Goal: Task Accomplishment & Management: Complete application form

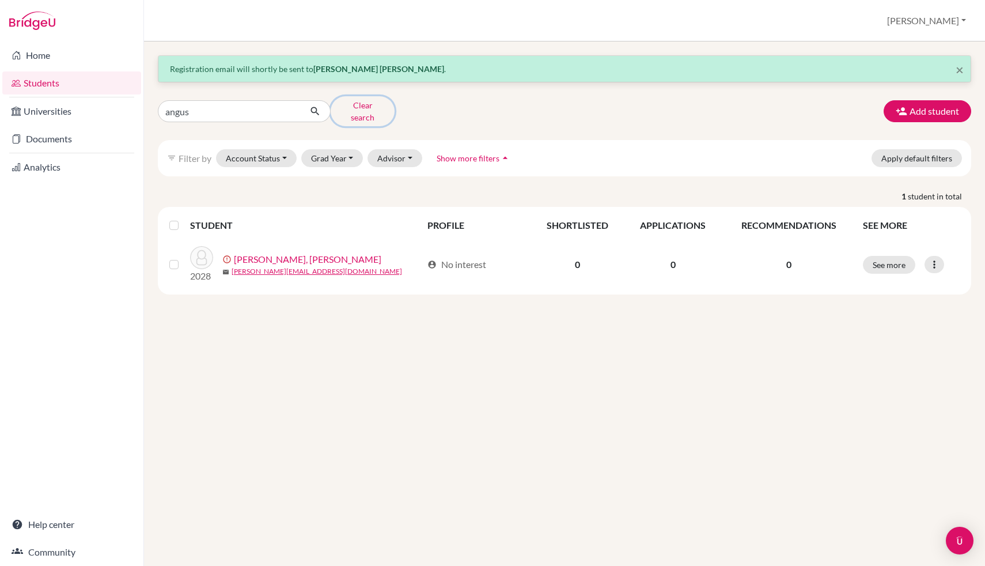
click at [379, 111] on button "Clear search" at bounding box center [363, 111] width 64 height 30
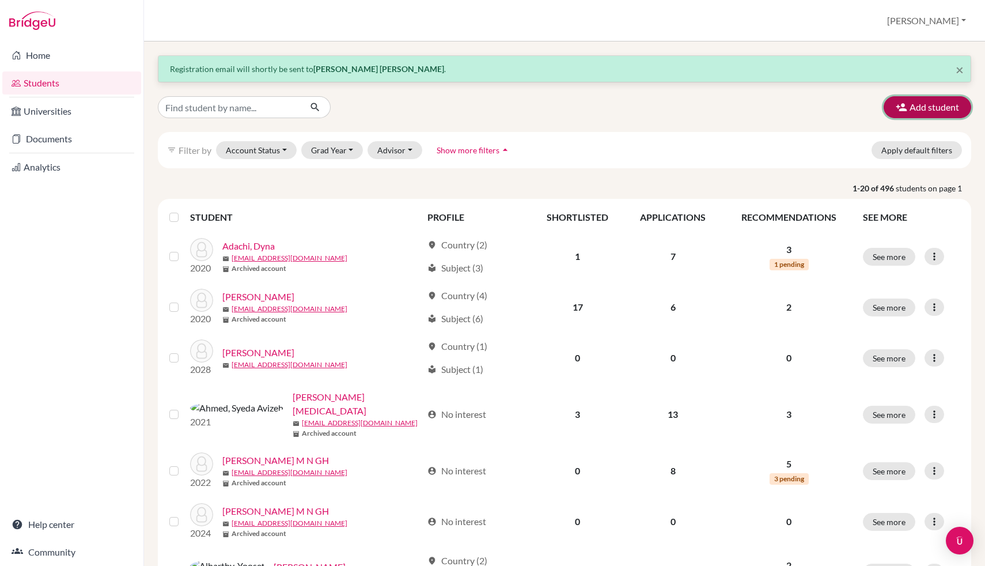
click at [913, 106] on button "Add student" at bounding box center [928, 107] width 88 height 22
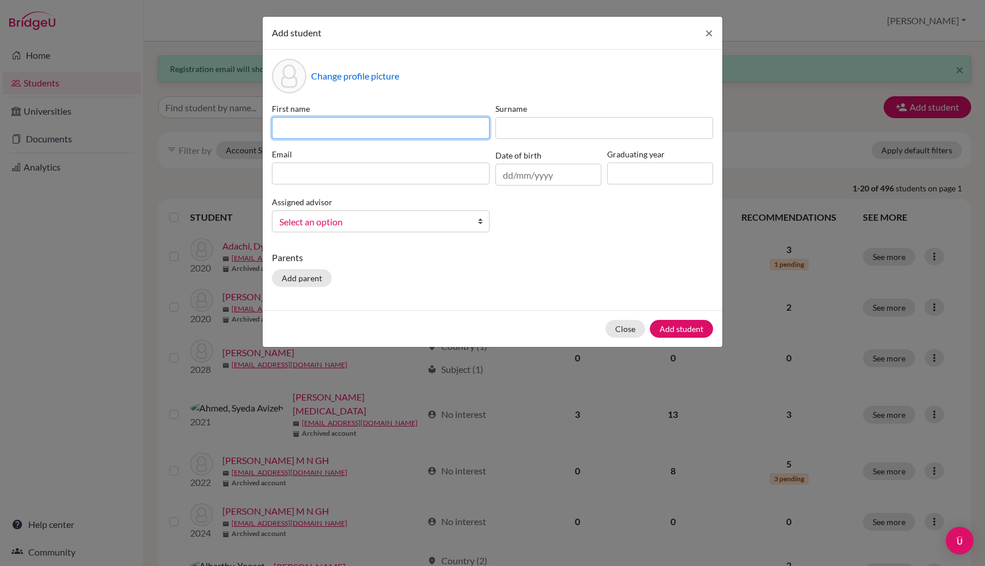
click at [436, 127] on input at bounding box center [381, 128] width 218 height 22
type input "Fanjun"
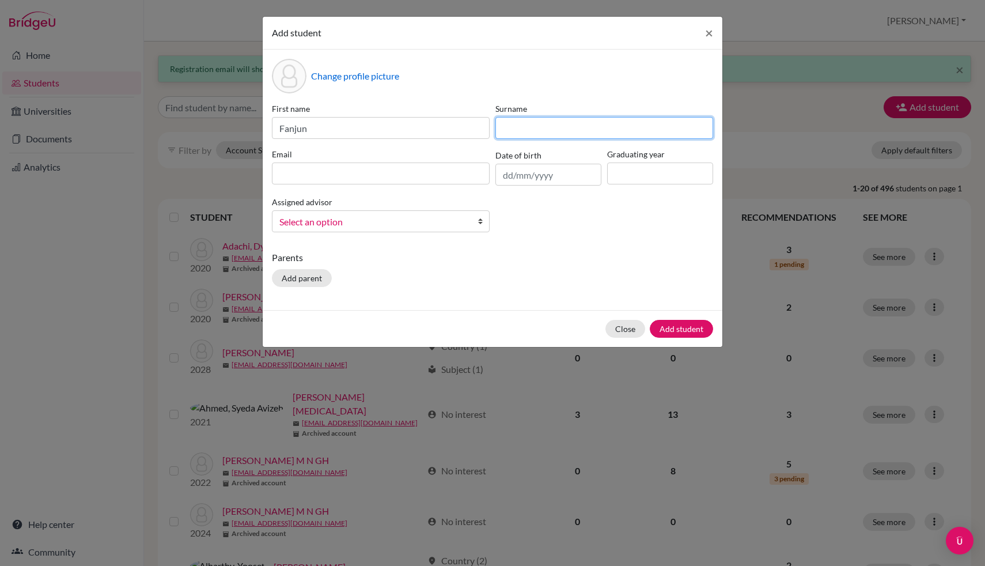
type input "S"
type input "s"
type input "Song"
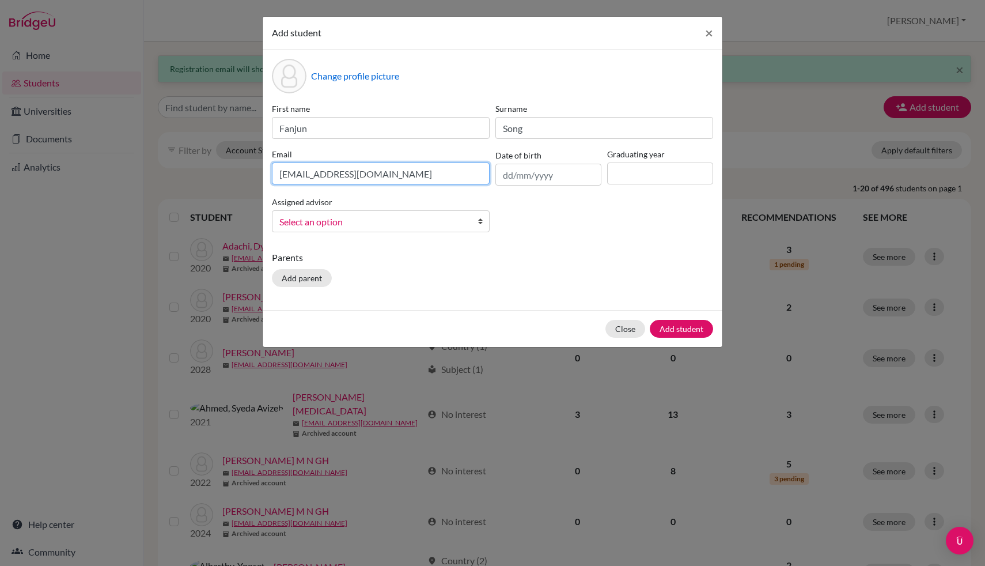
type input "fanjun.s2028@asbsk.ac.th"
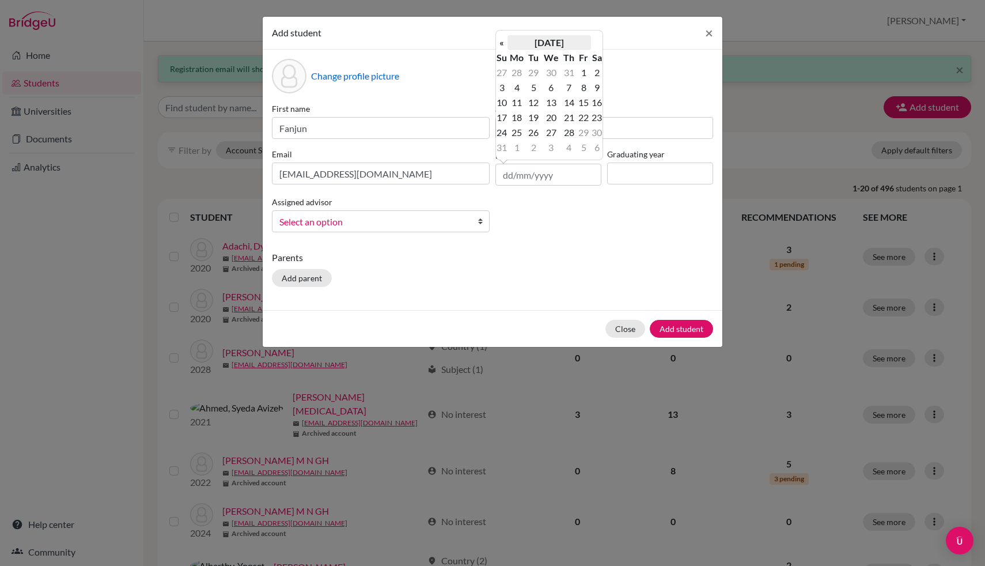
click at [562, 40] on th "August 2025" at bounding box center [550, 42] width 84 height 15
click at [530, 41] on th "2025" at bounding box center [550, 46] width 84 height 15
click at [501, 45] on th "«" at bounding box center [502, 46] width 12 height 15
click at [500, 43] on th "«" at bounding box center [502, 46] width 12 height 15
click at [598, 43] on th "»" at bounding box center [597, 46] width 12 height 15
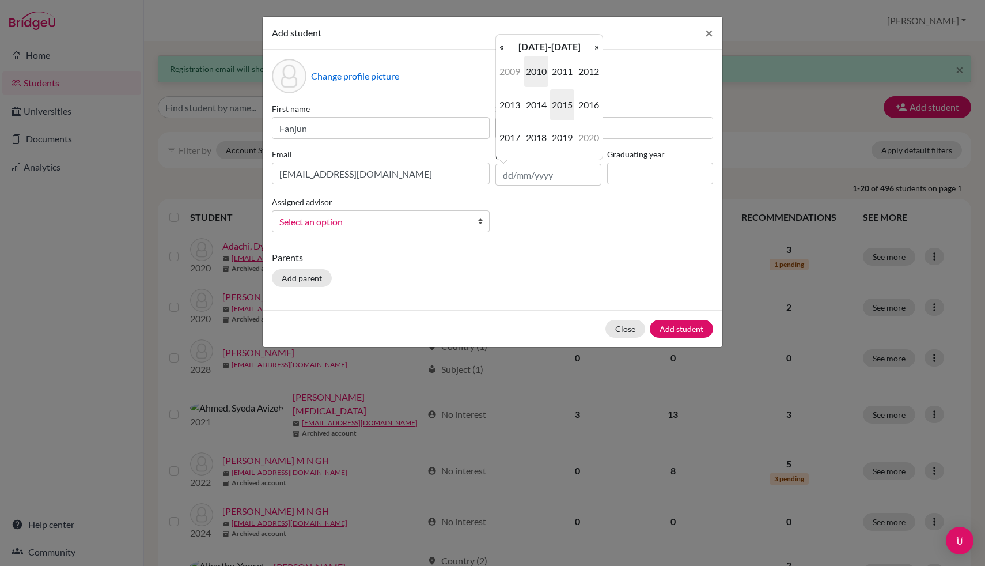
click at [540, 74] on span "2010" at bounding box center [536, 71] width 24 height 31
click at [536, 118] on span "Jun" at bounding box center [536, 104] width 24 height 31
click at [583, 89] on td "11" at bounding box center [584, 87] width 14 height 15
type input "11/06/2010"
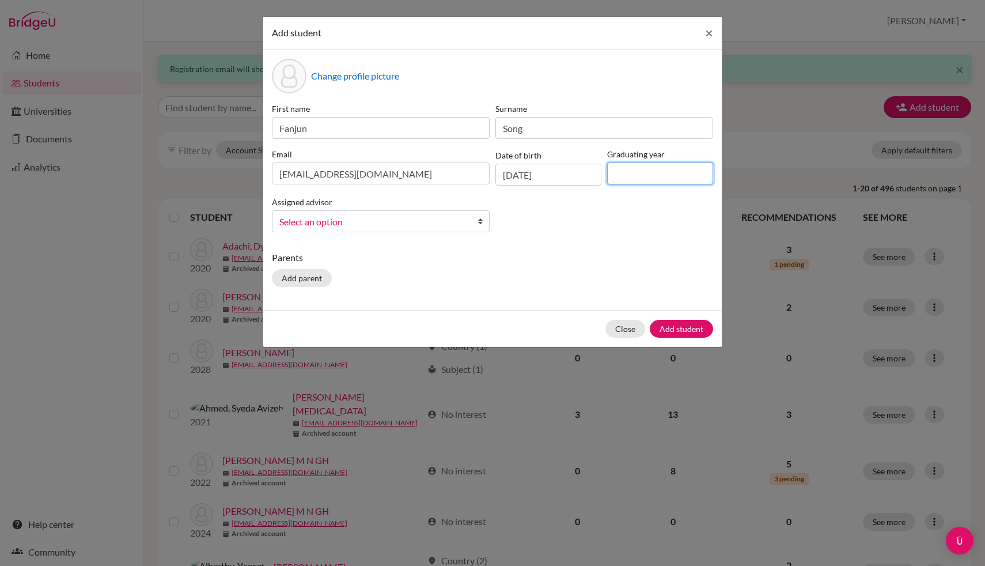
click at [667, 176] on input at bounding box center [660, 173] width 106 height 22
type input "2028"
click at [464, 220] on span "Select an option" at bounding box center [373, 221] width 188 height 15
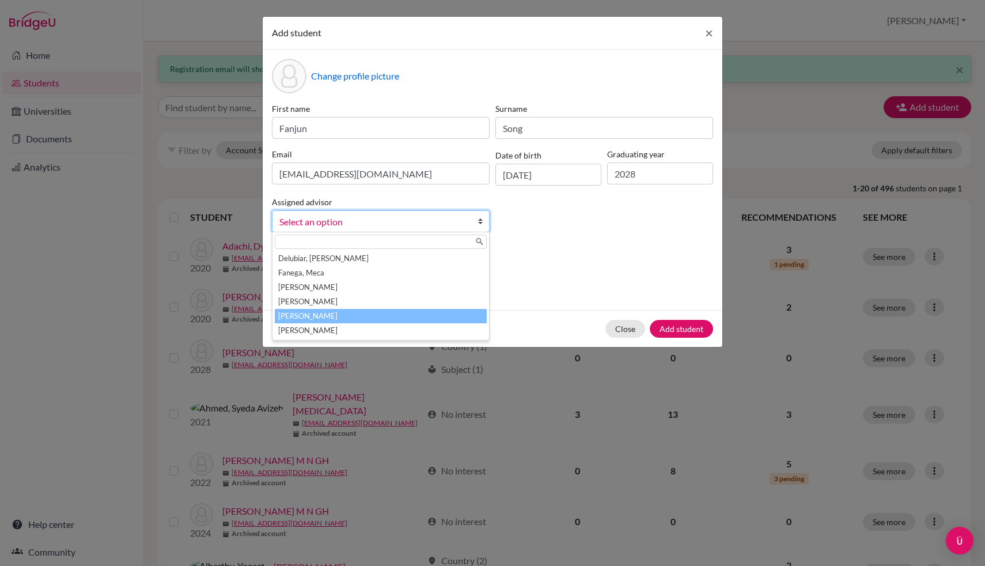
click at [448, 313] on li "Pabalan, John" at bounding box center [381, 316] width 212 height 14
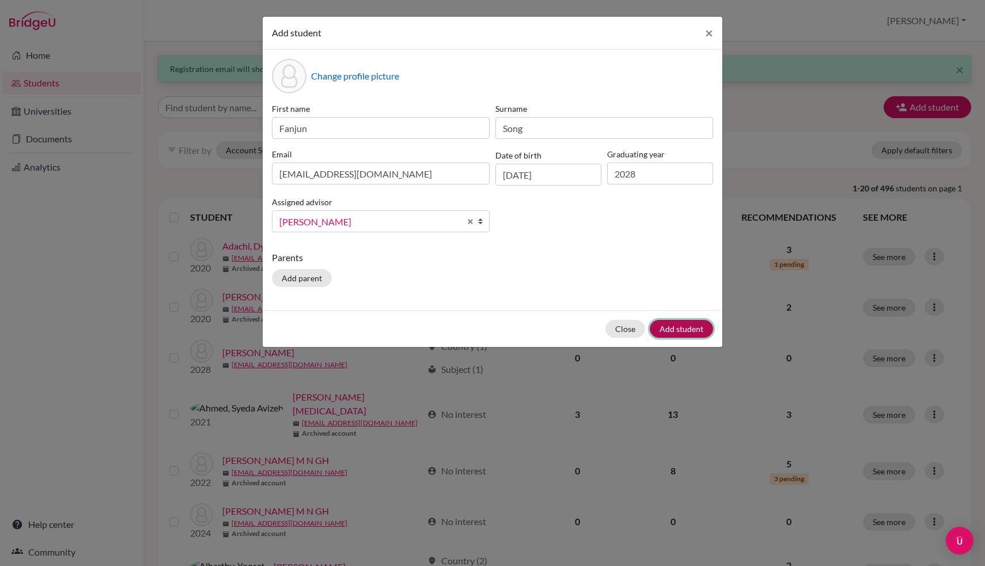
click at [700, 330] on button "Add student" at bounding box center [681, 329] width 63 height 18
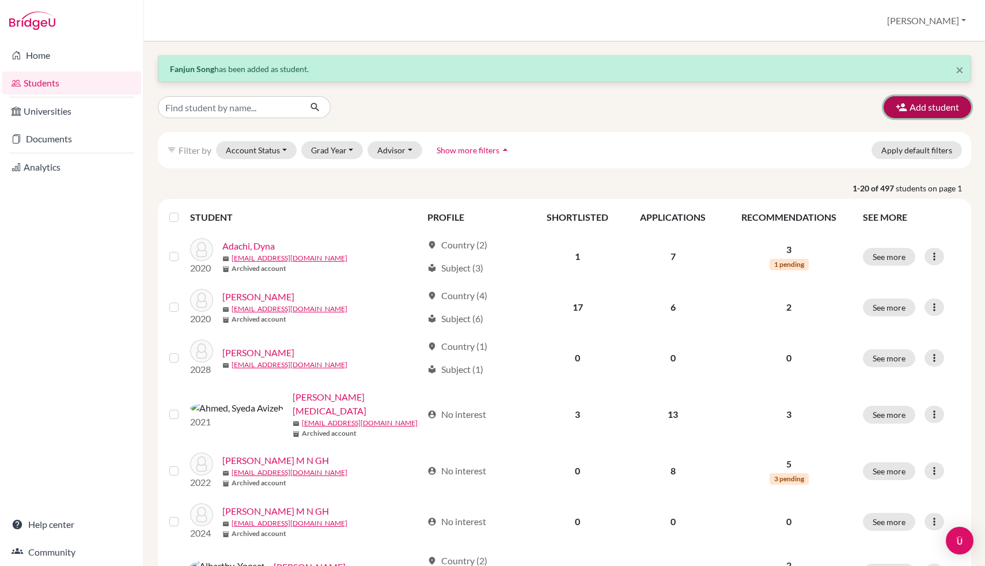
click at [924, 105] on button "Add student" at bounding box center [928, 107] width 88 height 22
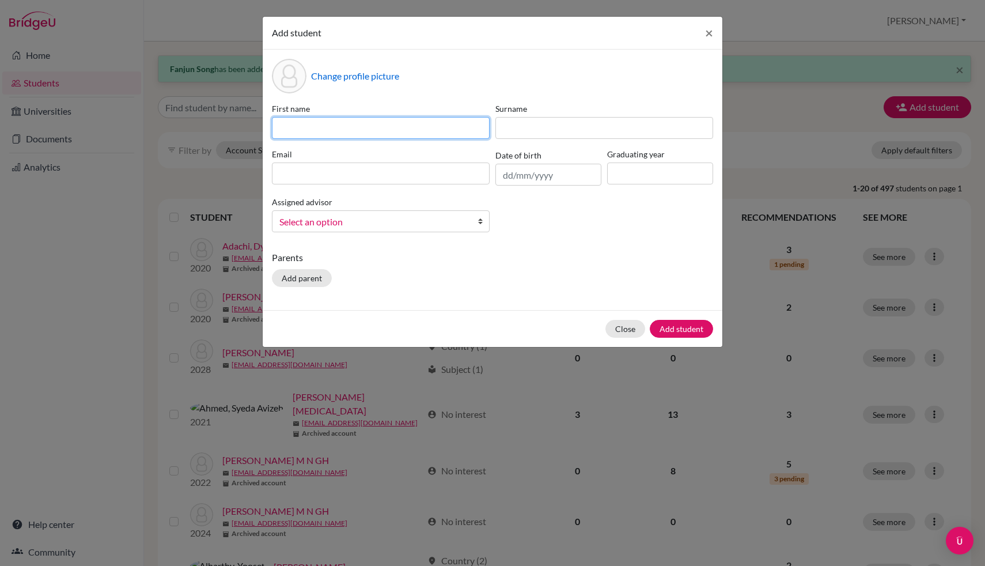
click at [373, 135] on input at bounding box center [381, 128] width 218 height 22
type input "Yucheng"
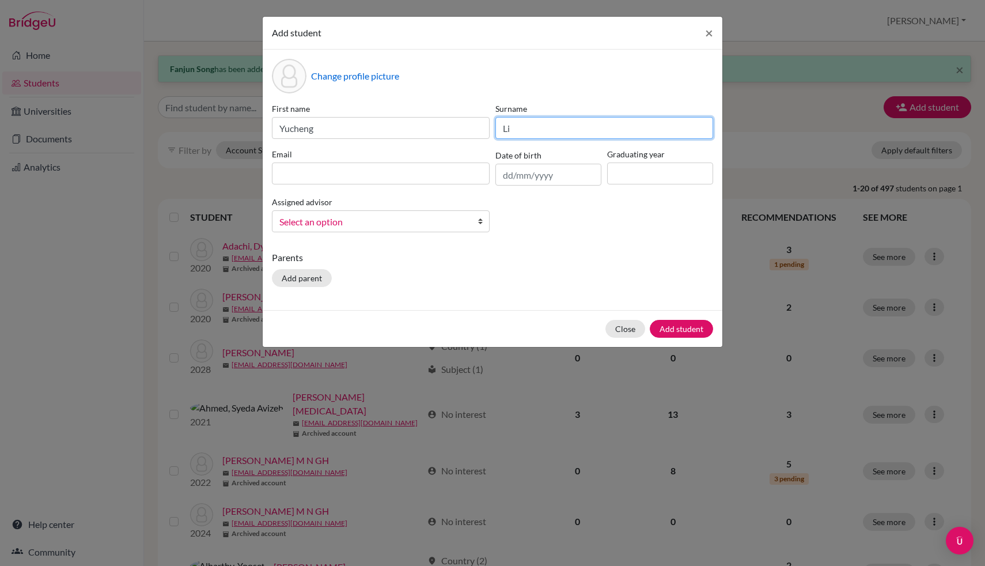
type input "Li"
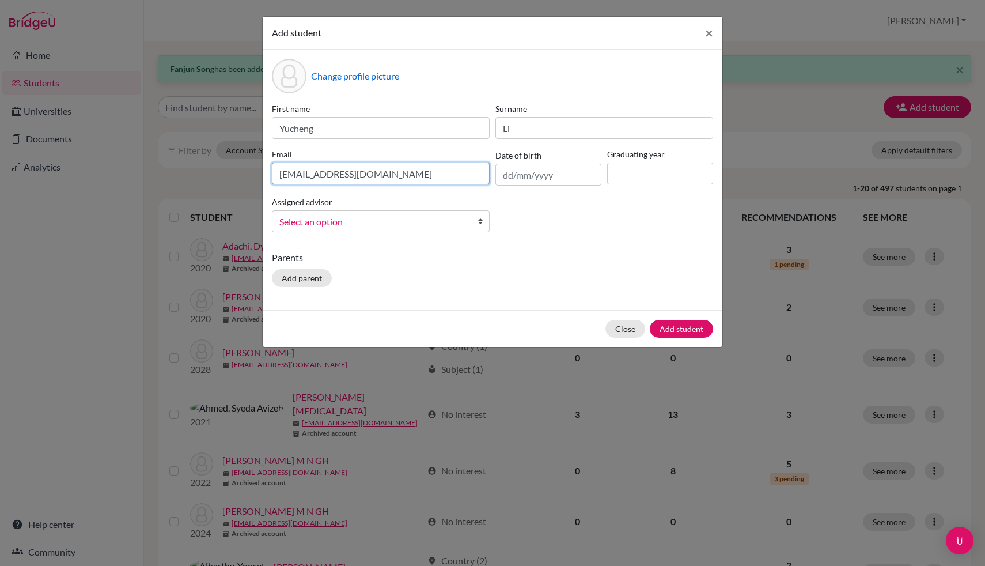
type input "yuncheng.l2028@asbsk.ac.th"
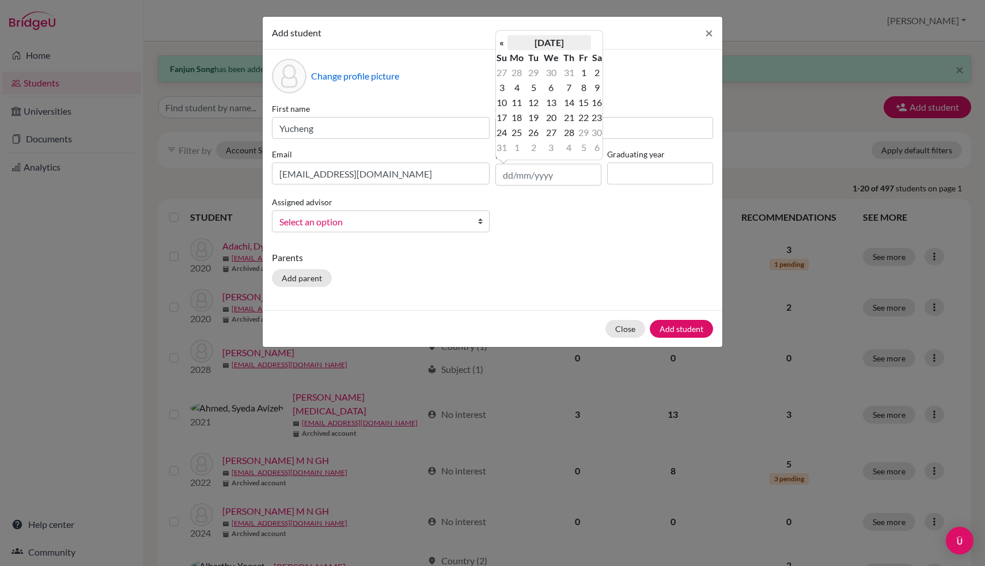
click at [551, 42] on th "August 2025" at bounding box center [550, 42] width 84 height 15
click at [536, 41] on th "2025" at bounding box center [550, 46] width 84 height 15
click at [498, 48] on th "«" at bounding box center [502, 46] width 12 height 15
click at [565, 135] on span "2009" at bounding box center [562, 137] width 24 height 31
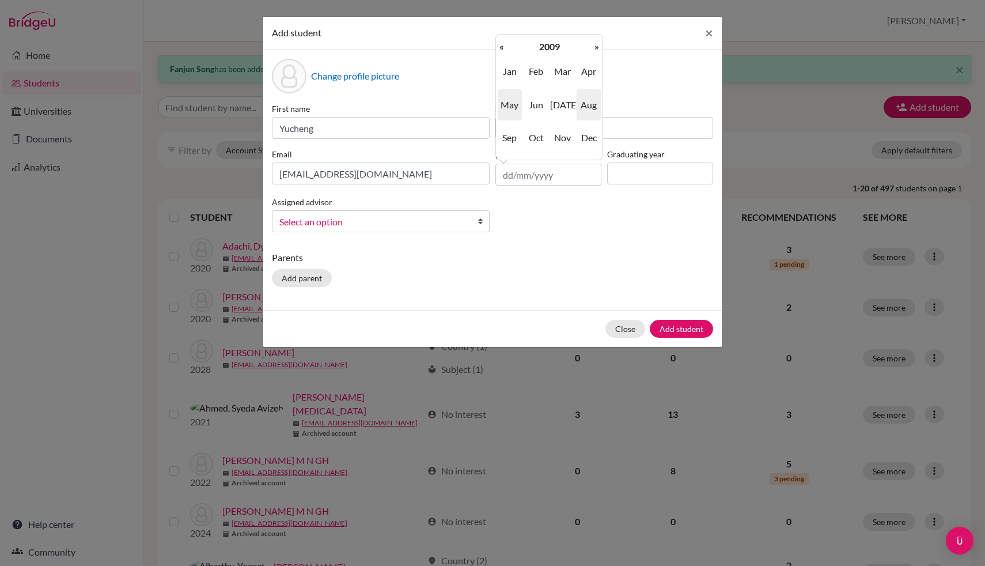
click at [516, 108] on span "May" at bounding box center [510, 104] width 24 height 31
click at [539, 93] on td "5" at bounding box center [534, 87] width 14 height 15
type input "05/05/2009"
click at [632, 171] on input at bounding box center [660, 173] width 106 height 22
type input "2028"
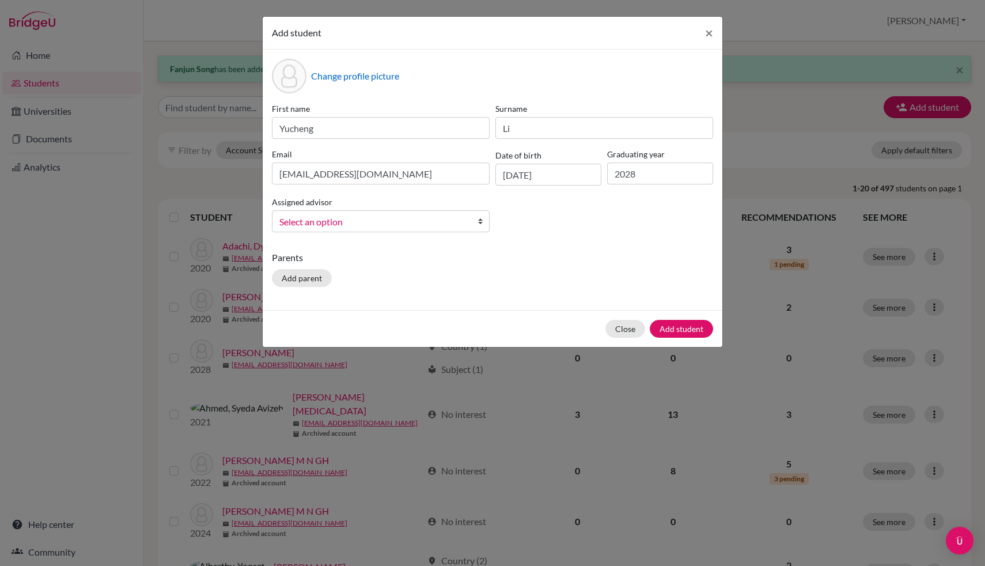
click at [458, 220] on span "Select an option" at bounding box center [373, 221] width 188 height 15
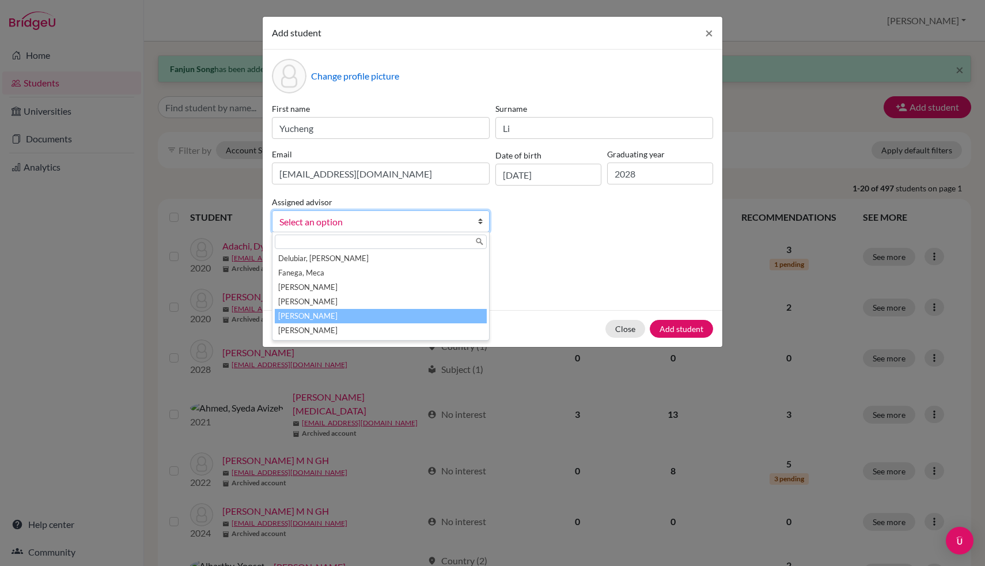
click at [425, 310] on ul "Delubiar, Tamila Fanega, Meca Macaisa, Shea Morgan, Sara Pabalan, John Thompson…" at bounding box center [380, 294] width 214 height 86
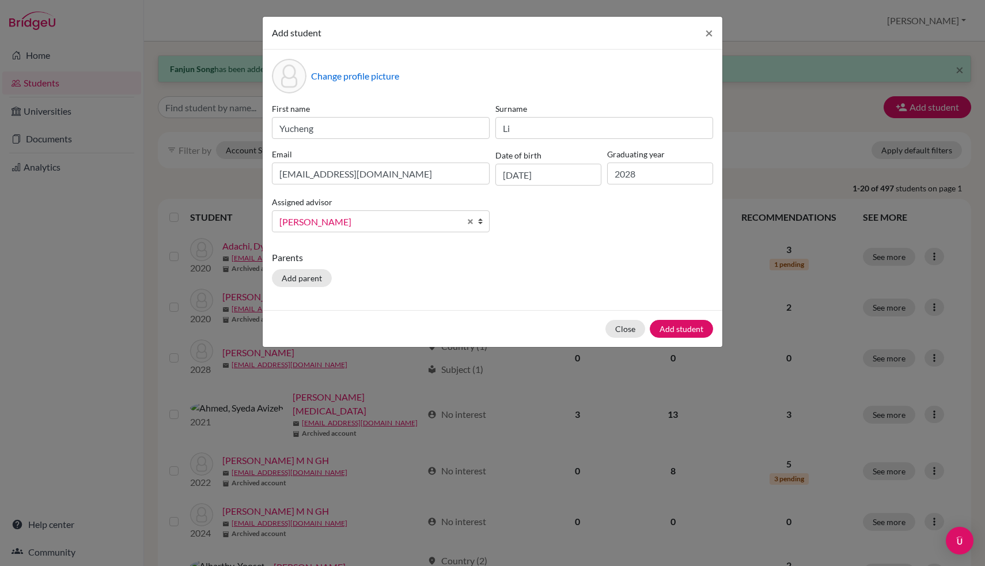
click at [425, 310] on div "Close Add student" at bounding box center [493, 328] width 460 height 37
click at [698, 324] on button "Add student" at bounding box center [681, 329] width 63 height 18
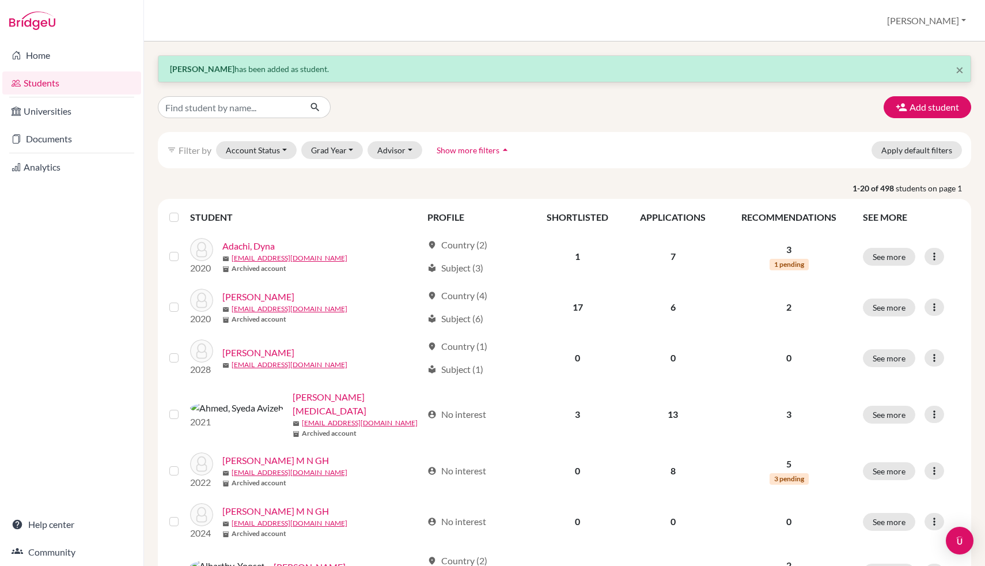
click at [961, 66] on span "×" at bounding box center [960, 69] width 8 height 17
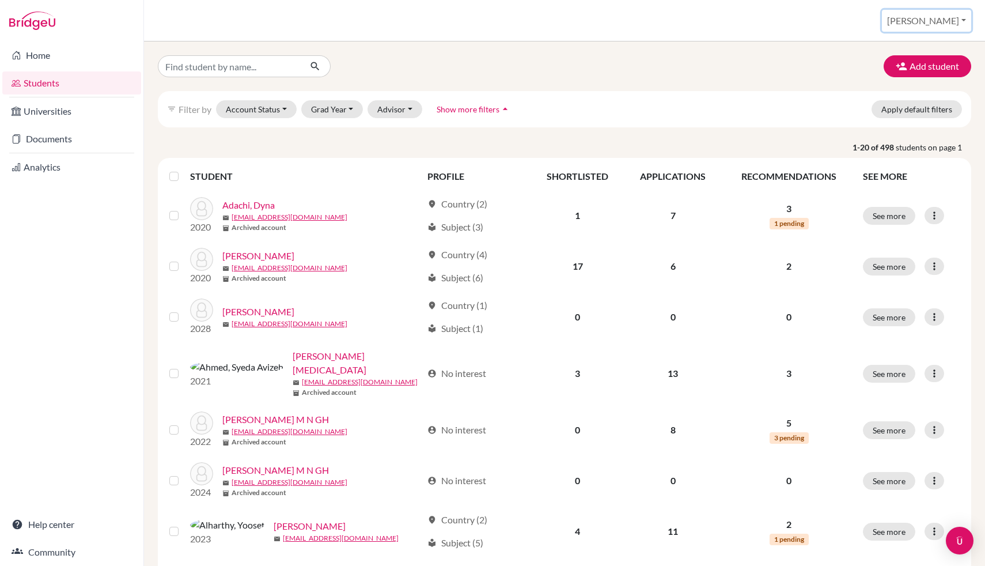
click at [958, 22] on button "[PERSON_NAME]" at bounding box center [926, 21] width 89 height 22
click at [921, 62] on link "School Settings" at bounding box center [875, 65] width 91 height 18
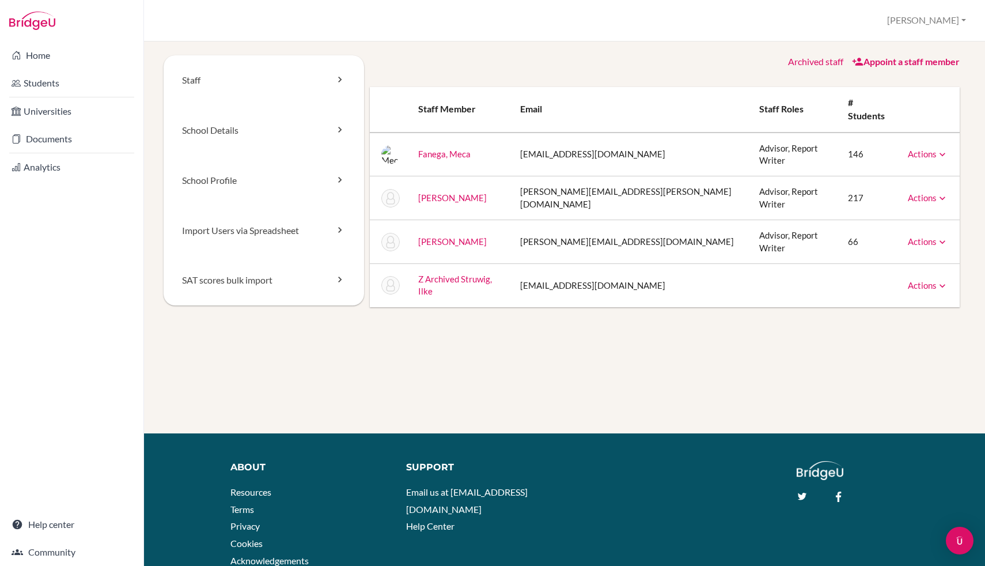
click at [298, 195] on link "School Profile" at bounding box center [264, 181] width 201 height 50
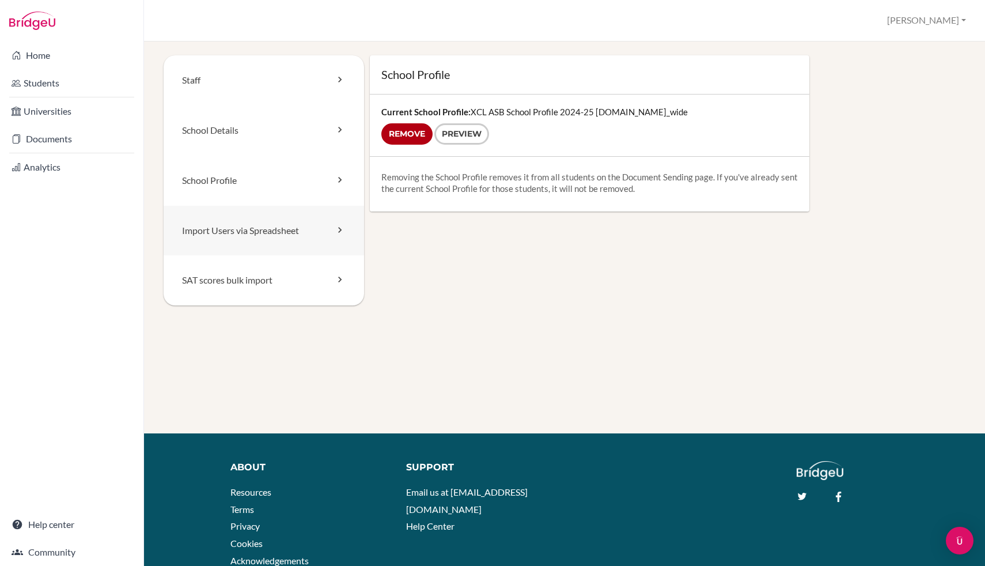
click at [331, 244] on link "Import Users via Spreadsheet" at bounding box center [264, 231] width 201 height 50
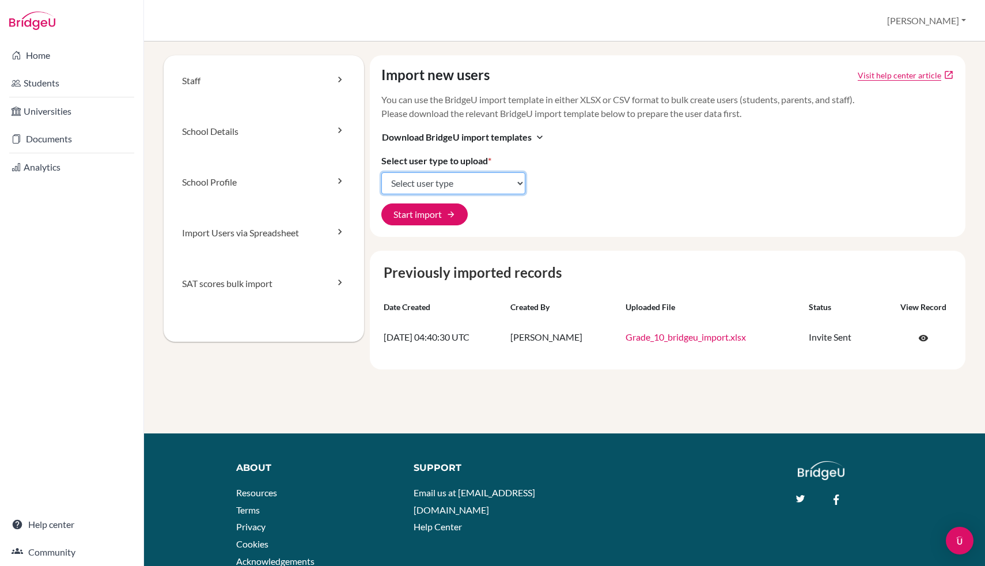
click at [485, 181] on select "Select user type Students Students and parents Parents Advisors Report writers" at bounding box center [453, 183] width 144 height 22
select select "students"
click at [381, 172] on select "Select user type Students Students and parents Parents Advisors Report writers" at bounding box center [453, 183] width 144 height 22
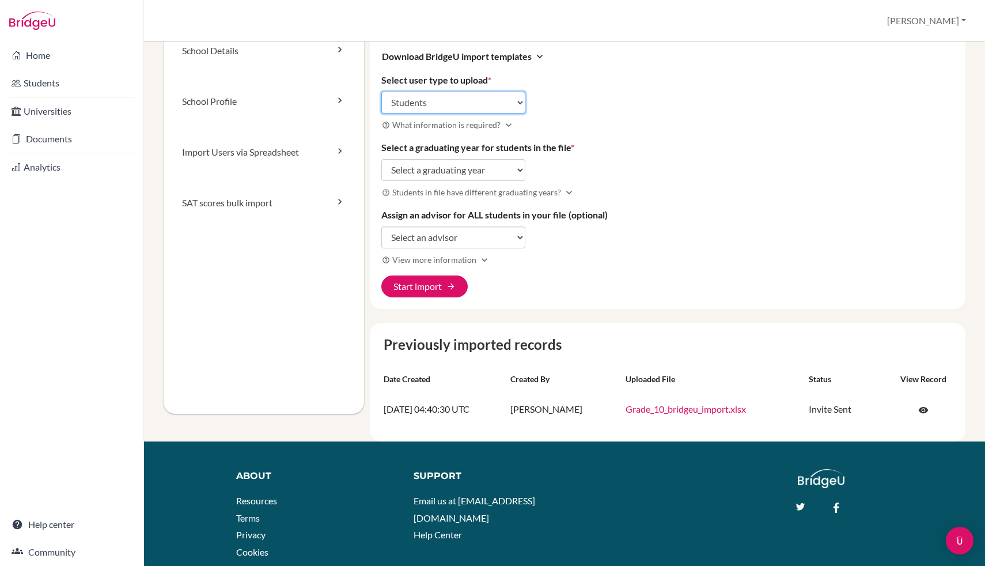
scroll to position [147, 0]
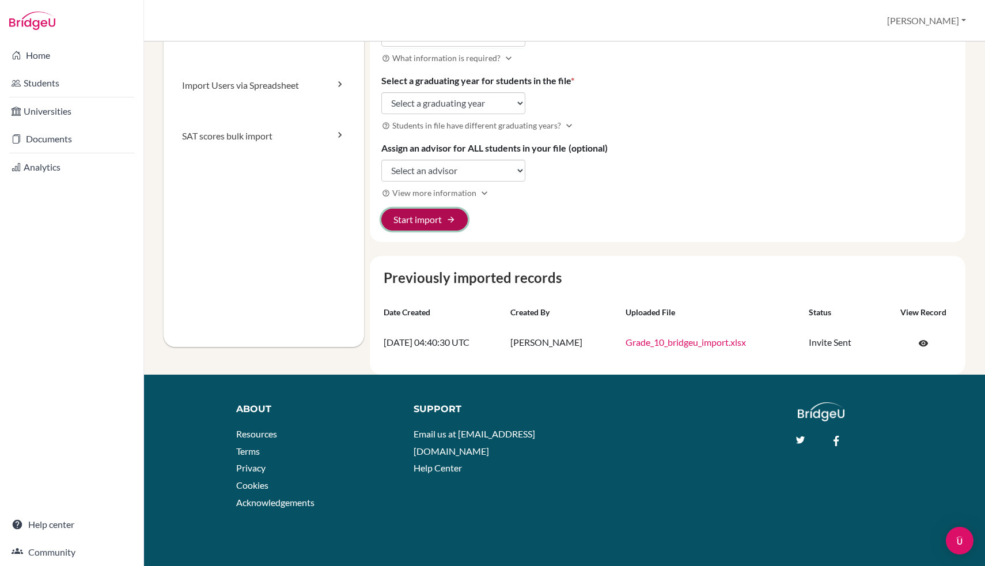
click at [440, 222] on button "Start import arrow_forward" at bounding box center [424, 220] width 86 height 22
click at [476, 100] on select "Select a graduating year 2024 2025 2026 2027 2028 2029" at bounding box center [453, 103] width 144 height 22
select select "2029"
click at [381, 92] on select "Select a graduating year 2024 2025 2026 2027 2028 2029" at bounding box center [453, 103] width 144 height 22
click at [439, 173] on select "Select an advisor Meca Fanega John Pabalan Samantha Thompson" at bounding box center [453, 171] width 144 height 22
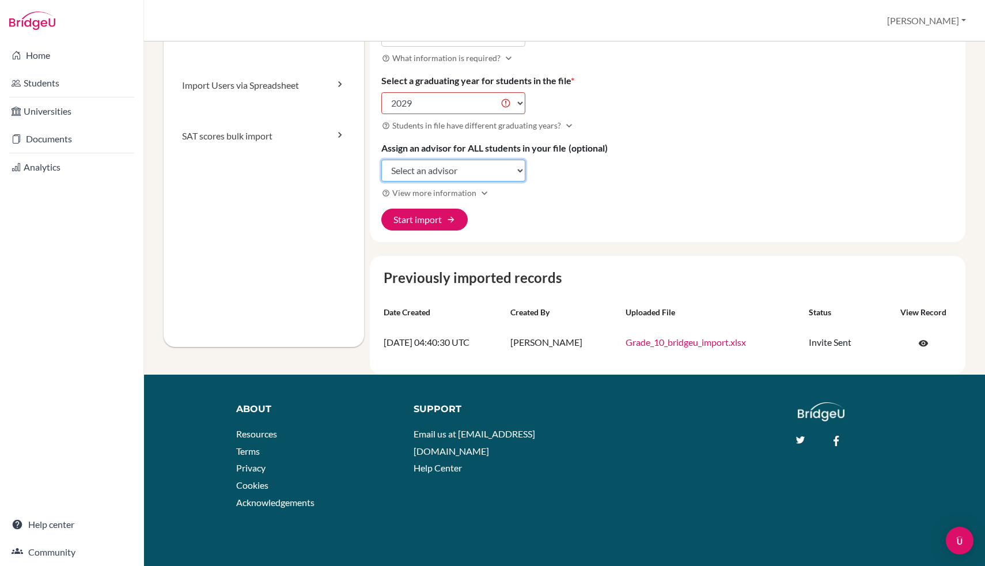
select select "208757"
click at [381, 160] on select "Select an advisor Meca Fanega John Pabalan Samantha Thompson" at bounding box center [453, 171] width 144 height 22
click at [441, 218] on button "Start import arrow_forward" at bounding box center [424, 220] width 86 height 22
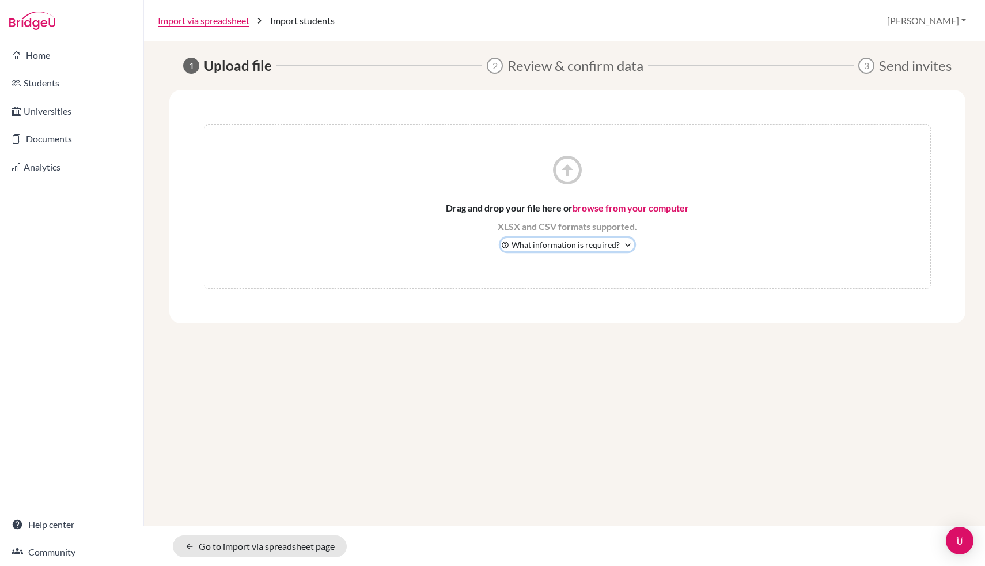
click at [624, 246] on icon "expand_more" at bounding box center [628, 245] width 12 height 12
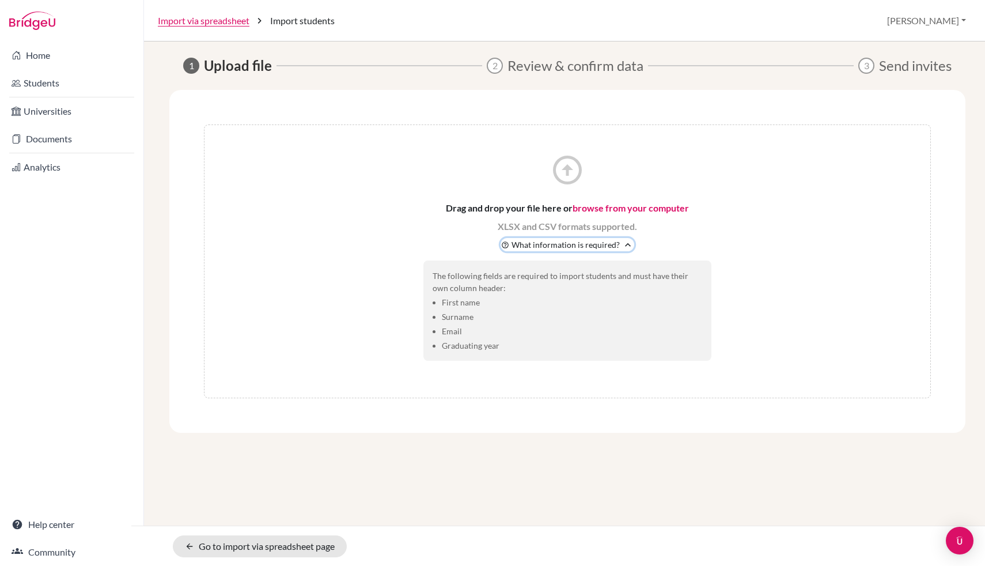
click at [624, 246] on icon "expand_less" at bounding box center [628, 245] width 12 height 12
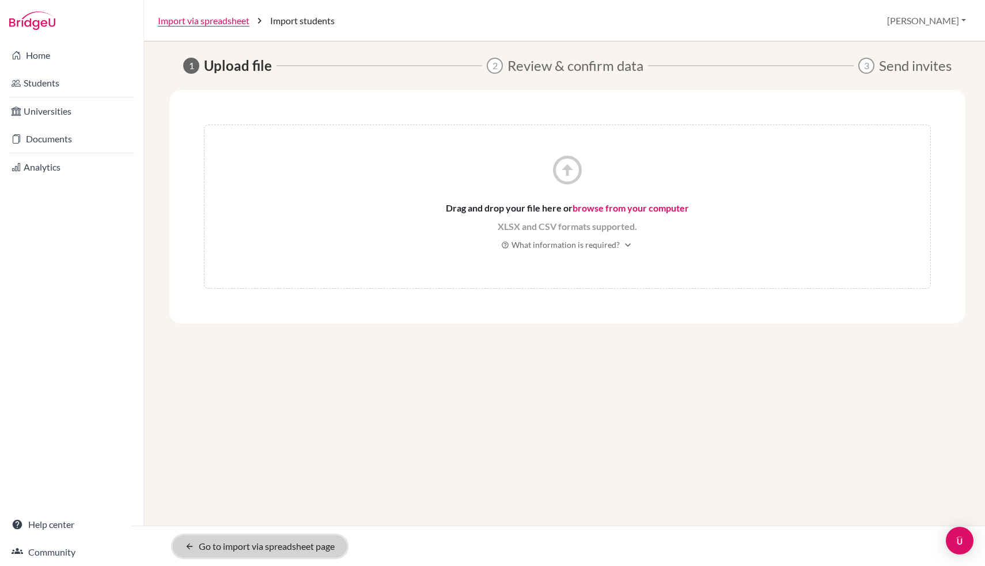
click at [287, 541] on link "arrow_back Go to import via spreadsheet page" at bounding box center [260, 546] width 174 height 22
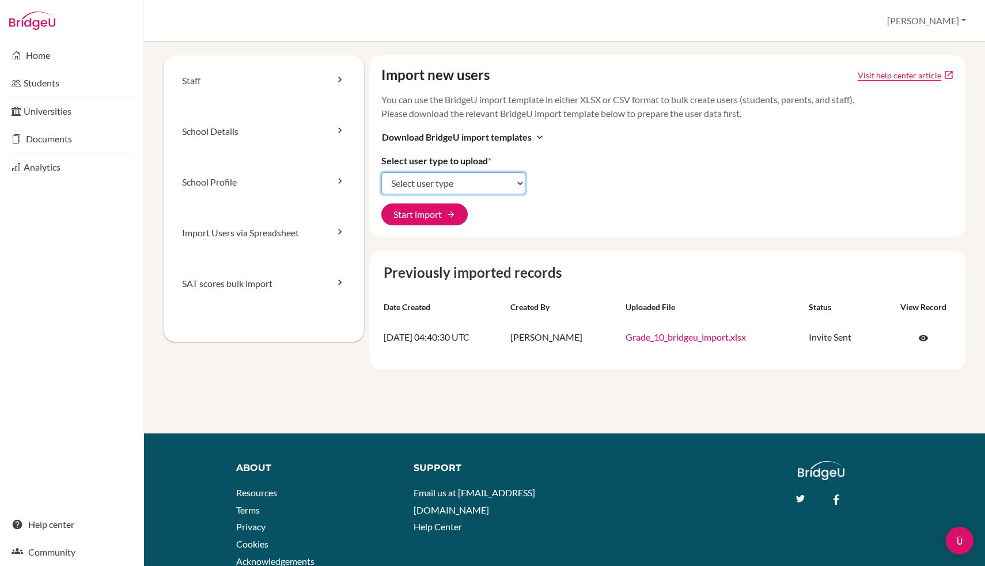
click at [482, 177] on select "Select user type Students Students and parents Parents Advisors Report writers" at bounding box center [453, 183] width 144 height 22
select select "students"
click at [381, 172] on select "Select user type Students Students and parents Parents Advisors Report writers" at bounding box center [453, 183] width 144 height 22
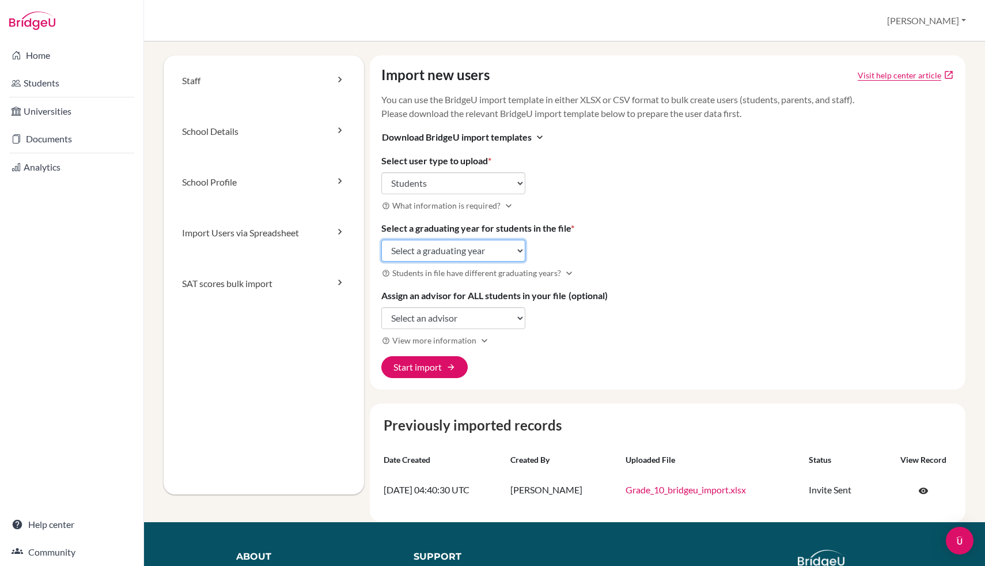
click at [467, 252] on select "Select a graduating year 2024 2025 2026 2027 2028 2029" at bounding box center [453, 251] width 144 height 22
select select "2029"
click at [381, 240] on select "Select a graduating year 2024 2025 2026 2027 2028 2029" at bounding box center [453, 251] width 144 height 22
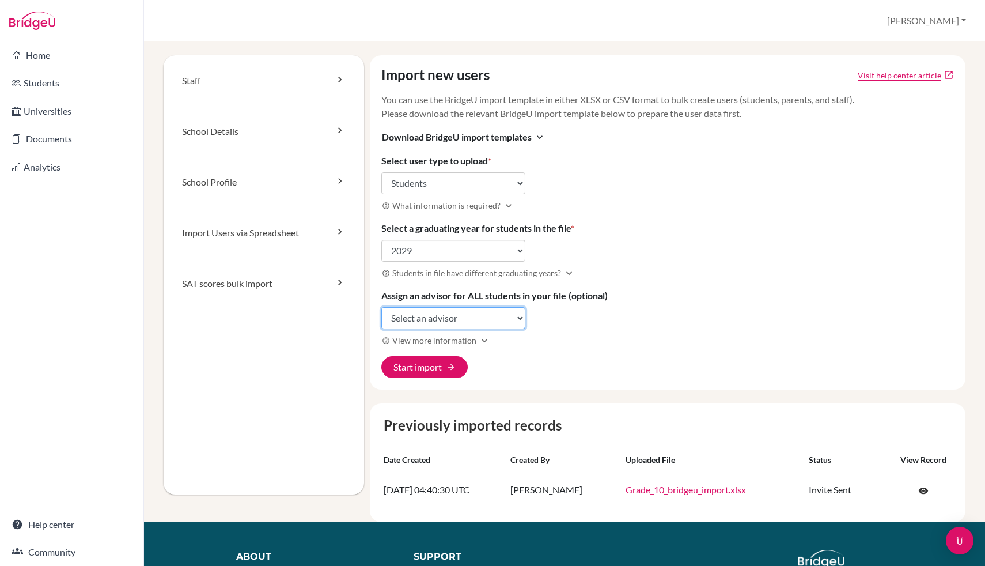
click at [452, 312] on select "Select an advisor Meca Fanega John Pabalan Samantha Thompson" at bounding box center [453, 318] width 144 height 22
select select "208757"
click at [381, 307] on select "Select an advisor Meca Fanega John Pabalan Samantha Thompson" at bounding box center [453, 318] width 144 height 22
click at [444, 360] on button "Start import arrow_forward" at bounding box center [424, 367] width 86 height 22
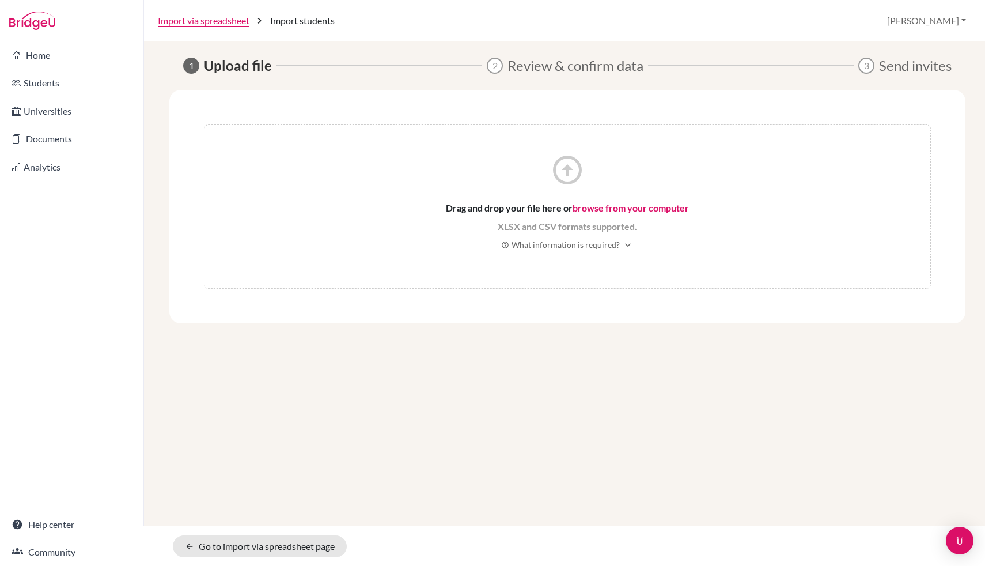
click at [625, 219] on div "arrow_circle_up Drag and drop your file here or browse from your computer XLSX …" at bounding box center [567, 206] width 727 height 164
click at [630, 210] on link "browse from your computer" at bounding box center [631, 207] width 116 height 11
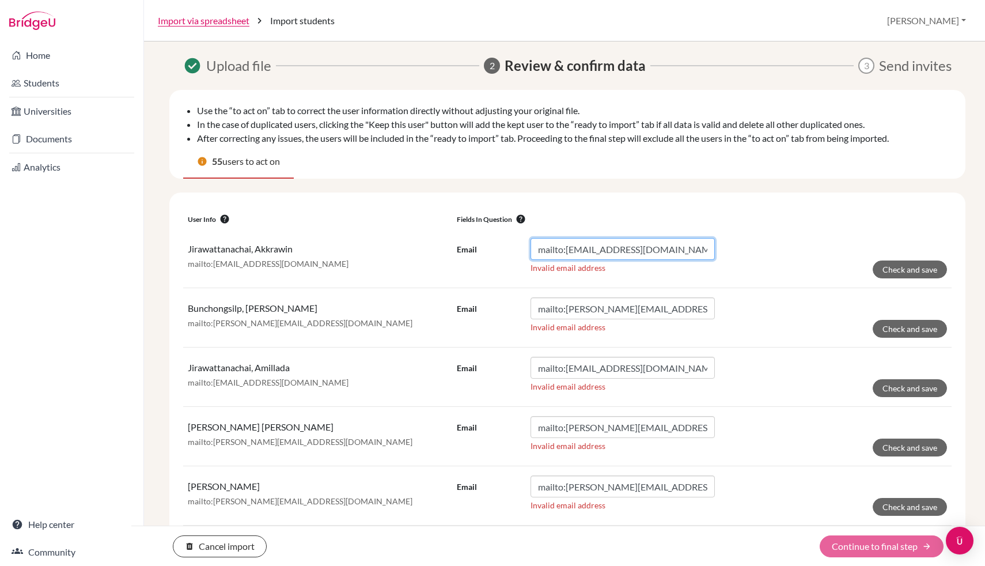
click at [558, 249] on input "mailto:[EMAIL_ADDRESS][DOMAIN_NAME]" at bounding box center [623, 249] width 184 height 22
click at [565, 255] on input "mailto:[EMAIL_ADDRESS][DOMAIN_NAME]" at bounding box center [623, 249] width 184 height 22
click at [566, 251] on input "mailto:[EMAIL_ADDRESS][DOMAIN_NAME]" at bounding box center [623, 249] width 184 height 22
type input "[EMAIL_ADDRESS][DOMAIN_NAME]"
click at [907, 274] on button "Check and save" at bounding box center [910, 269] width 74 height 18
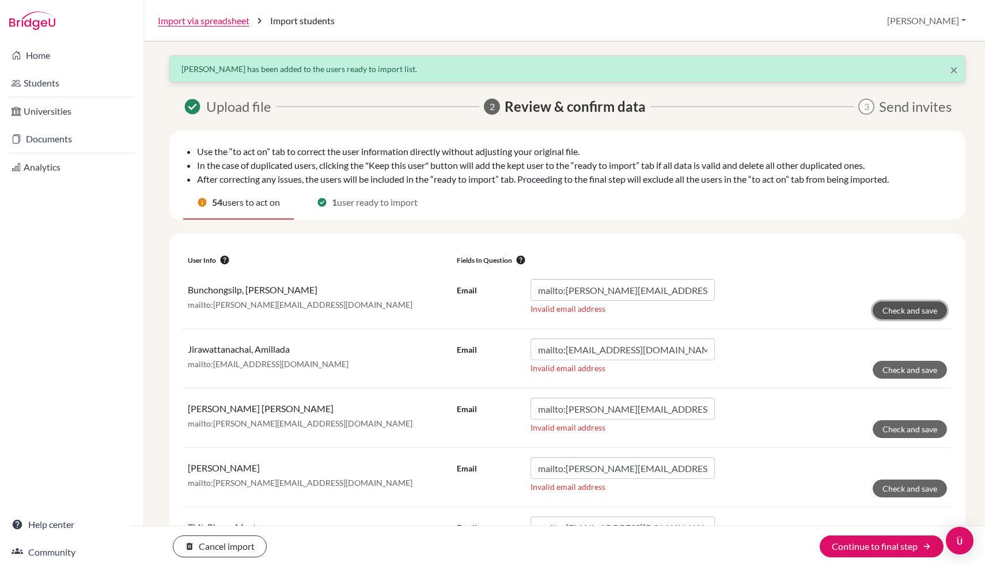
click at [906, 310] on button "Check and save" at bounding box center [910, 310] width 74 height 18
click at [566, 290] on input "mailto:[PERSON_NAME][EMAIL_ADDRESS][DOMAIN_NAME]" at bounding box center [623, 290] width 184 height 22
type input "[PERSON_NAME][EMAIL_ADDRESS][DOMAIN_NAME]"
click at [566, 343] on input "mailto:[EMAIL_ADDRESS][DOMAIN_NAME]" at bounding box center [623, 349] width 184 height 22
type input "[EMAIL_ADDRESS][DOMAIN_NAME]"
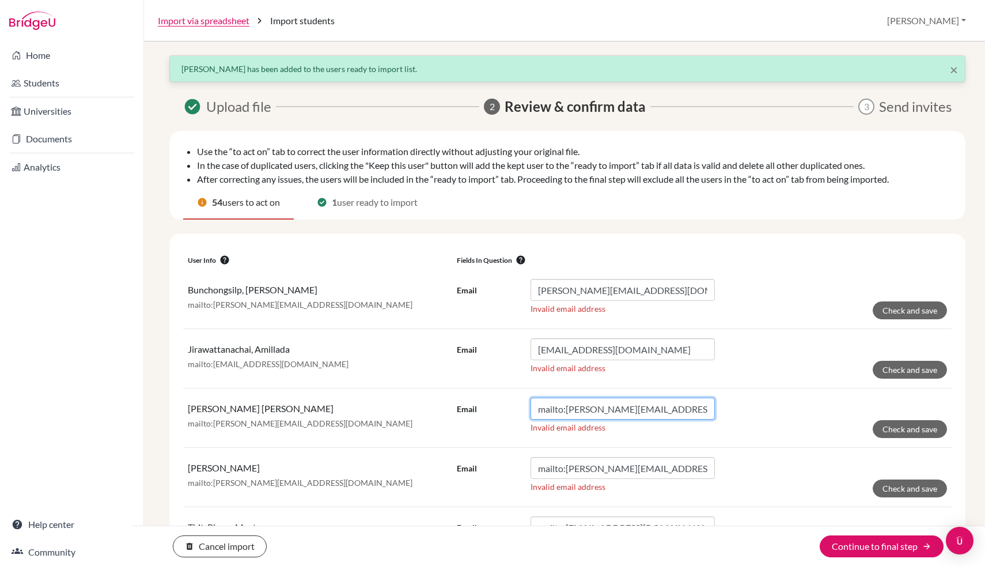
click at [567, 411] on input "mailto:[PERSON_NAME][EMAIL_ADDRESS][DOMAIN_NAME]" at bounding box center [623, 409] width 184 height 22
type input "[PERSON_NAME][EMAIL_ADDRESS][DOMAIN_NAME]"
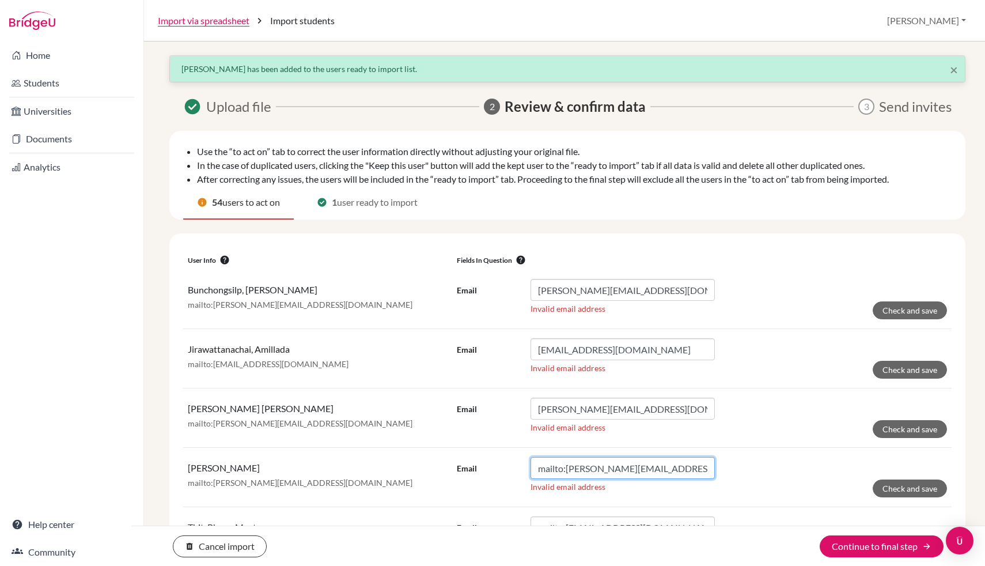
click at [566, 470] on input "mailto:[PERSON_NAME][EMAIL_ADDRESS][DOMAIN_NAME]" at bounding box center [623, 468] width 184 height 22
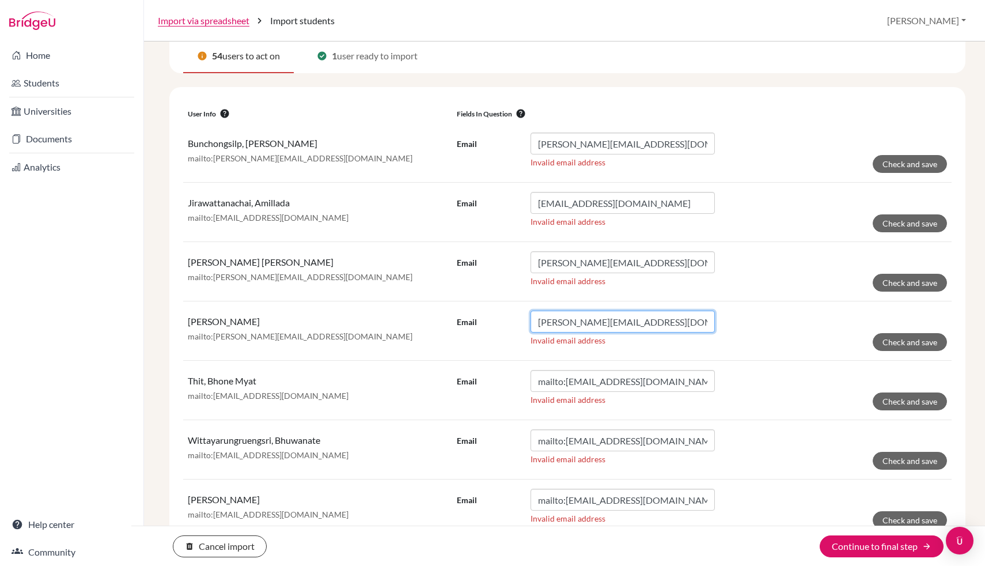
scroll to position [178, 0]
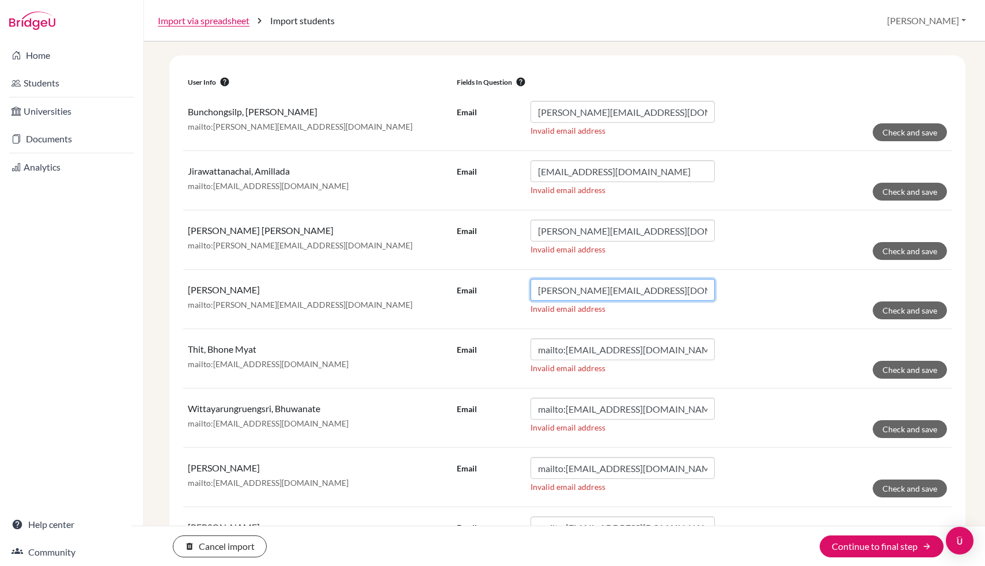
type input "[PERSON_NAME][EMAIL_ADDRESS][DOMAIN_NAME]"
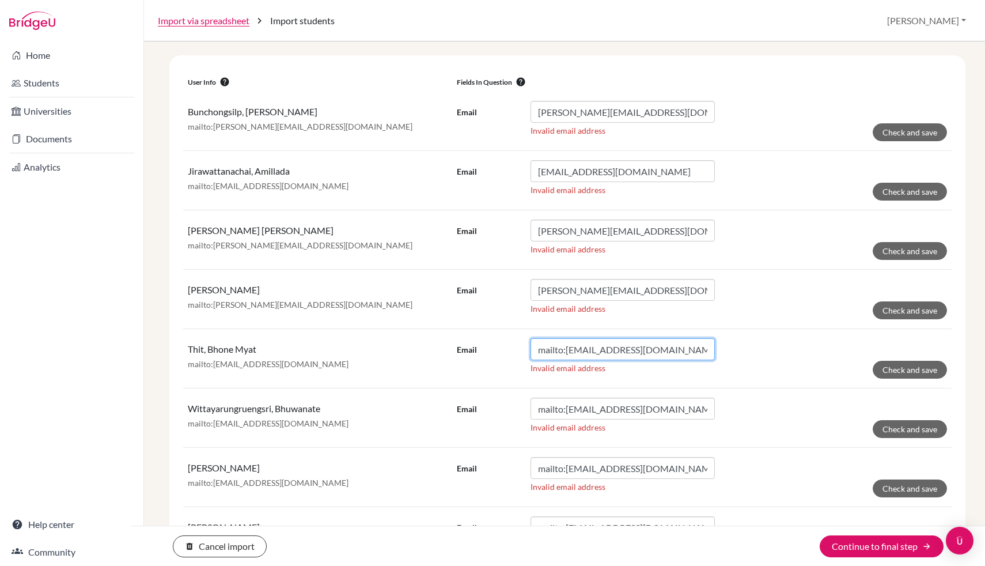
click at [566, 352] on input "mailto:[EMAIL_ADDRESS][DOMAIN_NAME]" at bounding box center [623, 349] width 184 height 22
type input "[EMAIL_ADDRESS][DOMAIN_NAME]"
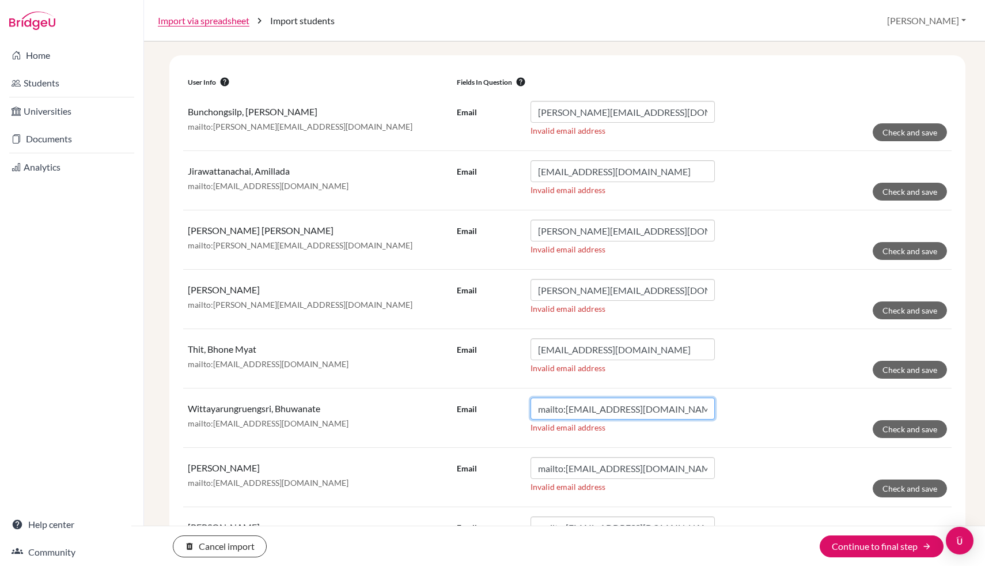
click at [568, 411] on input "mailto:[EMAIL_ADDRESS][DOMAIN_NAME]" at bounding box center [623, 409] width 184 height 22
type input "[EMAIL_ADDRESS][DOMAIN_NAME]"
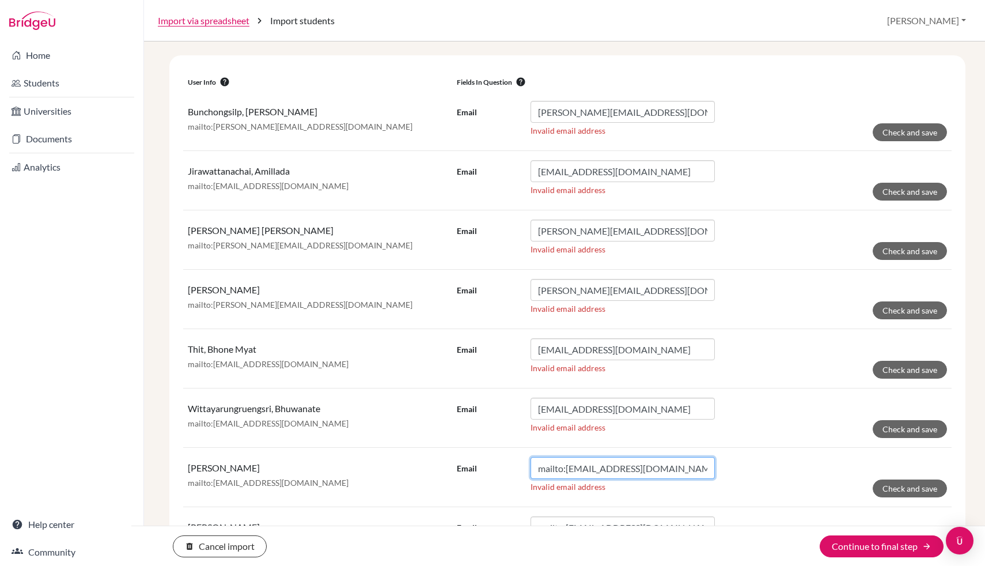
click at [567, 471] on input "mailto:[EMAIL_ADDRESS][DOMAIN_NAME]" at bounding box center [623, 468] width 184 height 22
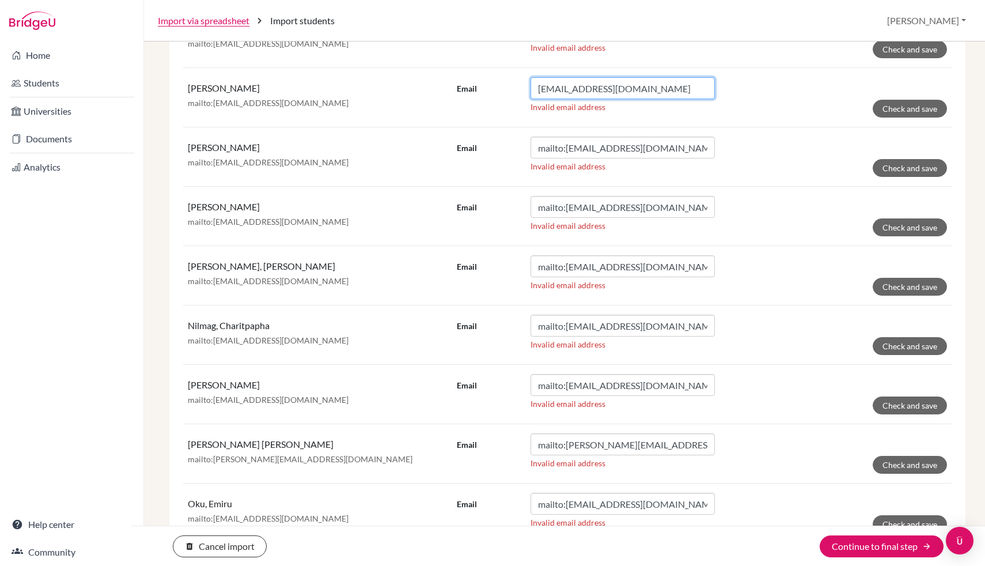
scroll to position [564, 0]
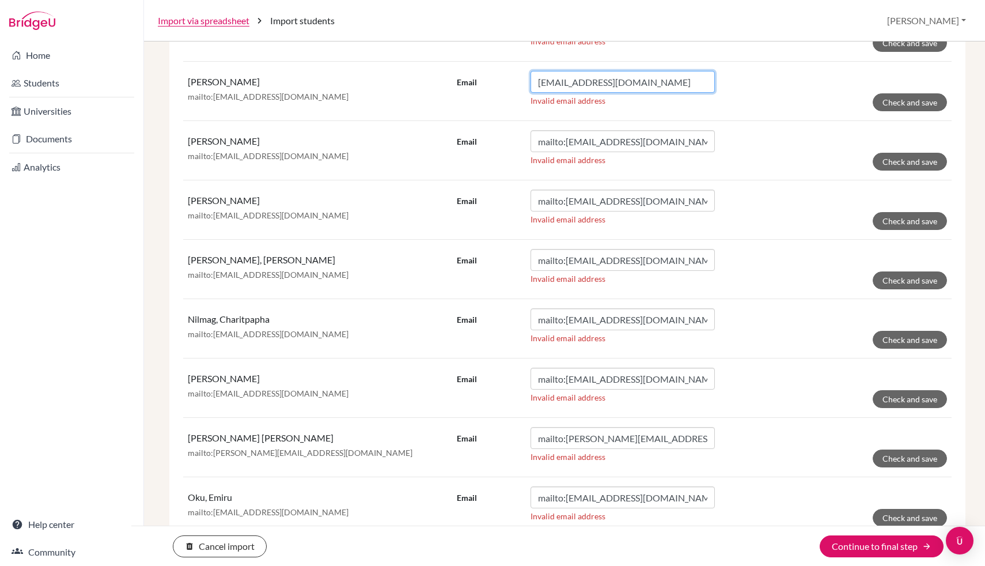
type input "[EMAIL_ADDRESS][DOMAIN_NAME]"
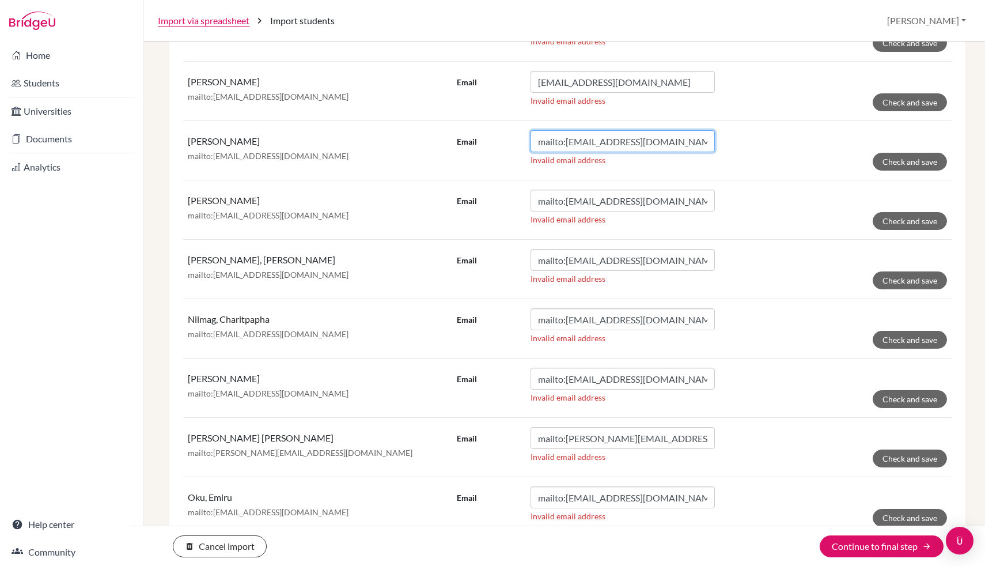
click at [565, 145] on input "mailto:[EMAIL_ADDRESS][DOMAIN_NAME]" at bounding box center [623, 141] width 184 height 22
type input "[EMAIL_ADDRESS][DOMAIN_NAME]"
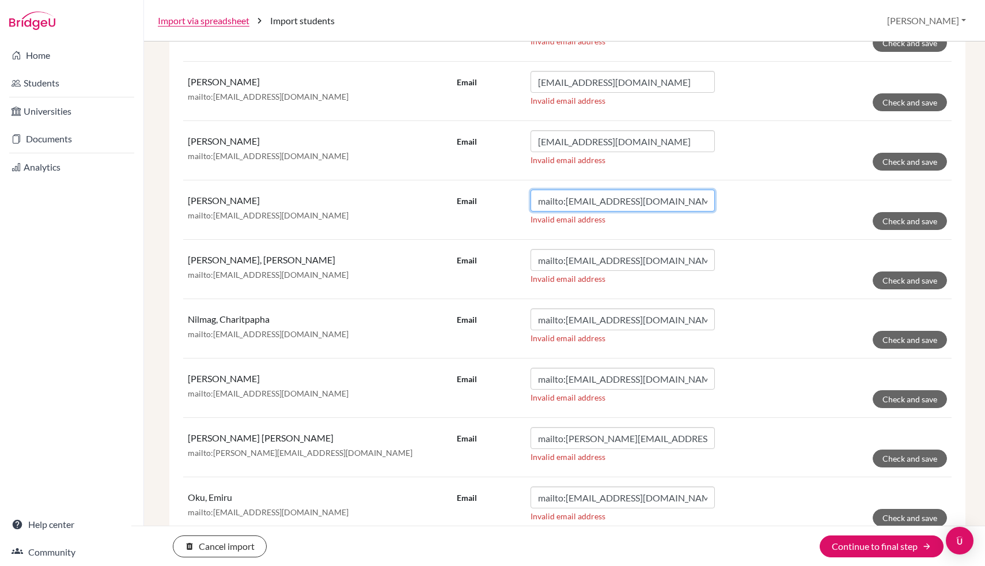
click at [567, 200] on input "mailto:[EMAIL_ADDRESS][DOMAIN_NAME]" at bounding box center [623, 201] width 184 height 22
type input "[EMAIL_ADDRESS][DOMAIN_NAME]"
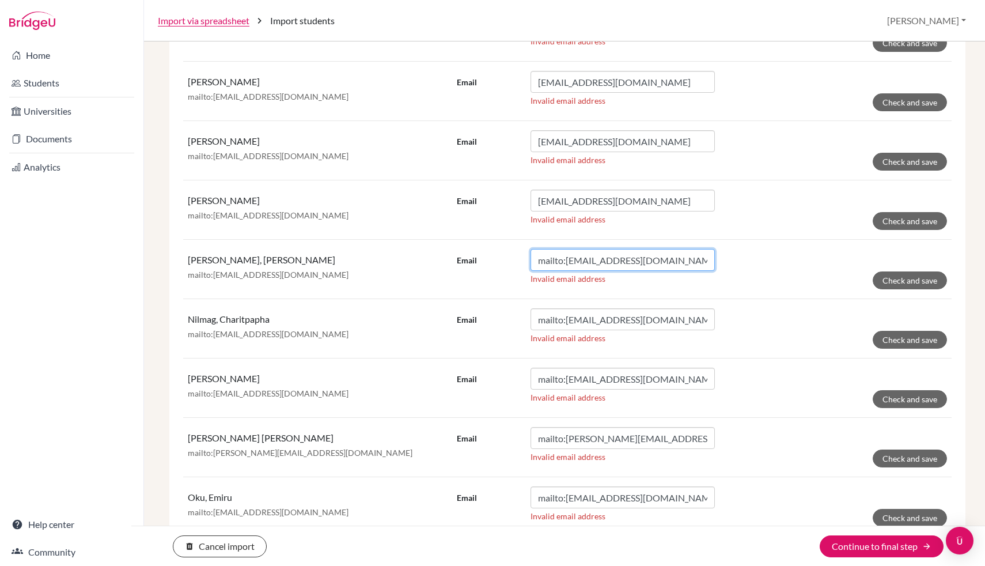
click at [567, 260] on input "mailto:[EMAIL_ADDRESS][DOMAIN_NAME]" at bounding box center [623, 260] width 184 height 22
type input "[EMAIL_ADDRESS][DOMAIN_NAME]"
click at [568, 321] on input "mailto:[EMAIL_ADDRESS][DOMAIN_NAME]" at bounding box center [623, 319] width 184 height 22
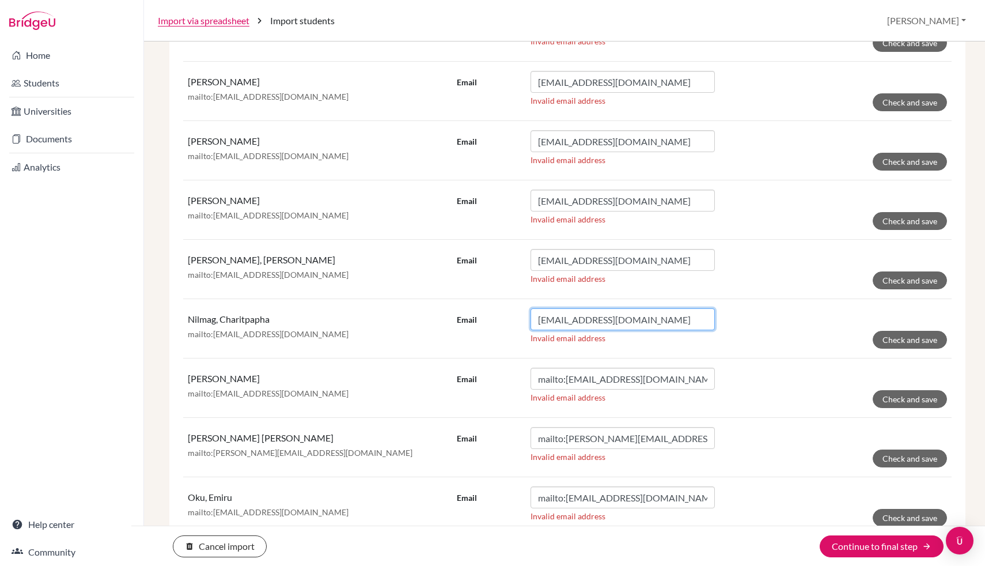
type input "[EMAIL_ADDRESS][DOMAIN_NAME]"
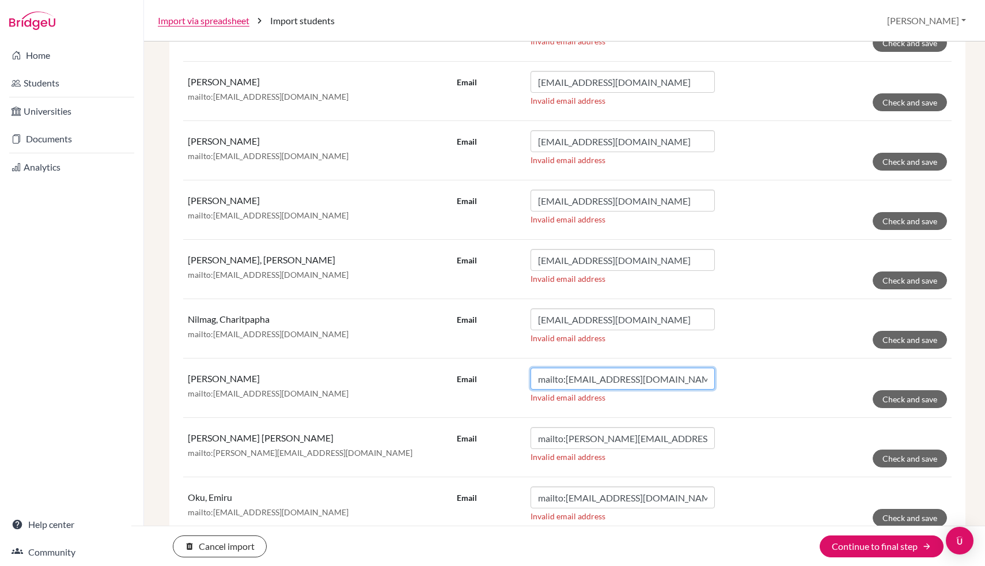
click at [567, 381] on input "mailto:[EMAIL_ADDRESS][DOMAIN_NAME]" at bounding box center [623, 379] width 184 height 22
type input "[EMAIL_ADDRESS][DOMAIN_NAME]"
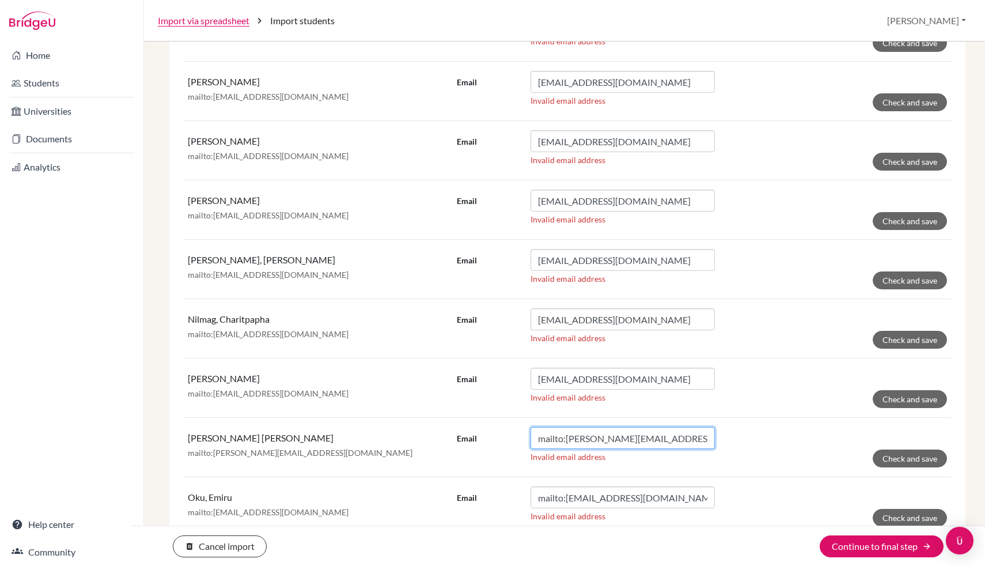
click at [566, 440] on input "mailto:[PERSON_NAME][EMAIL_ADDRESS][DOMAIN_NAME]" at bounding box center [623, 438] width 184 height 22
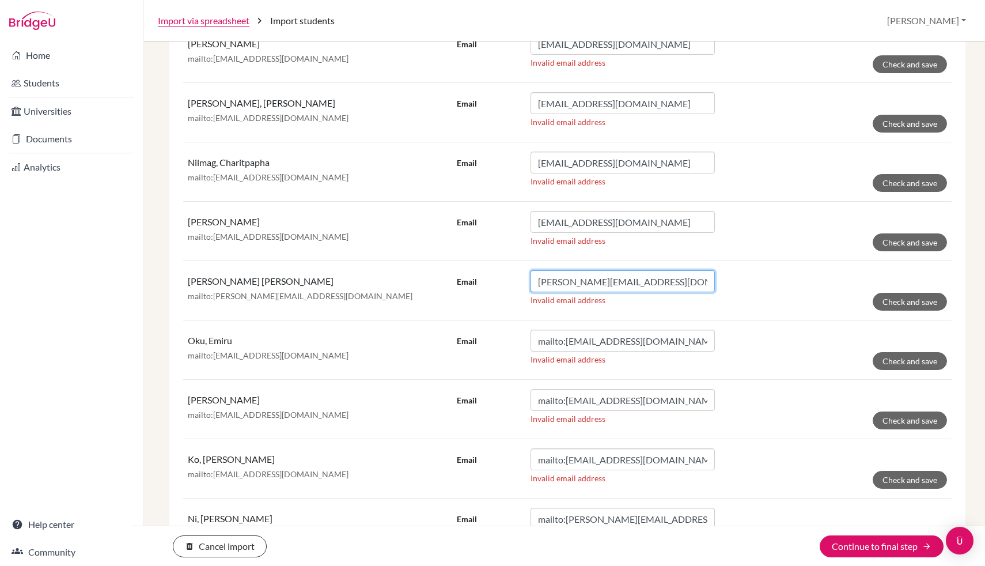
scroll to position [721, 0]
type input "[PERSON_NAME][EMAIL_ADDRESS][DOMAIN_NAME]"
click at [568, 345] on input "mailto:[EMAIL_ADDRESS][DOMAIN_NAME]" at bounding box center [623, 341] width 184 height 22
type input "[EMAIL_ADDRESS][DOMAIN_NAME]"
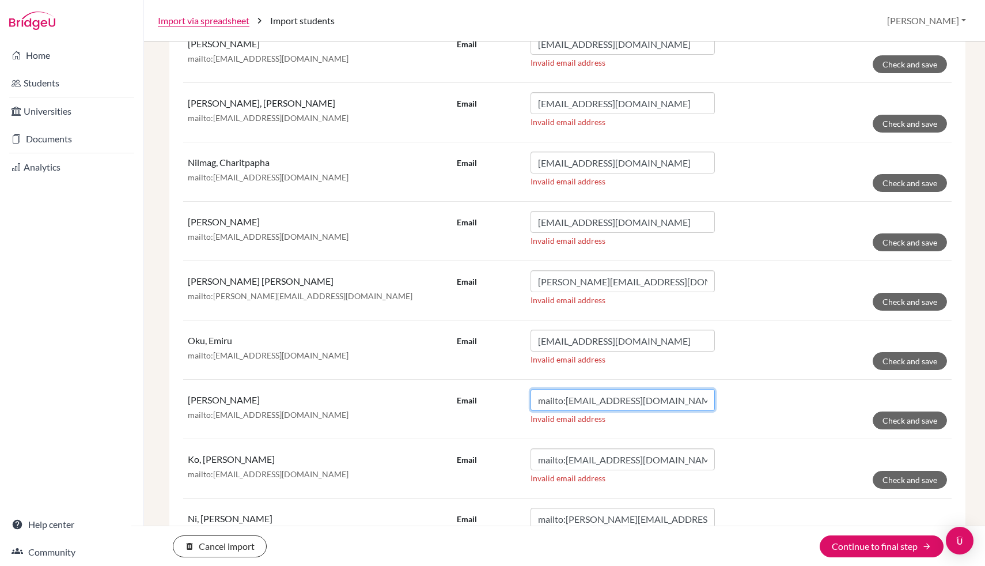
click at [566, 404] on input "mailto:[EMAIL_ADDRESS][DOMAIN_NAME]" at bounding box center [623, 400] width 184 height 22
type input "[EMAIL_ADDRESS][DOMAIN_NAME]"
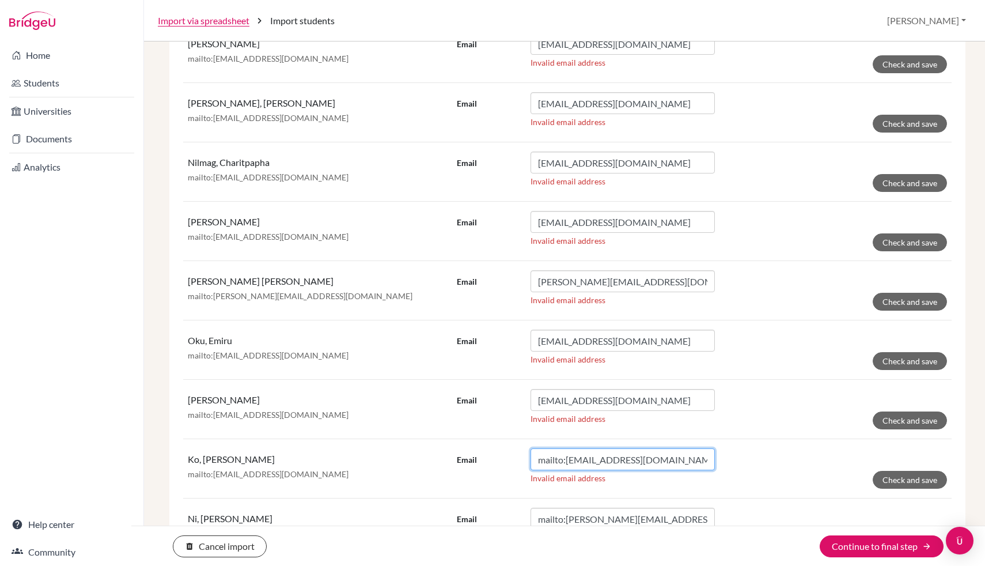
click at [571, 463] on input "mailto:[EMAIL_ADDRESS][DOMAIN_NAME]" at bounding box center [623, 459] width 184 height 22
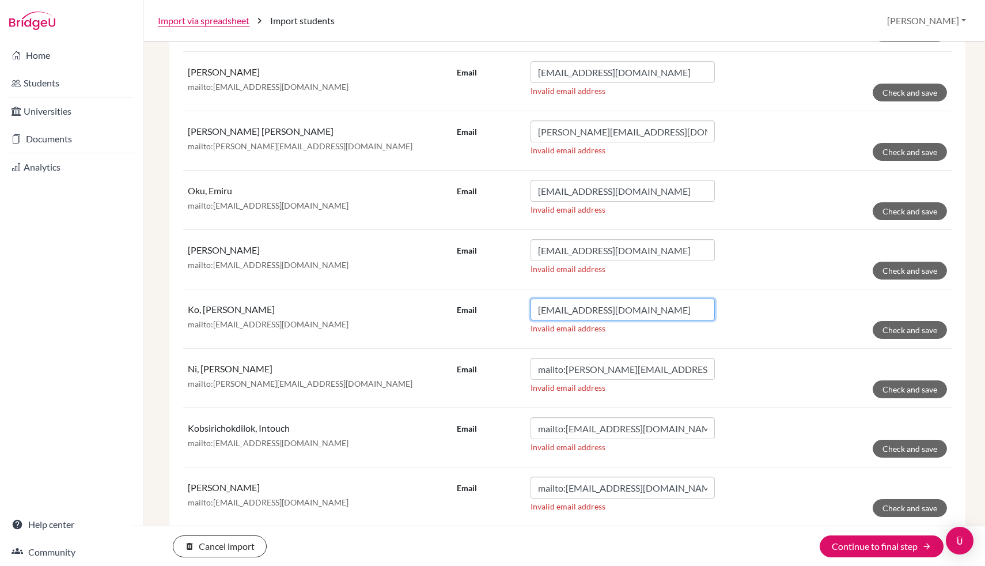
scroll to position [872, 0]
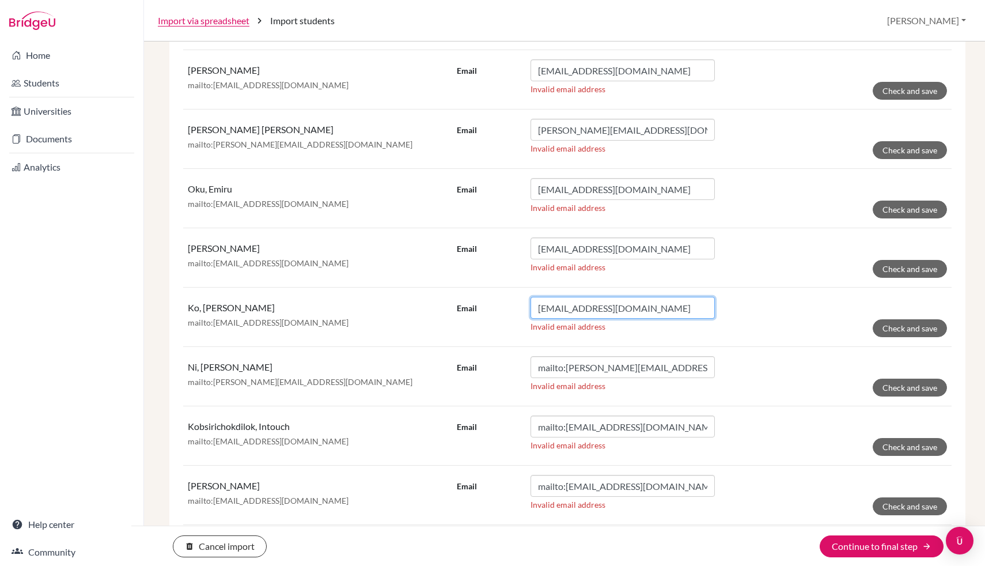
type input "[EMAIL_ADDRESS][DOMAIN_NAME]"
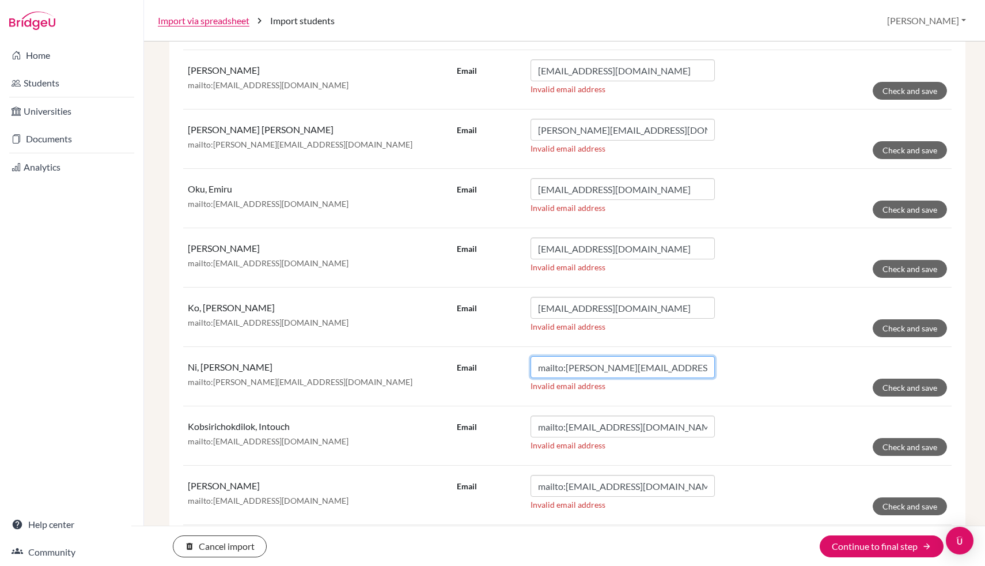
click at [565, 372] on input "mailto:[PERSON_NAME][EMAIL_ADDRESS][DOMAIN_NAME]" at bounding box center [623, 367] width 184 height 22
type input "[PERSON_NAME][EMAIL_ADDRESS][DOMAIN_NAME]"
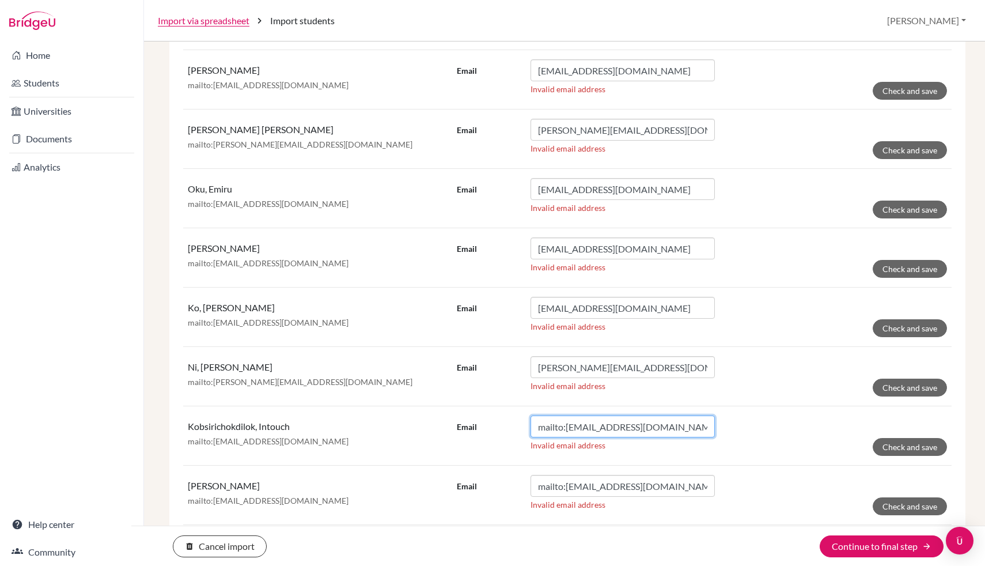
click at [567, 426] on input "mailto:[EMAIL_ADDRESS][DOMAIN_NAME]" at bounding box center [623, 426] width 184 height 22
type input "[EMAIL_ADDRESS][DOMAIN_NAME]"
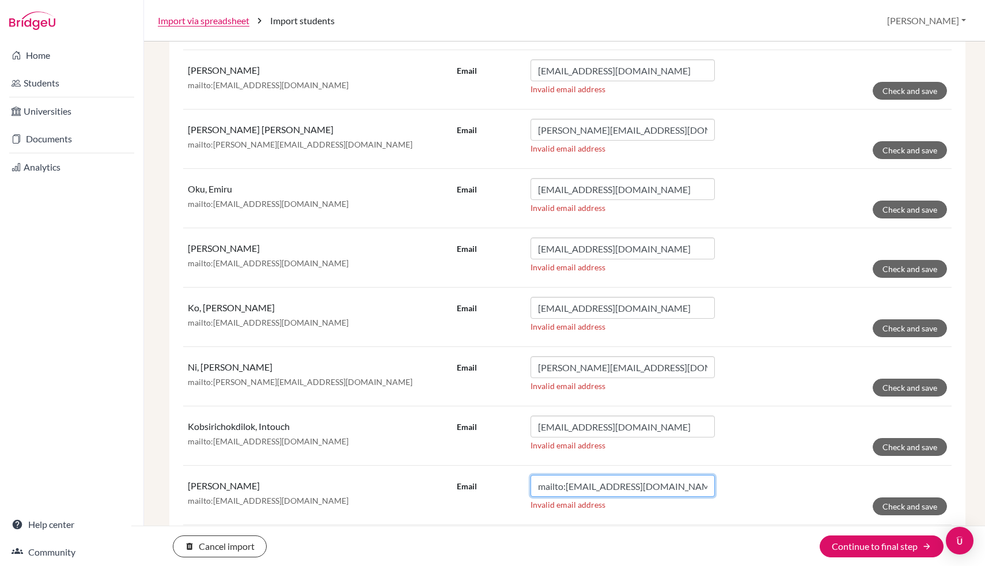
click at [565, 490] on input "mailto:[EMAIL_ADDRESS][DOMAIN_NAME]" at bounding box center [623, 486] width 184 height 22
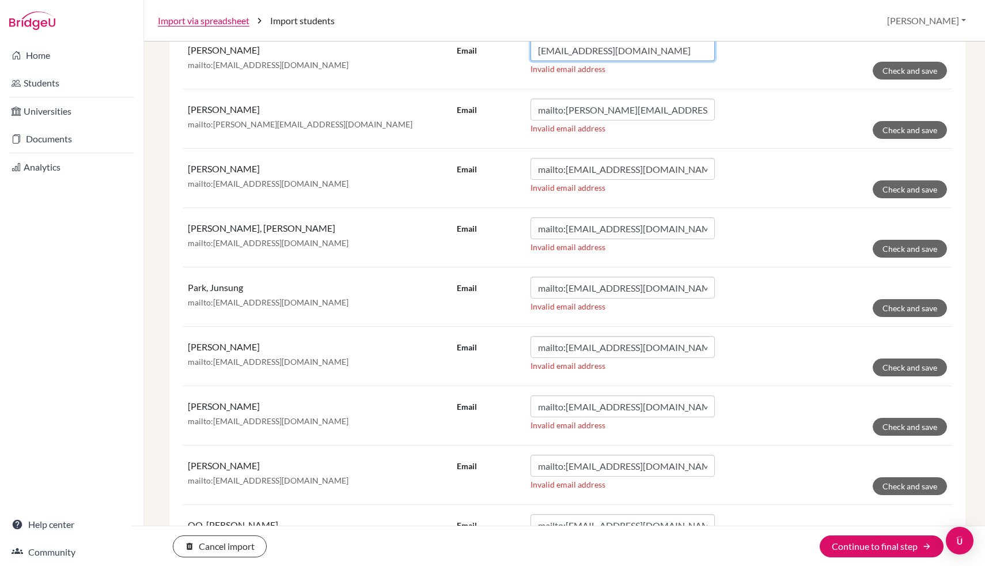
scroll to position [1326, 0]
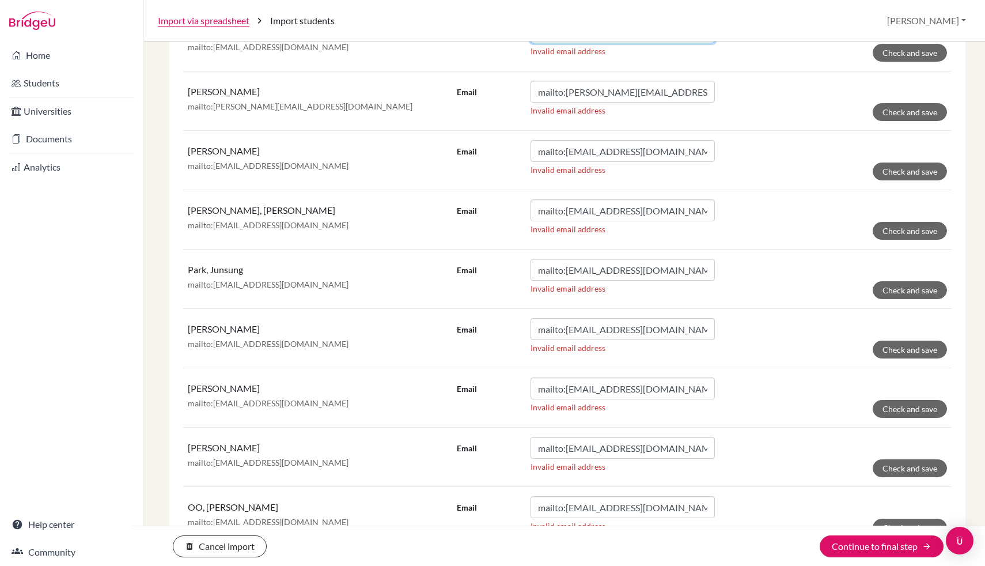
type input "[EMAIL_ADDRESS][DOMAIN_NAME]"
click at [566, 94] on input "mailto:[PERSON_NAME][EMAIL_ADDRESS][DOMAIN_NAME]" at bounding box center [623, 92] width 184 height 22
type input "[PERSON_NAME][EMAIL_ADDRESS][DOMAIN_NAME]"
click at [568, 153] on input "mailto:[EMAIL_ADDRESS][DOMAIN_NAME]" at bounding box center [623, 151] width 184 height 22
type input "[EMAIL_ADDRESS][DOMAIN_NAME]"
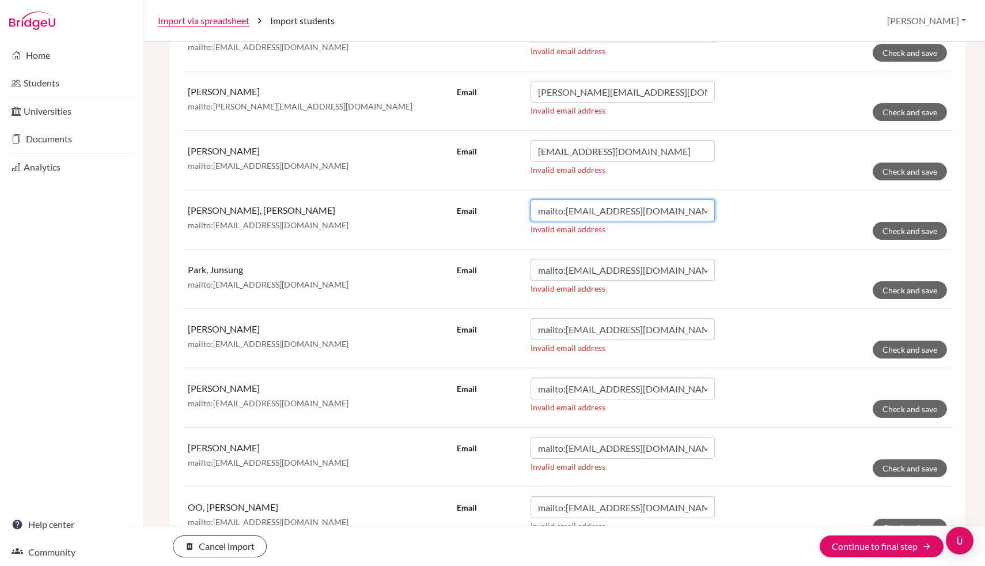
click at [569, 216] on input "mailto:[EMAIL_ADDRESS][DOMAIN_NAME]" at bounding box center [623, 210] width 184 height 22
click at [566, 210] on input "mailto:[EMAIL_ADDRESS][DOMAIN_NAME]" at bounding box center [623, 210] width 184 height 22
type input "[EMAIL_ADDRESS][DOMAIN_NAME]"
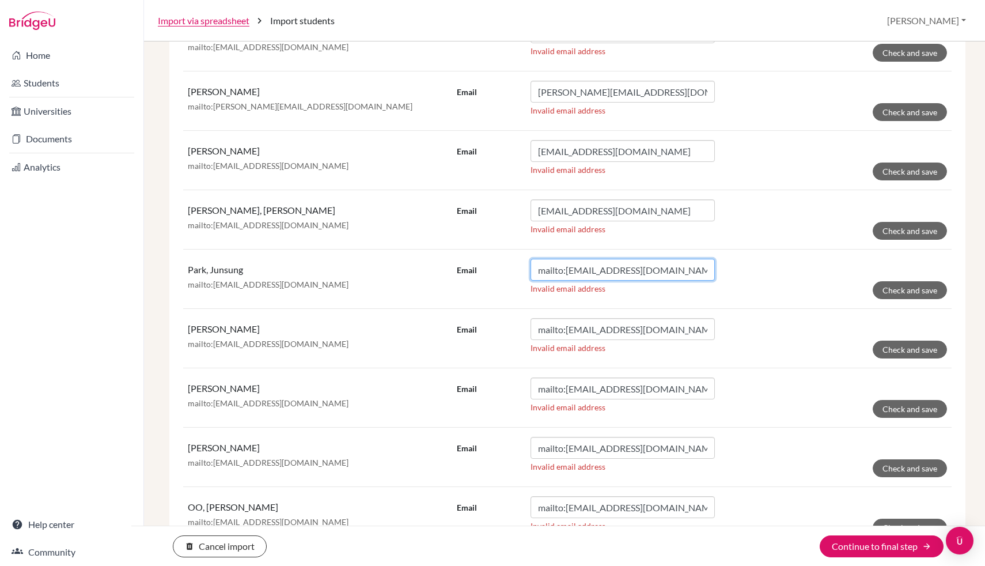
drag, startPoint x: 566, startPoint y: 270, endPoint x: 597, endPoint y: 517, distance: 249.1
click at [566, 270] on input "mailto:[EMAIL_ADDRESS][DOMAIN_NAME]" at bounding box center [623, 270] width 184 height 22
type input "[EMAIL_ADDRESS][DOMAIN_NAME]"
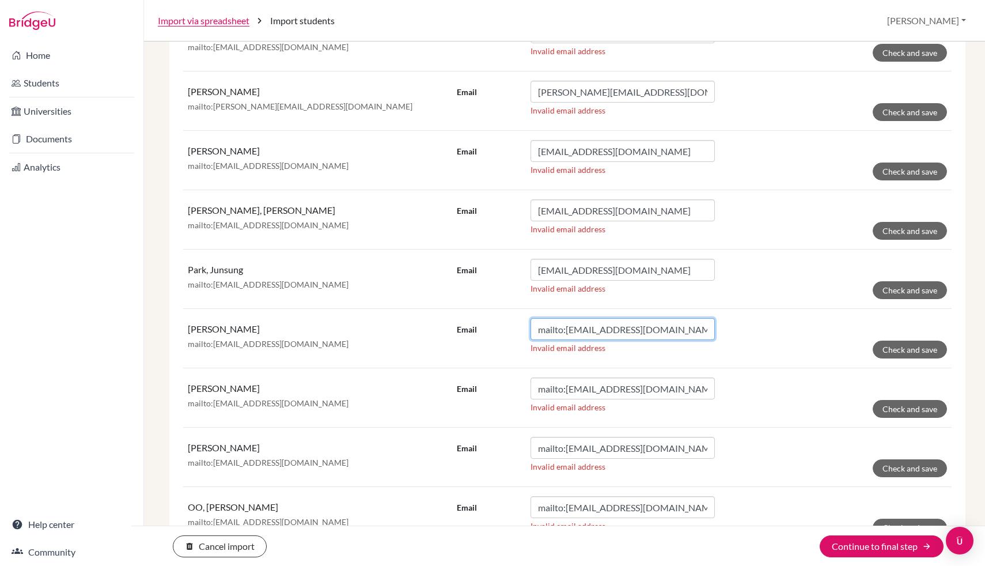
drag, startPoint x: 566, startPoint y: 331, endPoint x: 567, endPoint y: 565, distance: 233.9
click at [566, 332] on input "mailto:[EMAIL_ADDRESS][DOMAIN_NAME]" at bounding box center [623, 329] width 184 height 22
type input "[EMAIL_ADDRESS][DOMAIN_NAME]"
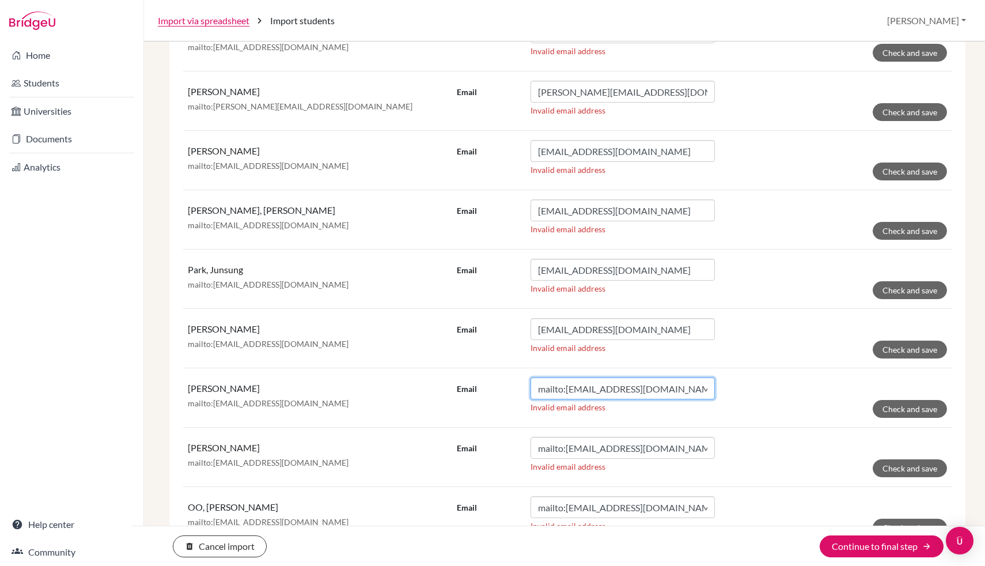
click at [566, 391] on input "mailto:[EMAIL_ADDRESS][DOMAIN_NAME]" at bounding box center [623, 388] width 184 height 22
type input "[EMAIL_ADDRESS][DOMAIN_NAME]"
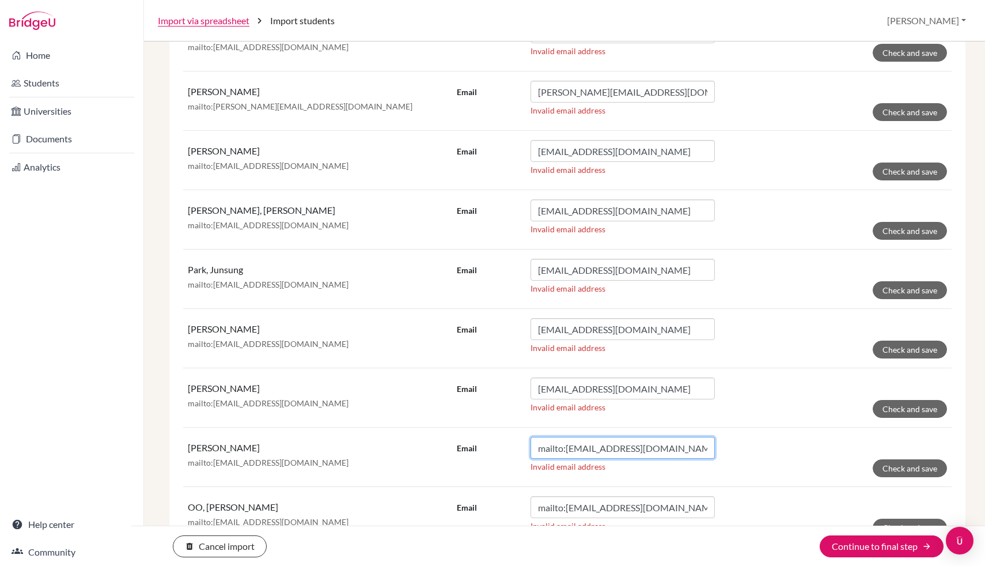
click at [568, 446] on input "mailto:[EMAIL_ADDRESS][DOMAIN_NAME]" at bounding box center [623, 448] width 184 height 22
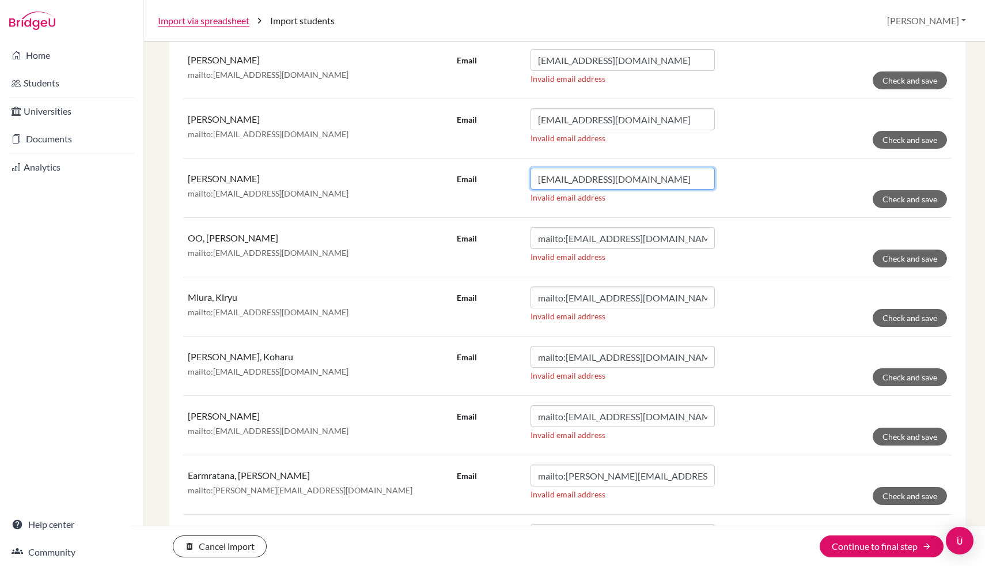
scroll to position [1592, 0]
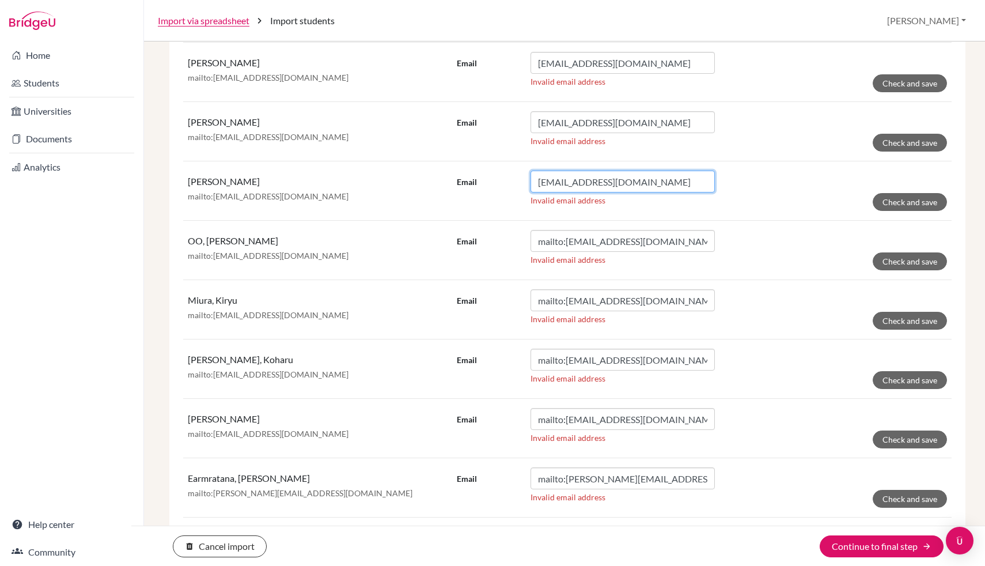
type input "[EMAIL_ADDRESS][DOMAIN_NAME]"
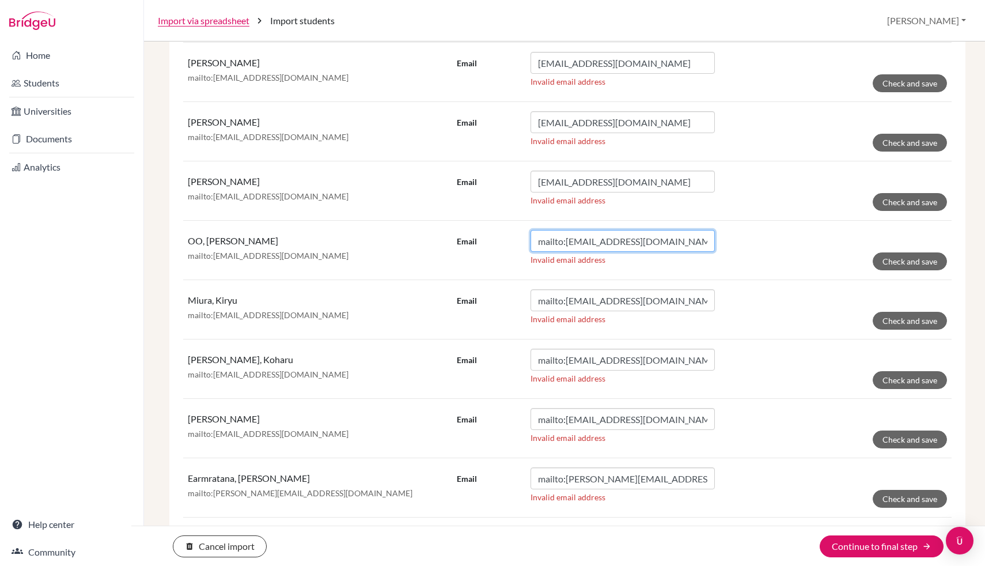
drag, startPoint x: 566, startPoint y: 241, endPoint x: 566, endPoint y: 565, distance: 323.8
click at [566, 247] on input "mailto:[EMAIL_ADDRESS][DOMAIN_NAME]" at bounding box center [623, 241] width 184 height 22
type input "[EMAIL_ADDRESS][DOMAIN_NAME]"
click at [566, 299] on input "mailto:[EMAIL_ADDRESS][DOMAIN_NAME]" at bounding box center [623, 300] width 184 height 22
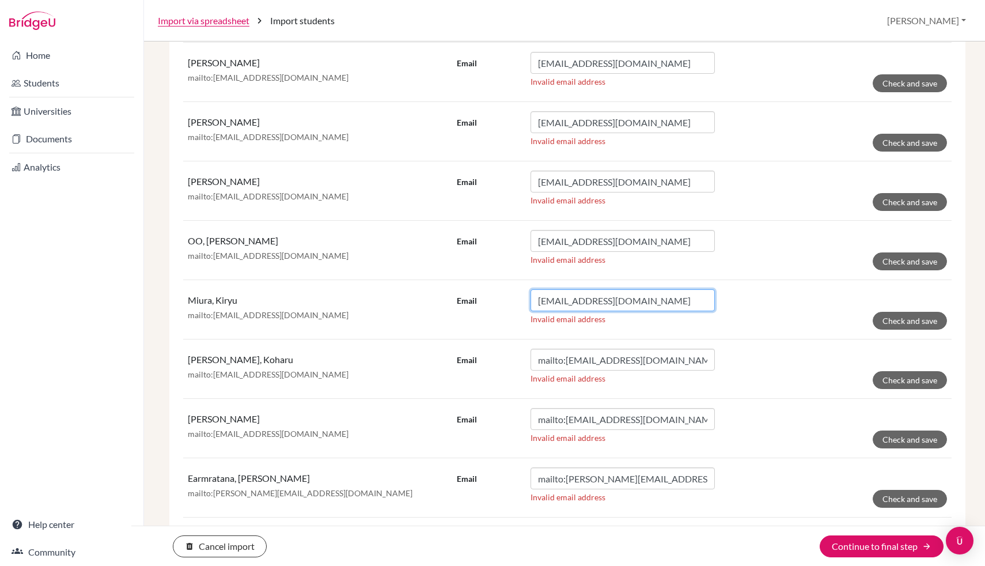
type input "[EMAIL_ADDRESS][DOMAIN_NAME]"
click at [566, 362] on input "mailto:[EMAIL_ADDRESS][DOMAIN_NAME]" at bounding box center [623, 360] width 184 height 22
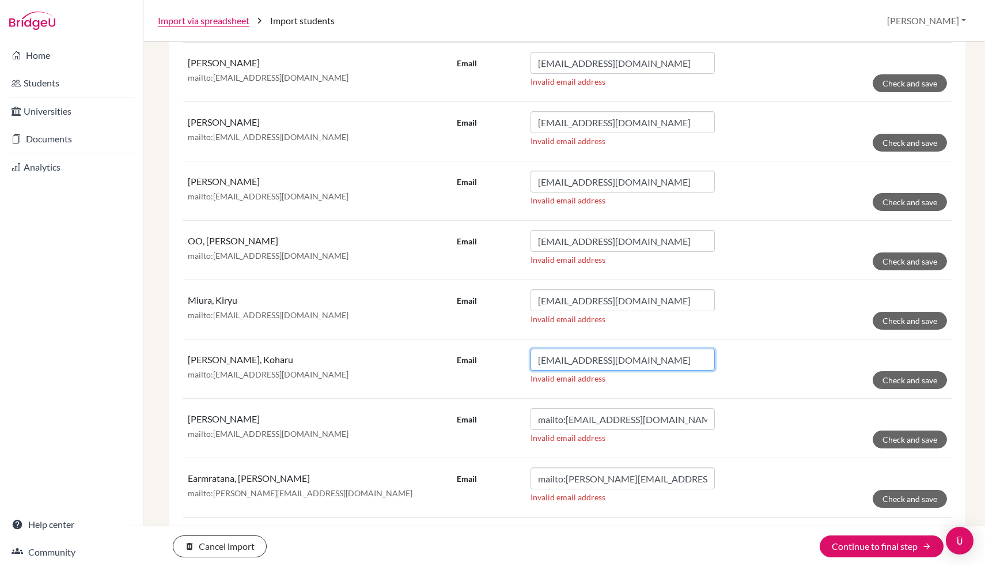
type input "[EMAIL_ADDRESS][DOMAIN_NAME]"
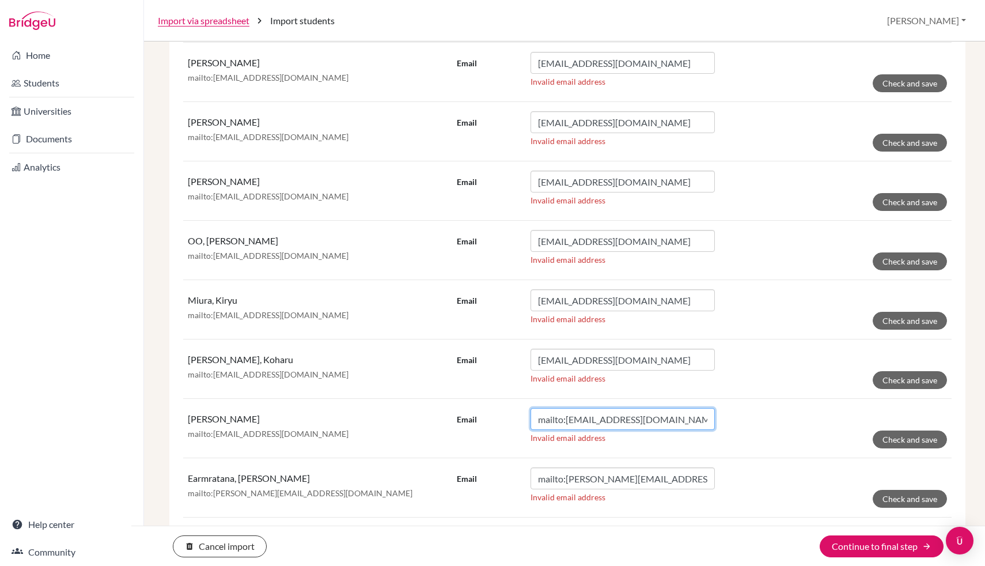
click at [566, 422] on input "mailto:[EMAIL_ADDRESS][DOMAIN_NAME]" at bounding box center [623, 419] width 184 height 22
type input "[EMAIL_ADDRESS][DOMAIN_NAME]"
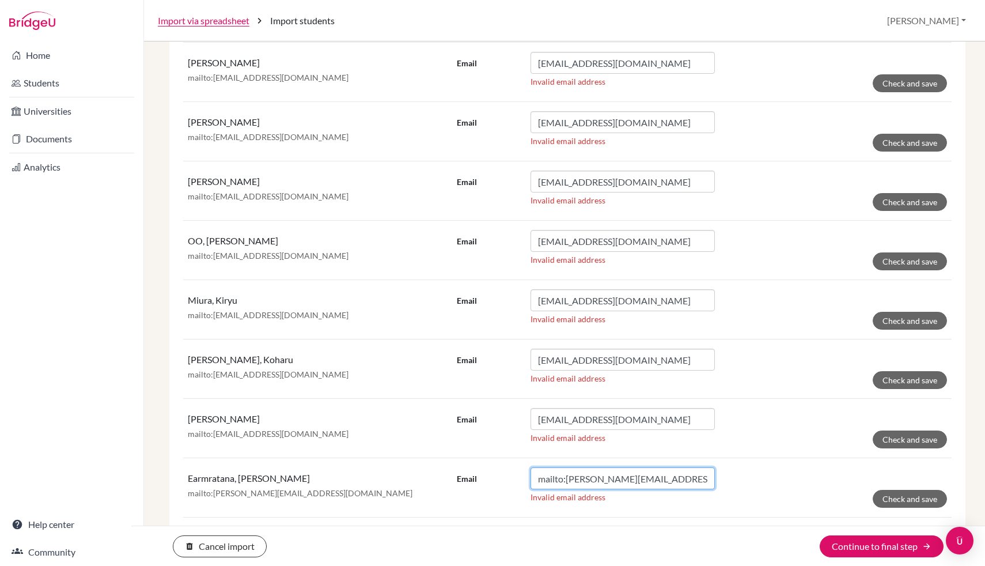
click at [566, 478] on input "mailto:[PERSON_NAME][EMAIL_ADDRESS][DOMAIN_NAME]" at bounding box center [623, 478] width 184 height 22
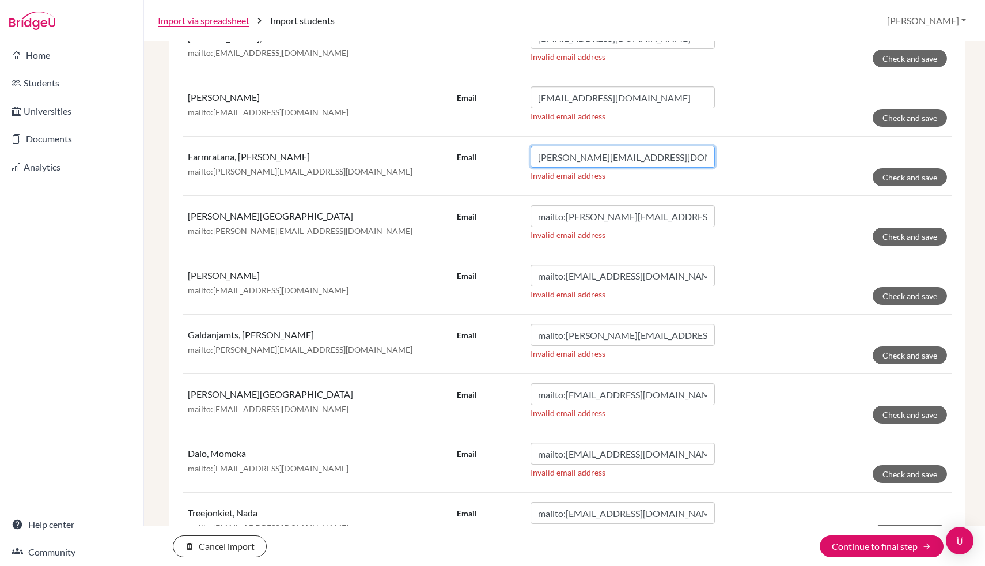
scroll to position [1920, 0]
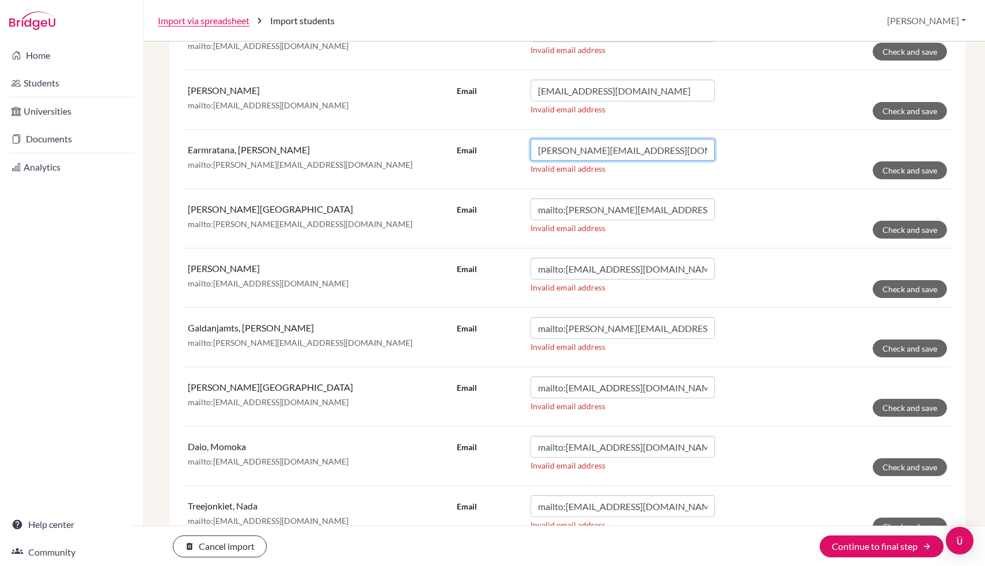
type input "[PERSON_NAME][EMAIL_ADDRESS][DOMAIN_NAME]"
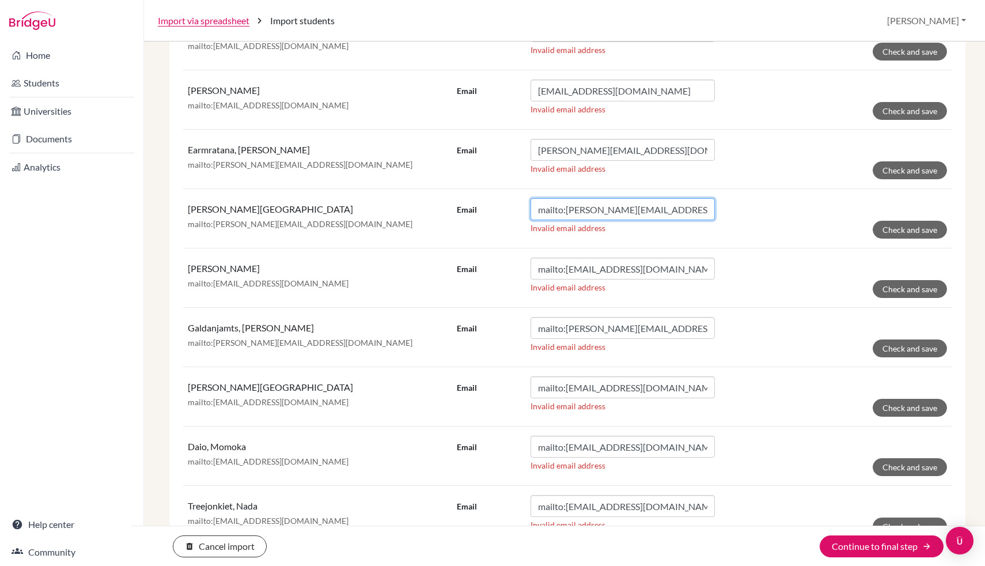
click at [567, 213] on input "mailto:[PERSON_NAME][EMAIL_ADDRESS][DOMAIN_NAME]" at bounding box center [623, 209] width 184 height 22
type input "[PERSON_NAME][EMAIL_ADDRESS][DOMAIN_NAME]"
click at [566, 270] on input "mailto:[EMAIL_ADDRESS][DOMAIN_NAME]" at bounding box center [623, 269] width 184 height 22
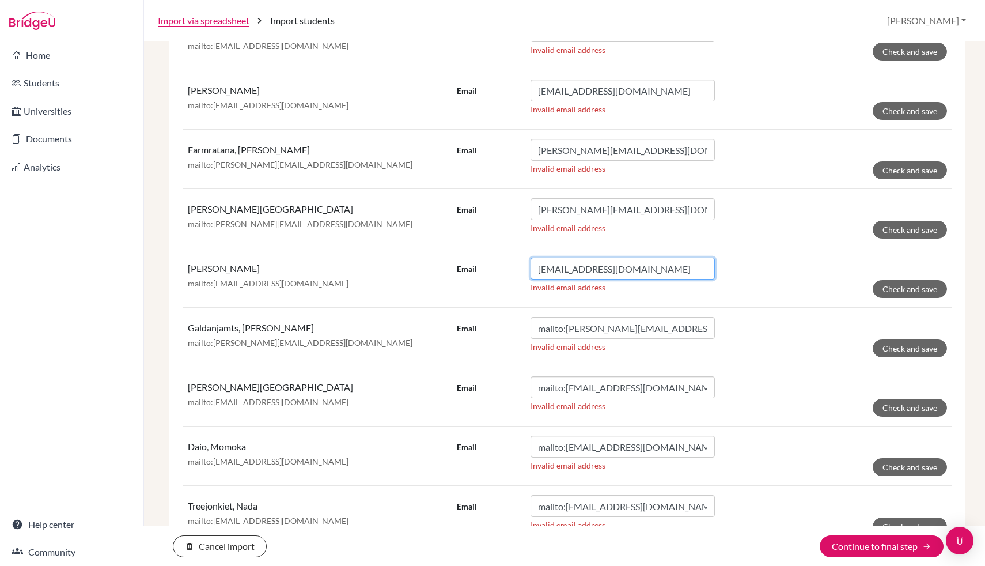
type input "[EMAIL_ADDRESS][DOMAIN_NAME]"
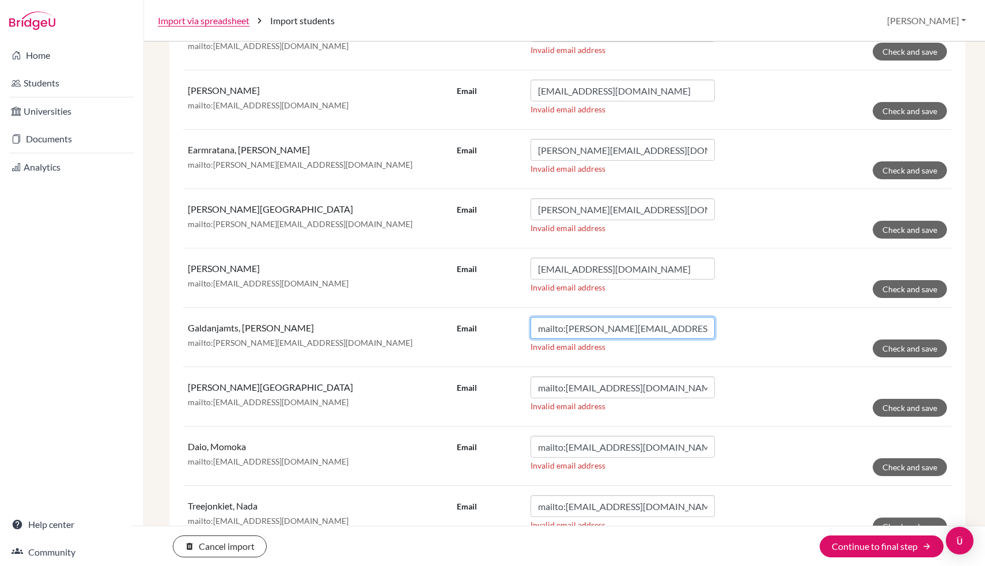
click at [567, 328] on input "mailto:[PERSON_NAME][EMAIL_ADDRESS][DOMAIN_NAME]" at bounding box center [623, 328] width 184 height 22
type input "[PERSON_NAME][EMAIL_ADDRESS][DOMAIN_NAME]"
click at [567, 387] on input "mailto:[EMAIL_ADDRESS][DOMAIN_NAME]" at bounding box center [623, 387] width 184 height 22
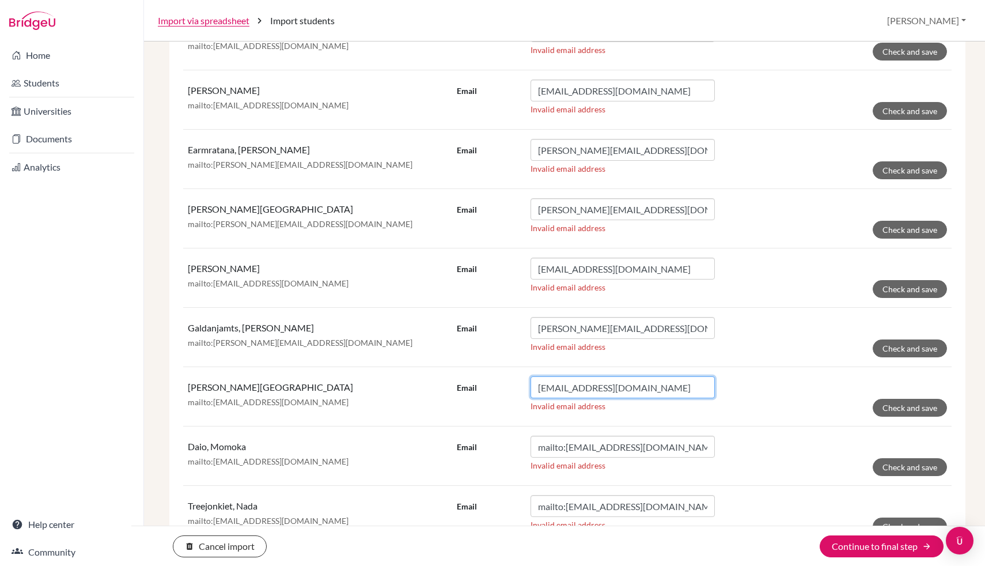
type input "[EMAIL_ADDRESS][DOMAIN_NAME]"
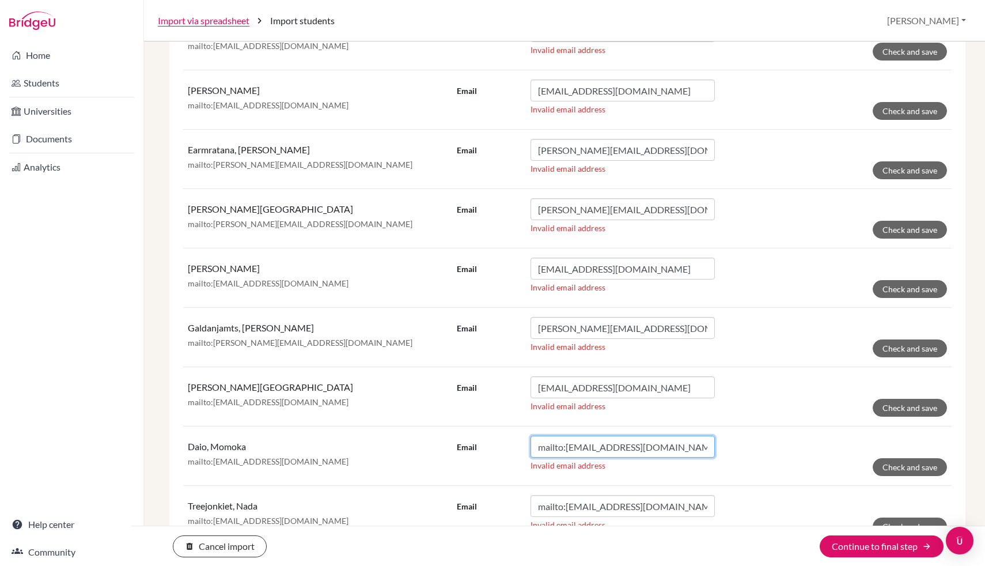
click at [565, 448] on input "mailto:[EMAIL_ADDRESS][DOMAIN_NAME]" at bounding box center [623, 447] width 184 height 22
type input "[EMAIL_ADDRESS][DOMAIN_NAME]"
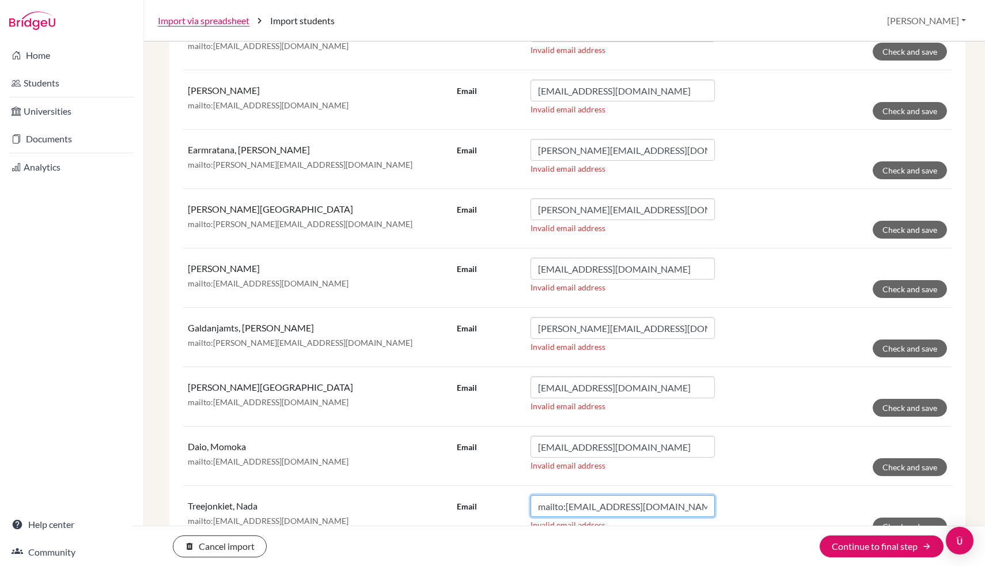
click at [568, 508] on input "mailto:[EMAIL_ADDRESS][DOMAIN_NAME]" at bounding box center [623, 506] width 184 height 22
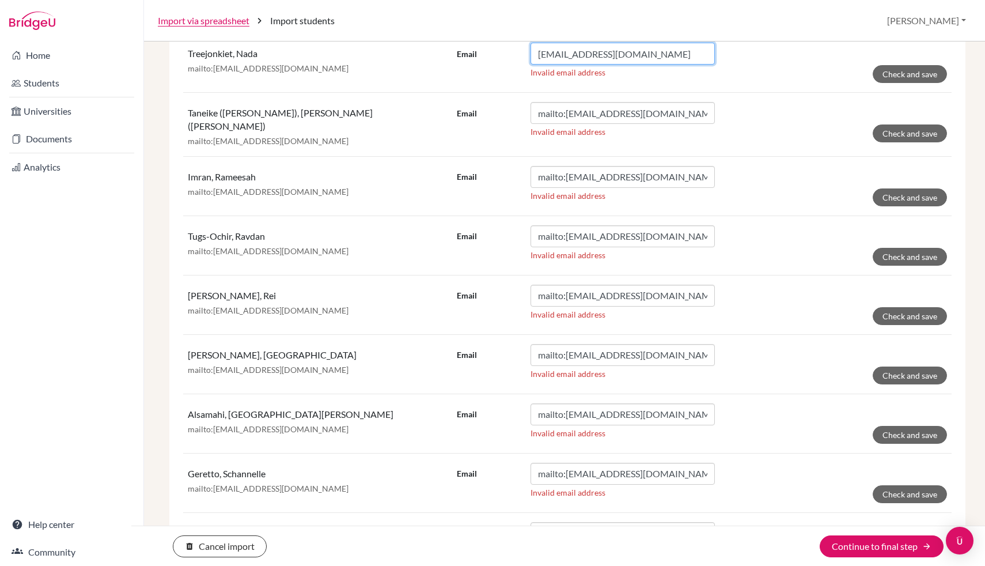
scroll to position [2373, 0]
type input "[EMAIL_ADDRESS][DOMAIN_NAME]"
click at [570, 111] on input "mailto:[EMAIL_ADDRESS][DOMAIN_NAME]" at bounding box center [623, 112] width 184 height 22
type input "[EMAIL_ADDRESS][DOMAIN_NAME]"
click at [568, 173] on input "mailto:[EMAIL_ADDRESS][DOMAIN_NAME]" at bounding box center [623, 176] width 184 height 22
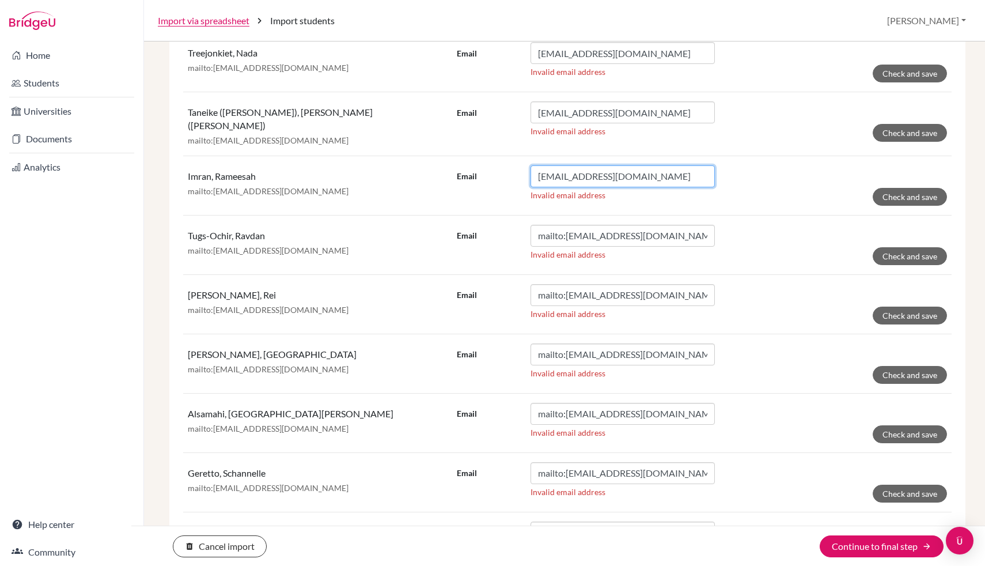
type input "[EMAIL_ADDRESS][DOMAIN_NAME]"
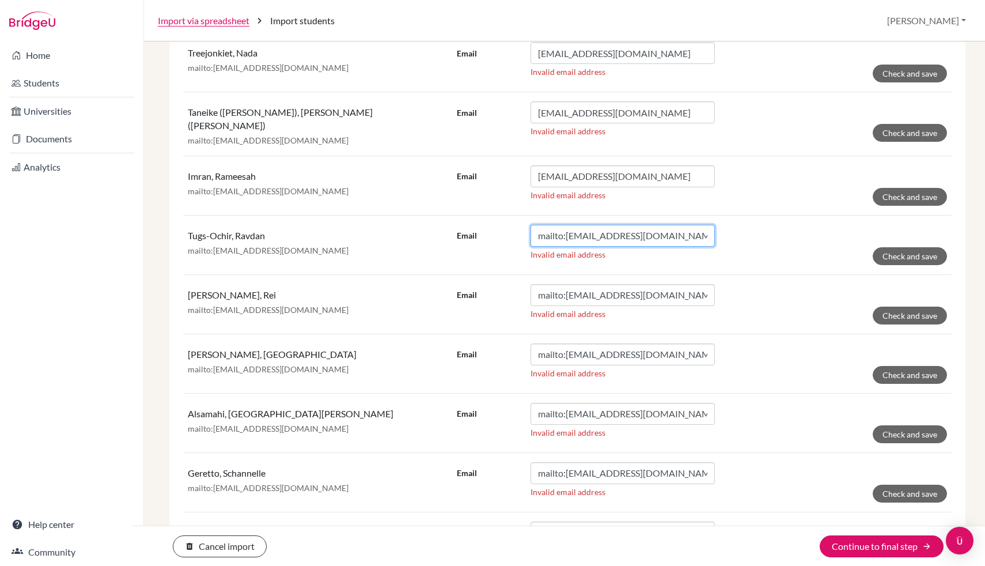
click at [567, 234] on input "mailto:[EMAIL_ADDRESS][DOMAIN_NAME]" at bounding box center [623, 236] width 184 height 22
type input "[EMAIL_ADDRESS][DOMAIN_NAME]"
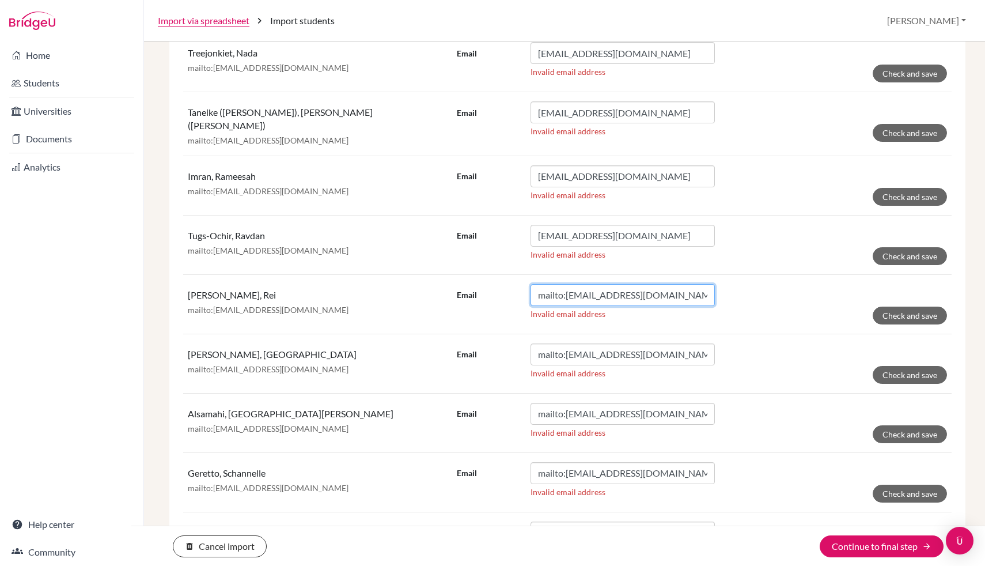
click at [567, 289] on input "mailto:[EMAIL_ADDRESS][DOMAIN_NAME]" at bounding box center [623, 295] width 184 height 22
type input "[EMAIL_ADDRESS][DOMAIN_NAME]"
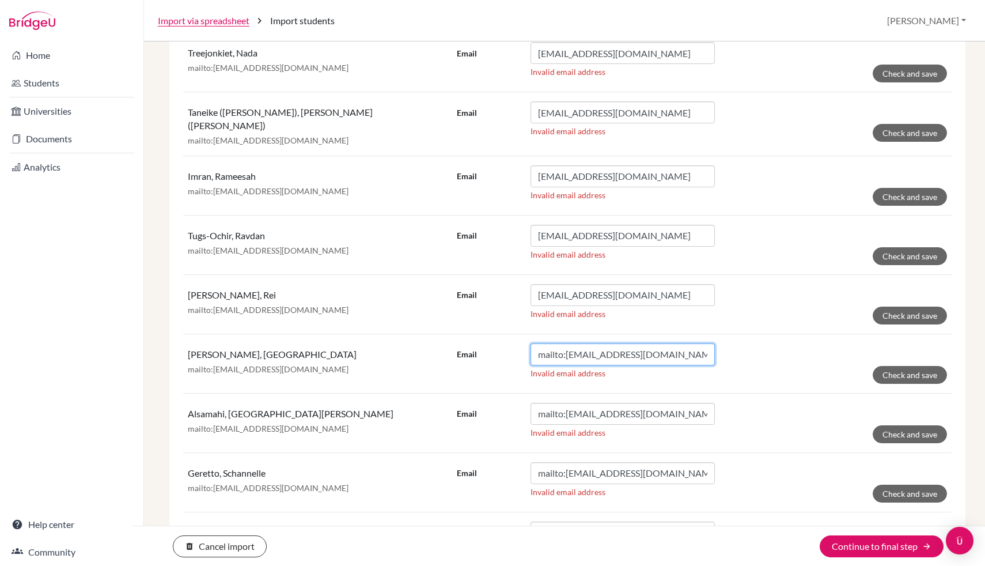
click at [566, 357] on input "mailto:[EMAIL_ADDRESS][DOMAIN_NAME]" at bounding box center [623, 354] width 184 height 22
click at [566, 352] on input "mailto:[EMAIL_ADDRESS][DOMAIN_NAME]" at bounding box center [623, 354] width 184 height 22
type input "[EMAIL_ADDRESS][DOMAIN_NAME]"
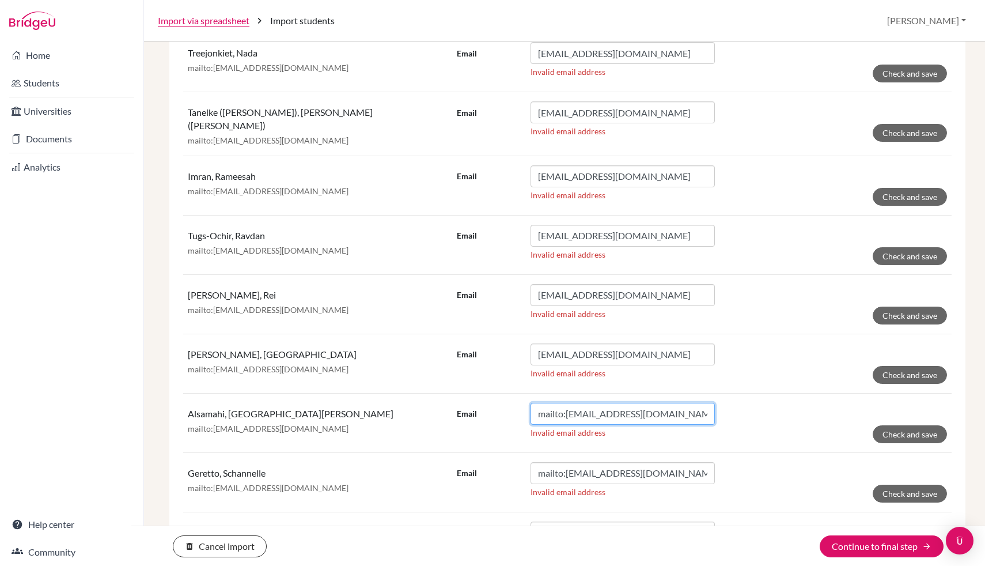
click at [568, 411] on input "mailto:[EMAIL_ADDRESS][DOMAIN_NAME]" at bounding box center [623, 414] width 184 height 22
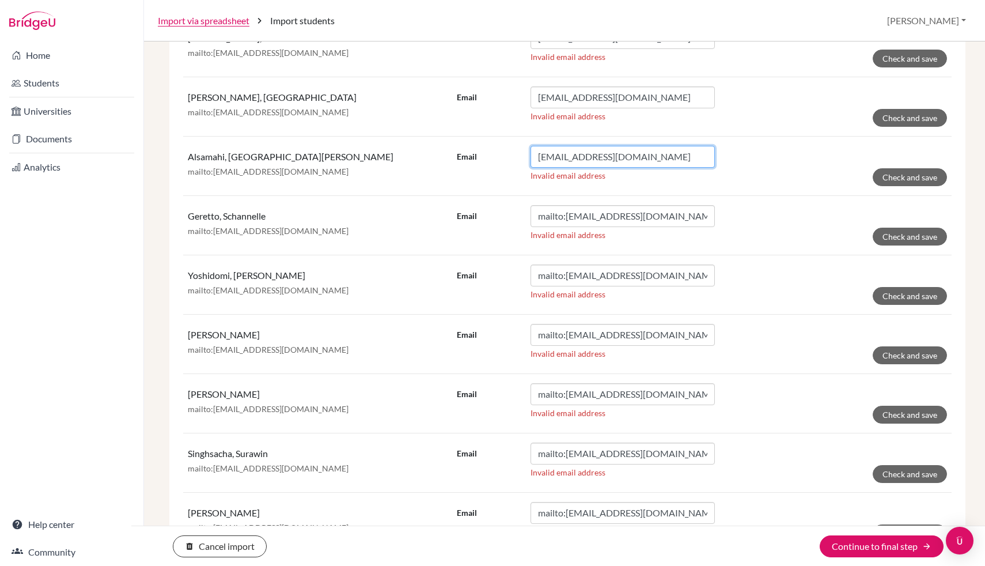
scroll to position [2634, 0]
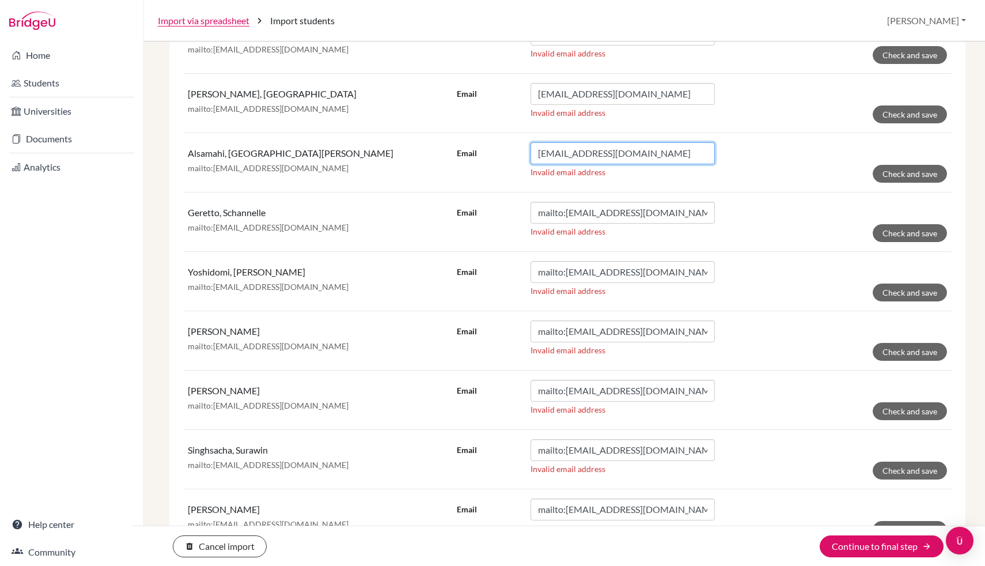
type input "[EMAIL_ADDRESS][DOMAIN_NAME]"
drag, startPoint x: 566, startPoint y: 211, endPoint x: 540, endPoint y: 565, distance: 355.3
click at [566, 211] on input "mailto:[EMAIL_ADDRESS][DOMAIN_NAME]" at bounding box center [623, 213] width 184 height 22
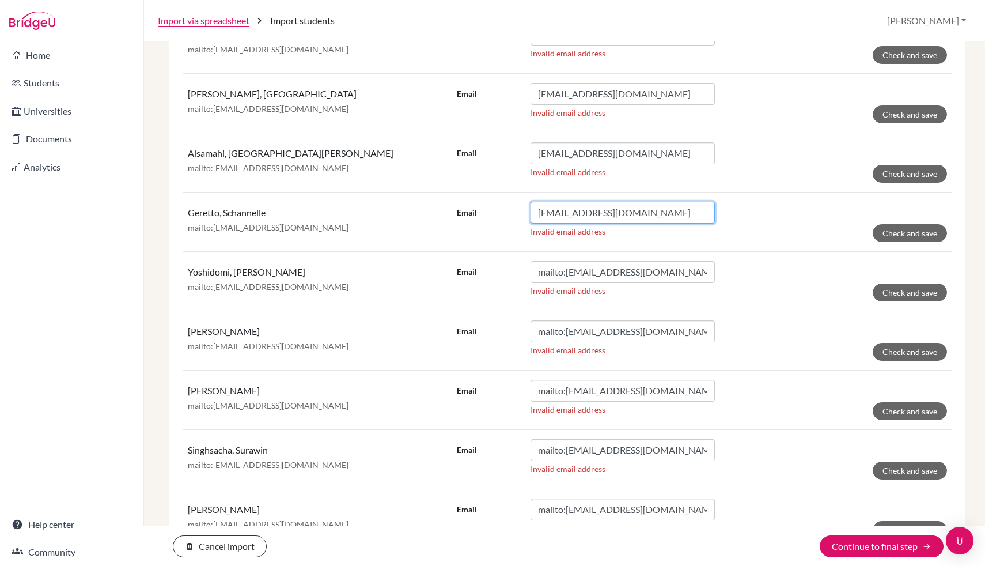
type input "[EMAIL_ADDRESS][DOMAIN_NAME]"
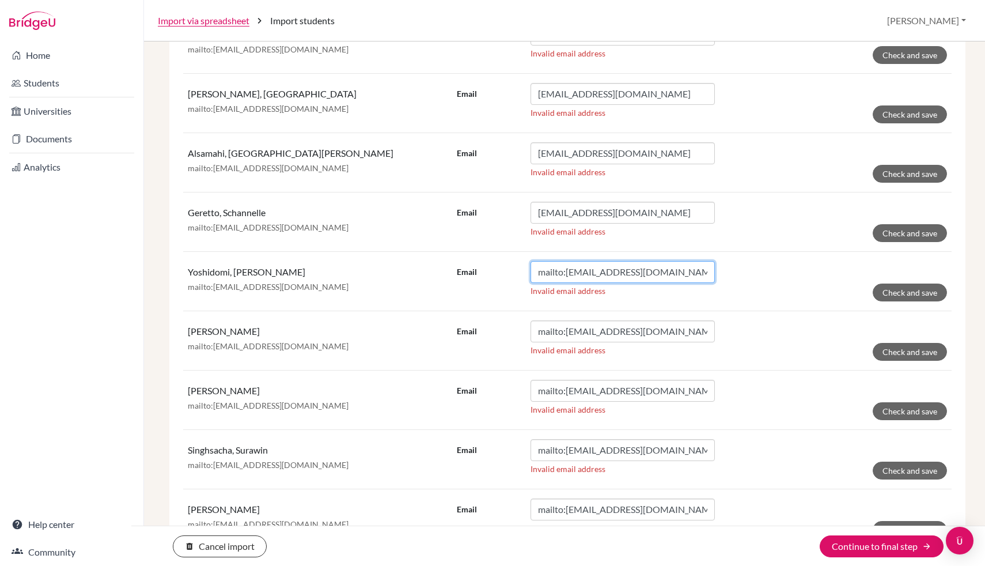
click at [566, 267] on input "mailto:[EMAIL_ADDRESS][DOMAIN_NAME]" at bounding box center [623, 272] width 184 height 22
type input "[EMAIL_ADDRESS][DOMAIN_NAME]"
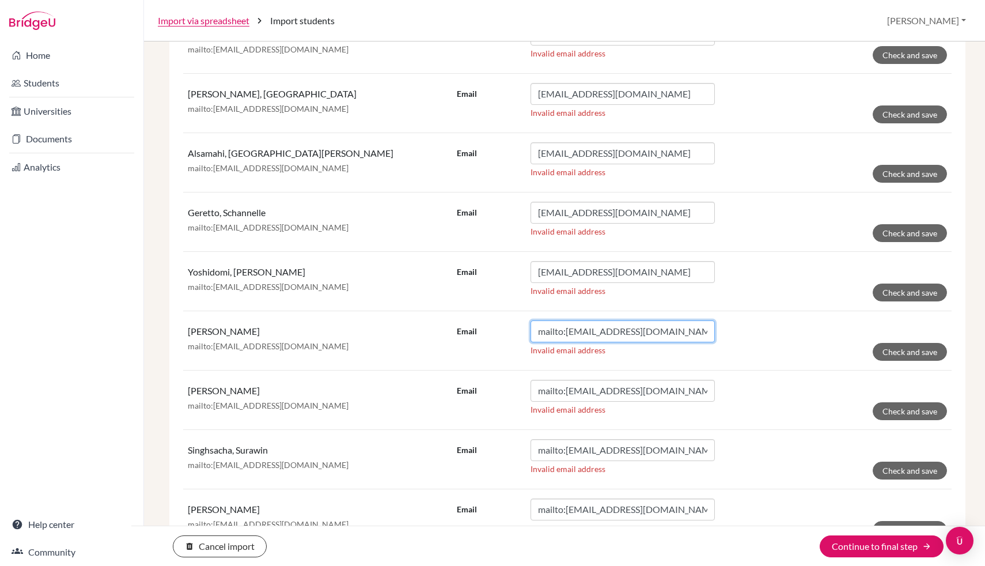
click at [568, 327] on input "mailto:[EMAIL_ADDRESS][DOMAIN_NAME]" at bounding box center [623, 331] width 184 height 22
type input "[EMAIL_ADDRESS][DOMAIN_NAME]"
click at [565, 387] on input "mailto:[EMAIL_ADDRESS][DOMAIN_NAME]" at bounding box center [623, 391] width 184 height 22
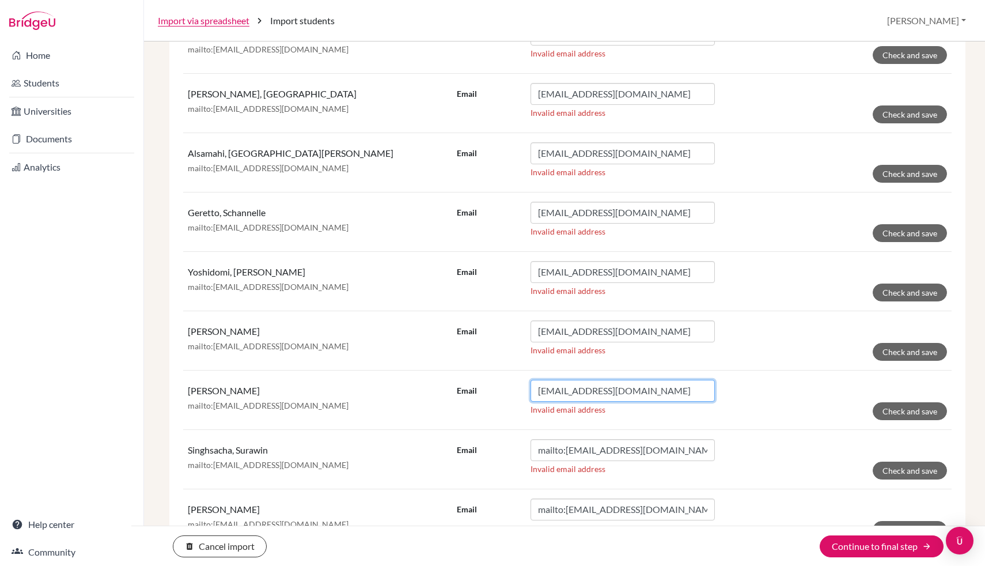
type input "[EMAIL_ADDRESS][DOMAIN_NAME]"
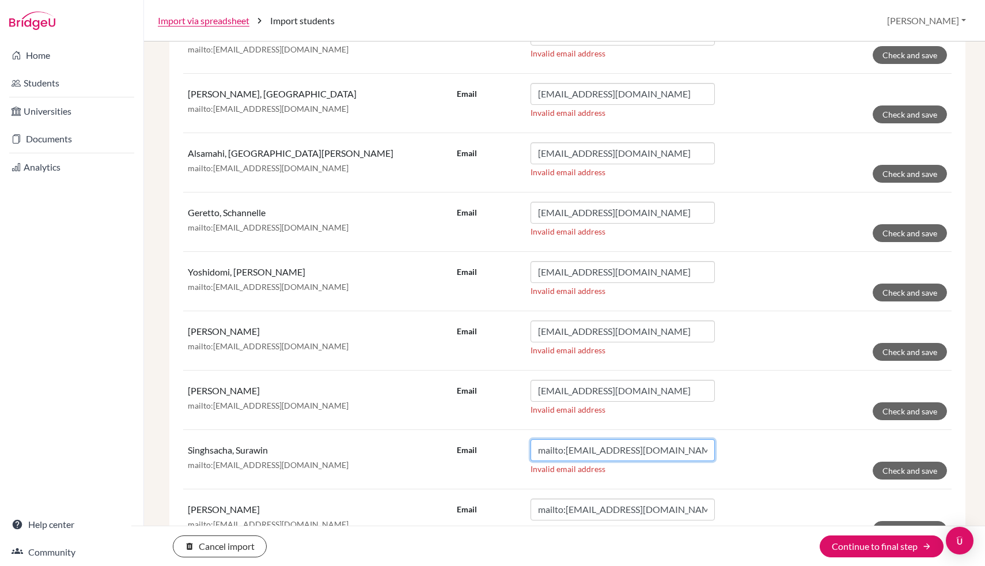
click at [567, 449] on input "mailto:[EMAIL_ADDRESS][DOMAIN_NAME]" at bounding box center [623, 450] width 184 height 22
type input "[EMAIL_ADDRESS][DOMAIN_NAME]"
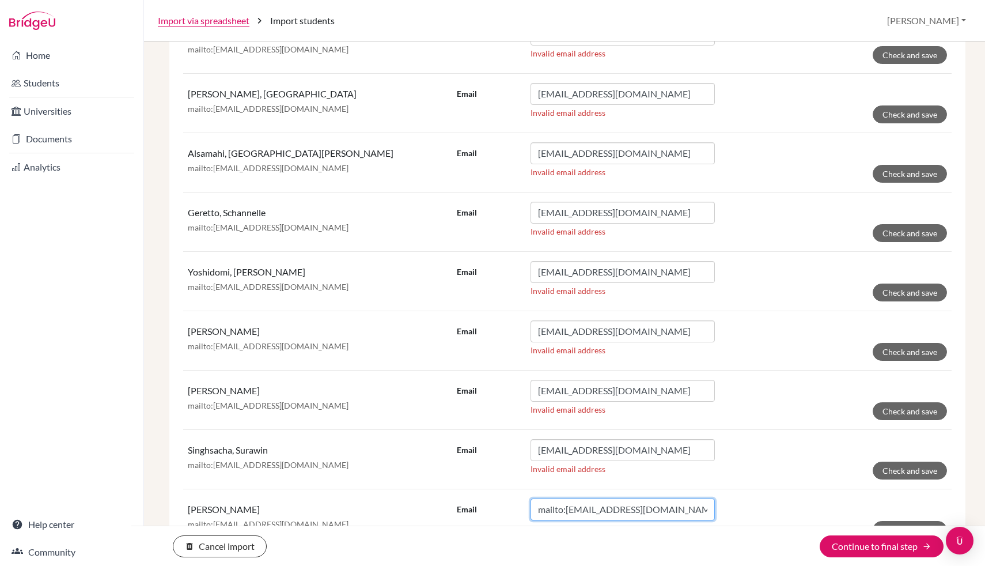
click at [565, 504] on input "mailto:[EMAIL_ADDRESS][DOMAIN_NAME]" at bounding box center [623, 509] width 184 height 22
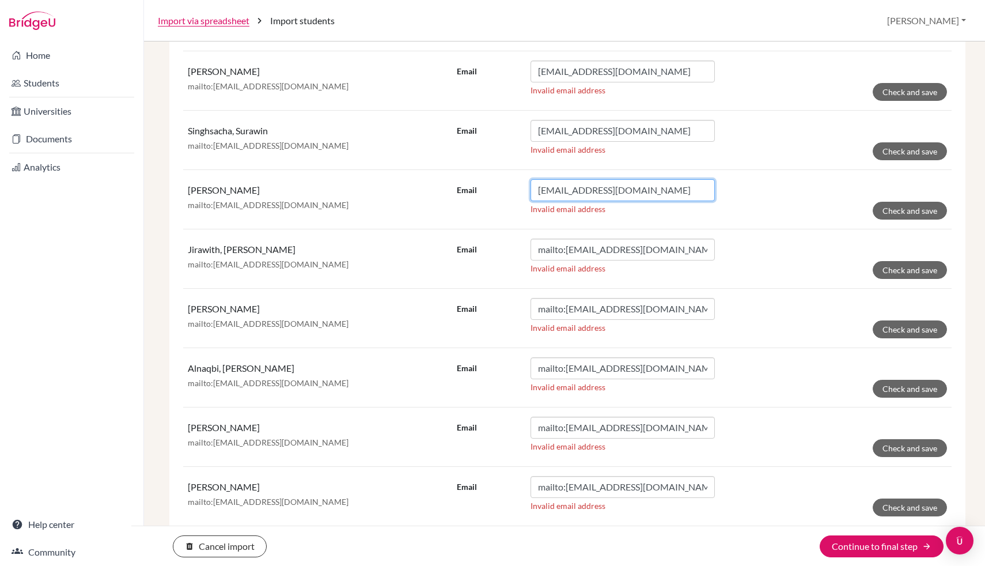
scroll to position [2963, 0]
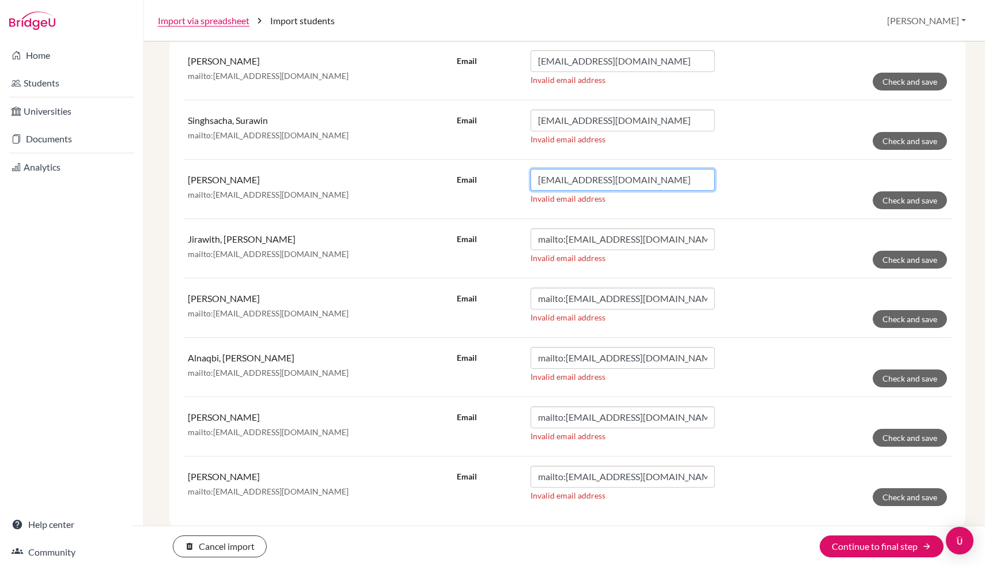
type input "[EMAIL_ADDRESS][DOMAIN_NAME]"
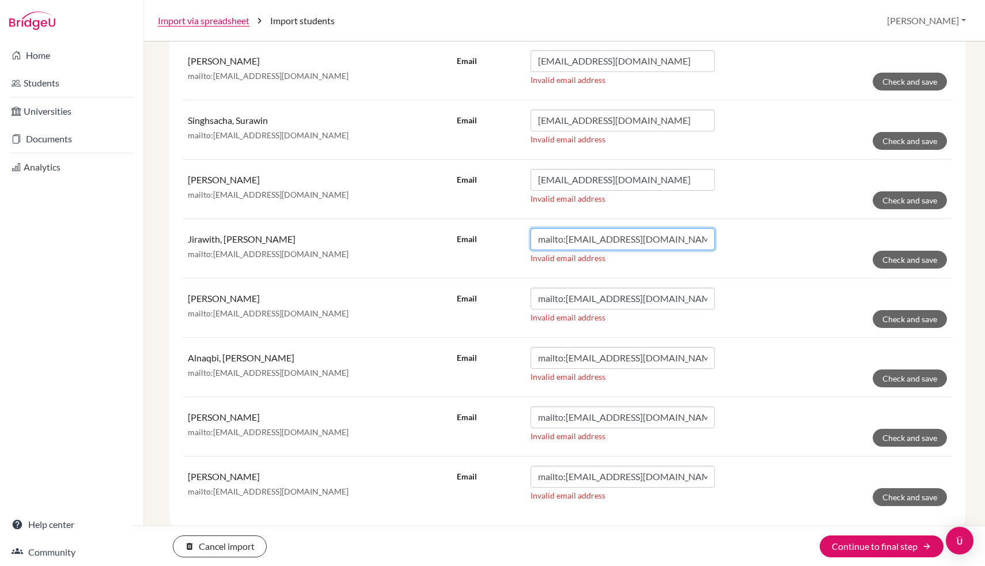
drag, startPoint x: 566, startPoint y: 237, endPoint x: 602, endPoint y: 565, distance: 330.3
click at [566, 237] on input "mailto:[EMAIL_ADDRESS][DOMAIN_NAME]" at bounding box center [623, 239] width 184 height 22
type input "[EMAIL_ADDRESS][DOMAIN_NAME]"
click at [566, 293] on input "mailto:[EMAIL_ADDRESS][DOMAIN_NAME]" at bounding box center [623, 299] width 184 height 22
type input "[EMAIL_ADDRESS][DOMAIN_NAME]"
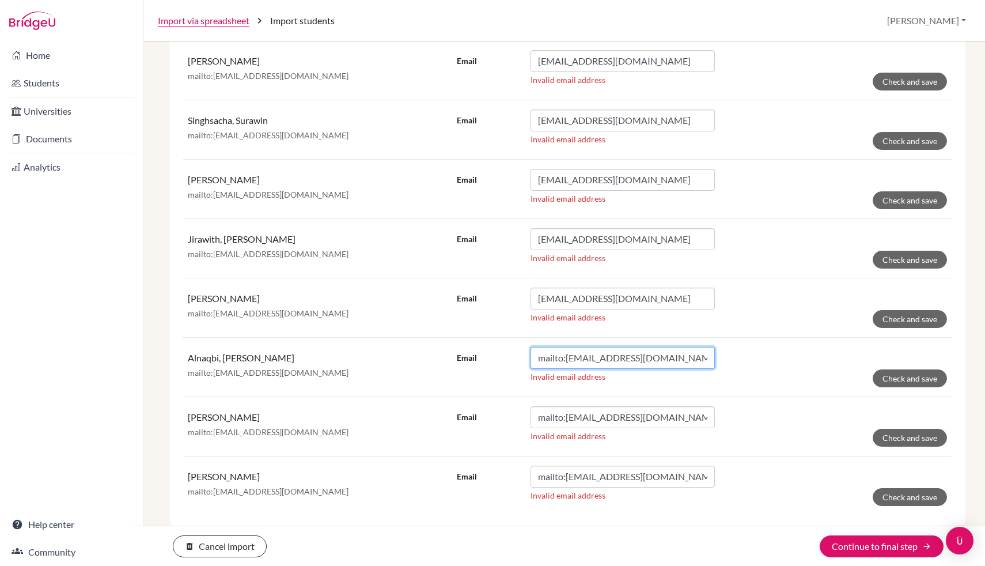
drag, startPoint x: 566, startPoint y: 353, endPoint x: 570, endPoint y: 565, distance: 212.1
click at [566, 354] on input "mailto:[EMAIL_ADDRESS][DOMAIN_NAME]" at bounding box center [623, 358] width 184 height 22
type input "[EMAIL_ADDRESS][DOMAIN_NAME]"
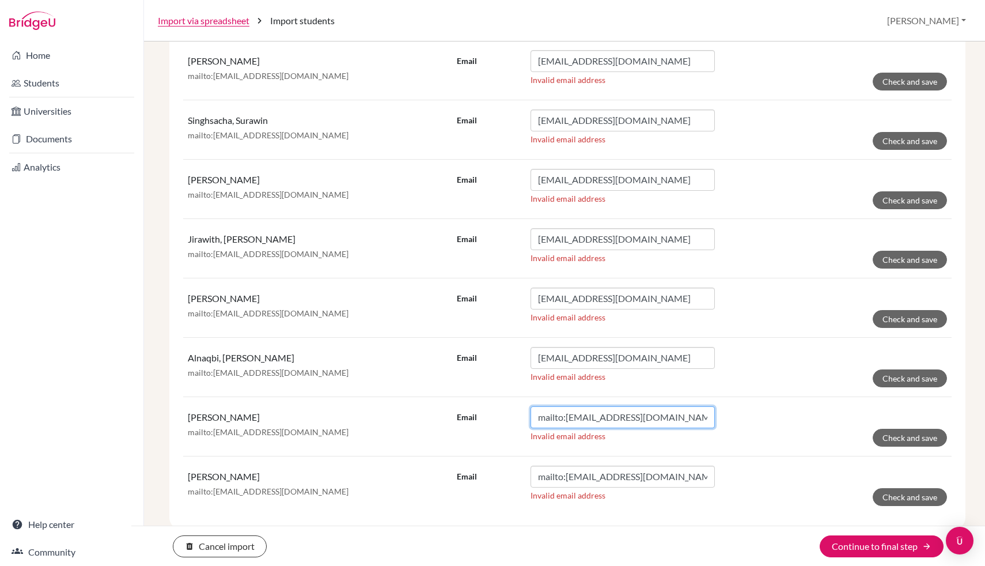
click at [565, 409] on input "mailto:[EMAIL_ADDRESS][DOMAIN_NAME]" at bounding box center [623, 417] width 184 height 22
type input "[EMAIL_ADDRESS][DOMAIN_NAME]"
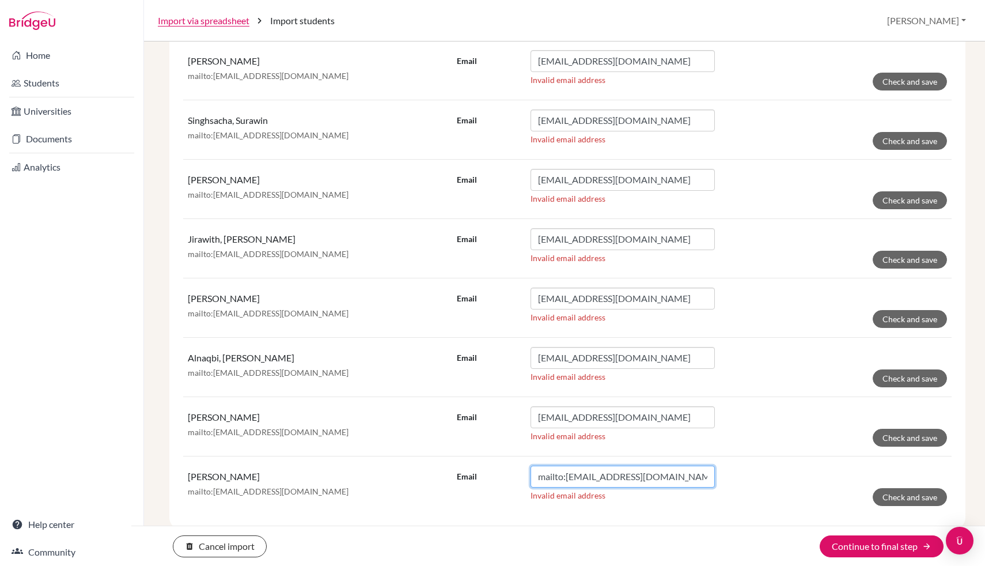
click at [565, 474] on input "mailto:[EMAIL_ADDRESS][DOMAIN_NAME]" at bounding box center [623, 477] width 184 height 22
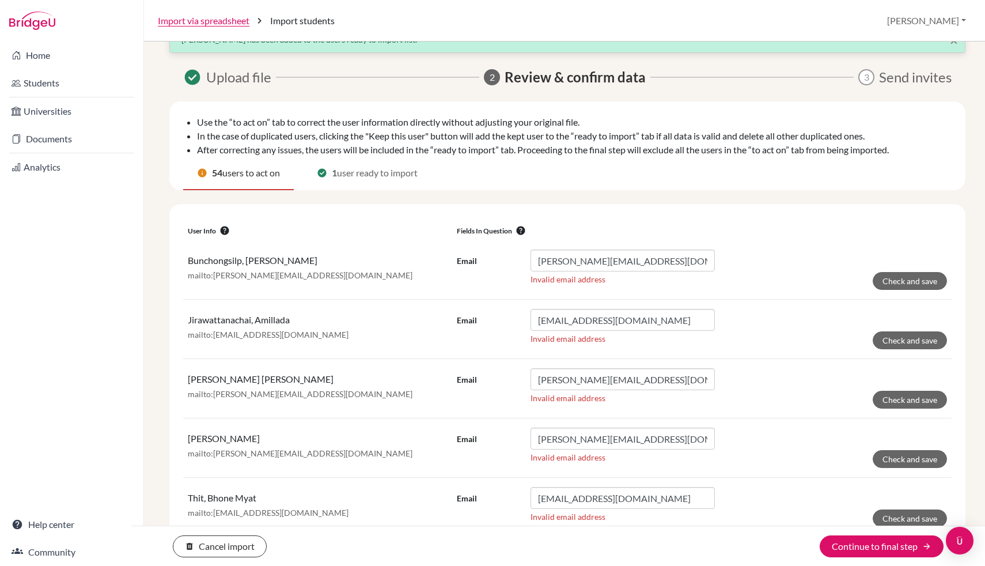
scroll to position [0, 0]
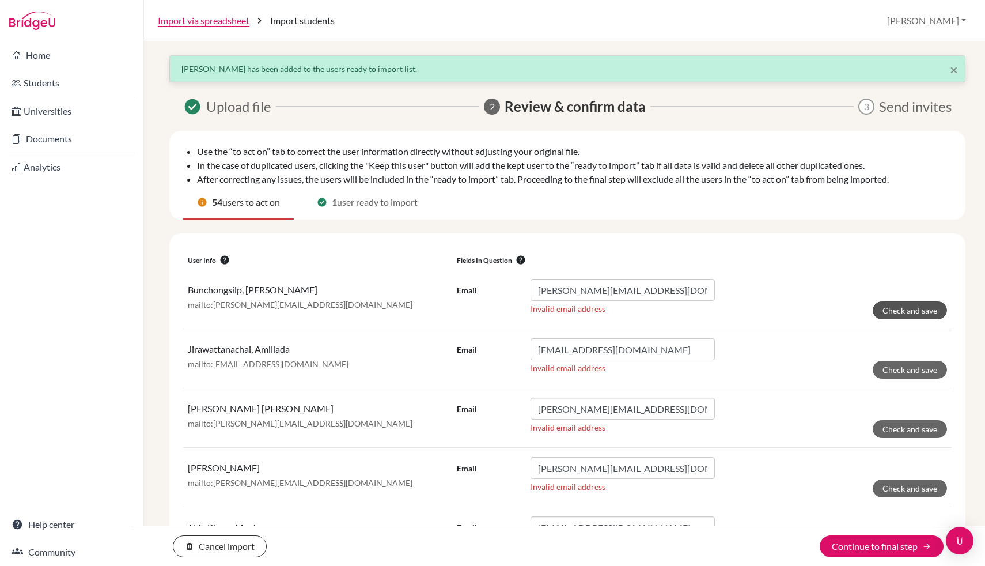
type input "[EMAIL_ADDRESS][DOMAIN_NAME]"
click at [901, 309] on button "Check and save" at bounding box center [910, 310] width 74 height 18
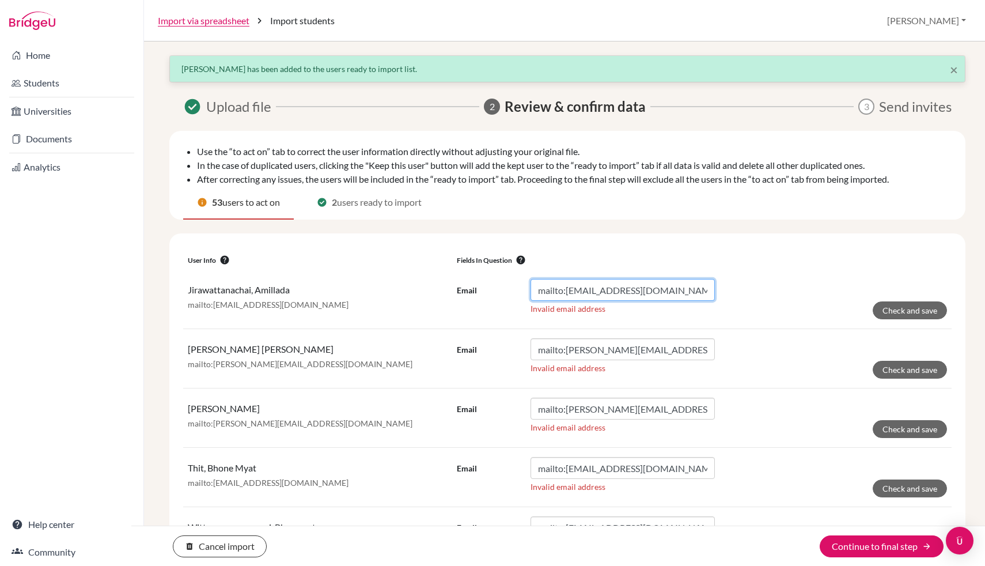
drag, startPoint x: 565, startPoint y: 291, endPoint x: 568, endPoint y: 425, distance: 134.3
click at [565, 291] on input "mailto:[EMAIL_ADDRESS][DOMAIN_NAME]" at bounding box center [623, 290] width 184 height 22
type input "[EMAIL_ADDRESS][DOMAIN_NAME]"
click button "Check and save" at bounding box center [910, 310] width 74 height 18
click at [567, 288] on input "mailto:[PERSON_NAME][EMAIL_ADDRESS][DOMAIN_NAME]" at bounding box center [623, 290] width 184 height 22
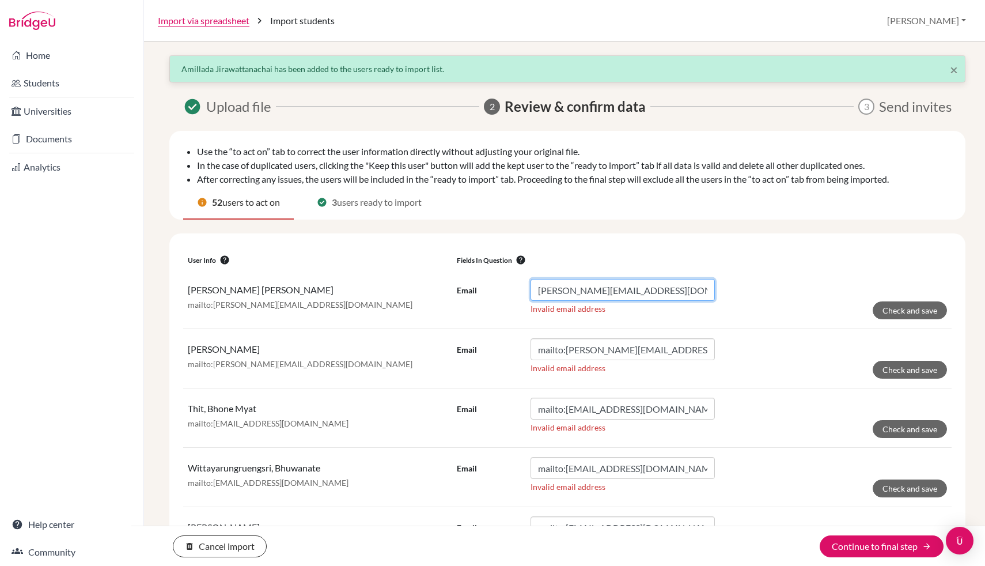
type input "[PERSON_NAME][EMAIL_ADDRESS][DOMAIN_NAME]"
click button "Check and save" at bounding box center [910, 310] width 74 height 18
click at [567, 293] on input "mailto:[PERSON_NAME][EMAIL_ADDRESS][DOMAIN_NAME]" at bounding box center [623, 290] width 184 height 22
type input "[PERSON_NAME][EMAIL_ADDRESS][DOMAIN_NAME]"
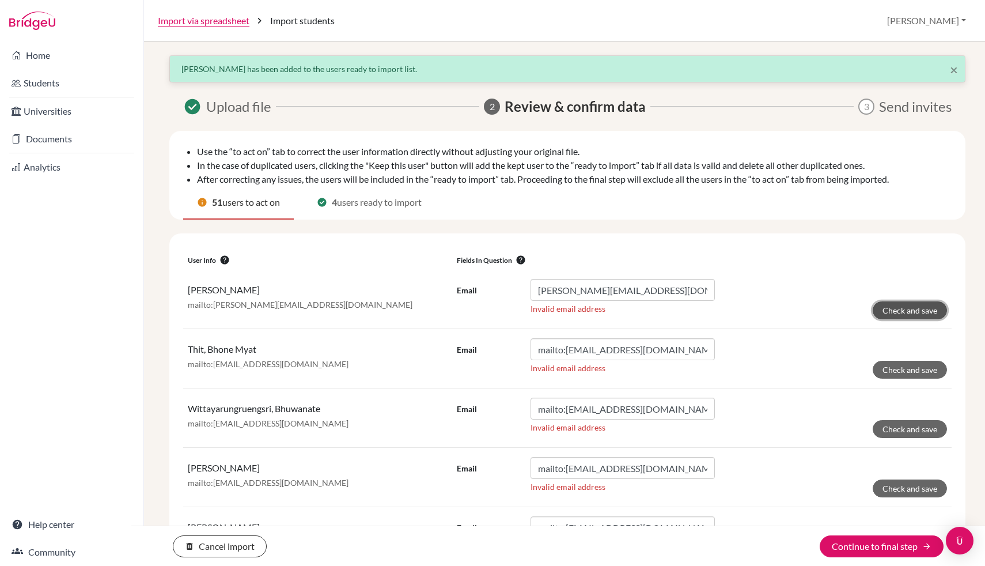
click button "Check and save" at bounding box center [910, 310] width 74 height 18
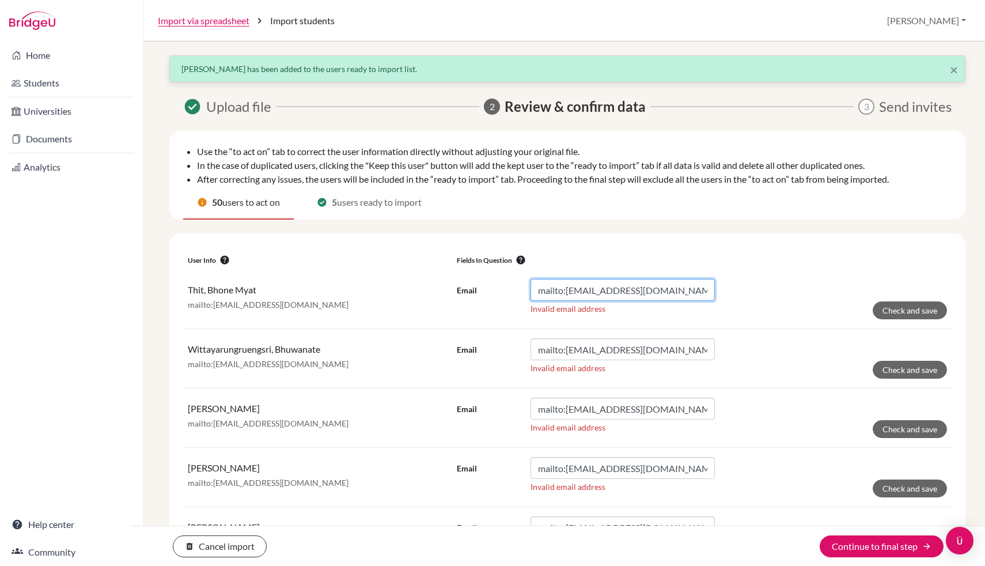
click at [569, 293] on input "mailto:[EMAIL_ADDRESS][DOMAIN_NAME]" at bounding box center [623, 290] width 184 height 22
type input "[EMAIL_ADDRESS][DOMAIN_NAME]"
click button "Check and save" at bounding box center [910, 310] width 74 height 18
click at [566, 290] on input "mailto:[EMAIL_ADDRESS][DOMAIN_NAME]" at bounding box center [623, 290] width 184 height 22
type input "[EMAIL_ADDRESS][DOMAIN_NAME]"
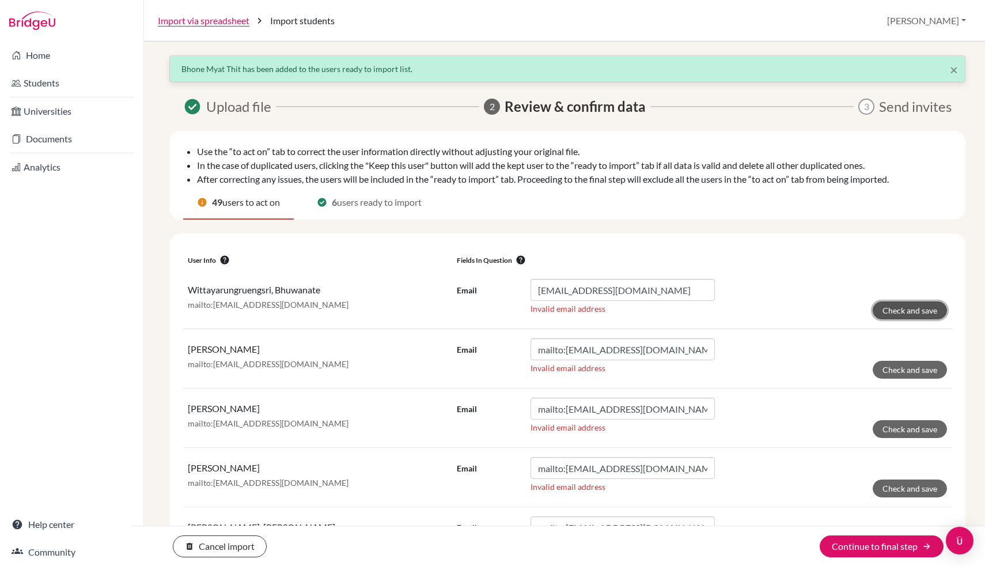
click button "Check and save" at bounding box center [910, 310] width 74 height 18
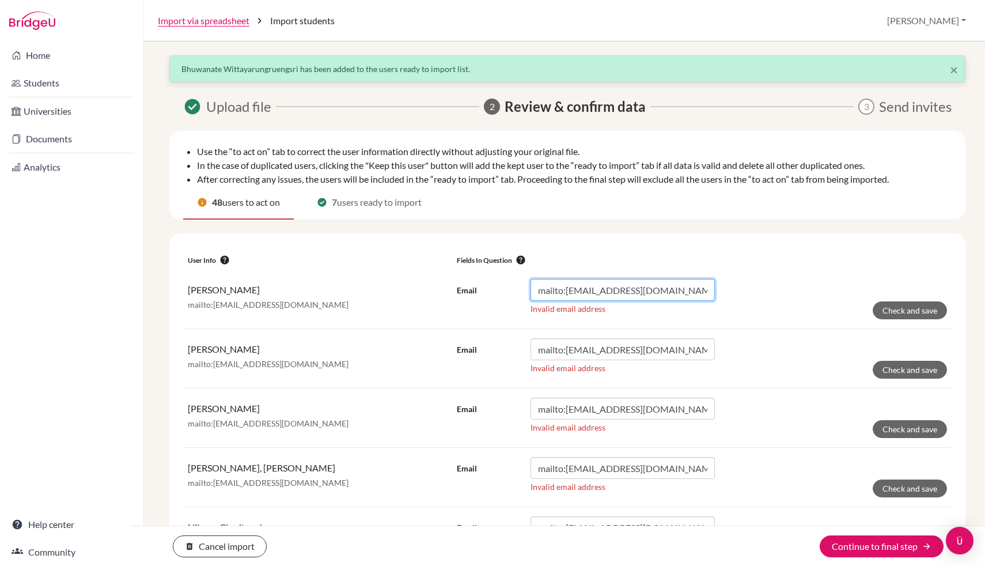
click at [567, 288] on input "mailto:[EMAIL_ADDRESS][DOMAIN_NAME]" at bounding box center [623, 290] width 184 height 22
type input "[EMAIL_ADDRESS][DOMAIN_NAME]"
click button "Check and save" at bounding box center [910, 310] width 74 height 18
click at [566, 291] on input "mailto:[EMAIL_ADDRESS][DOMAIN_NAME]" at bounding box center [623, 290] width 184 height 22
type input "[EMAIL_ADDRESS][DOMAIN_NAME]"
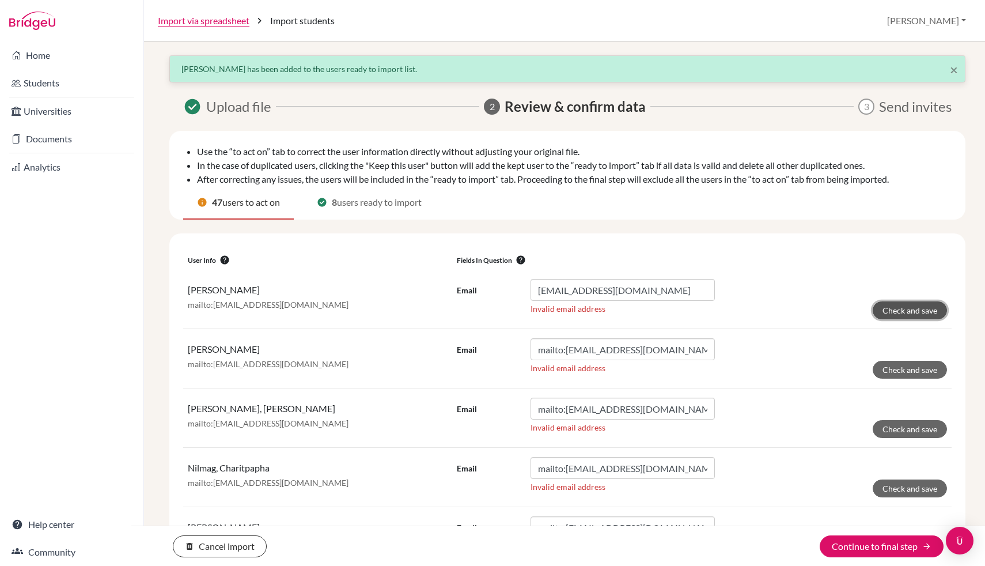
click button "Check and save" at bounding box center [910, 310] width 74 height 18
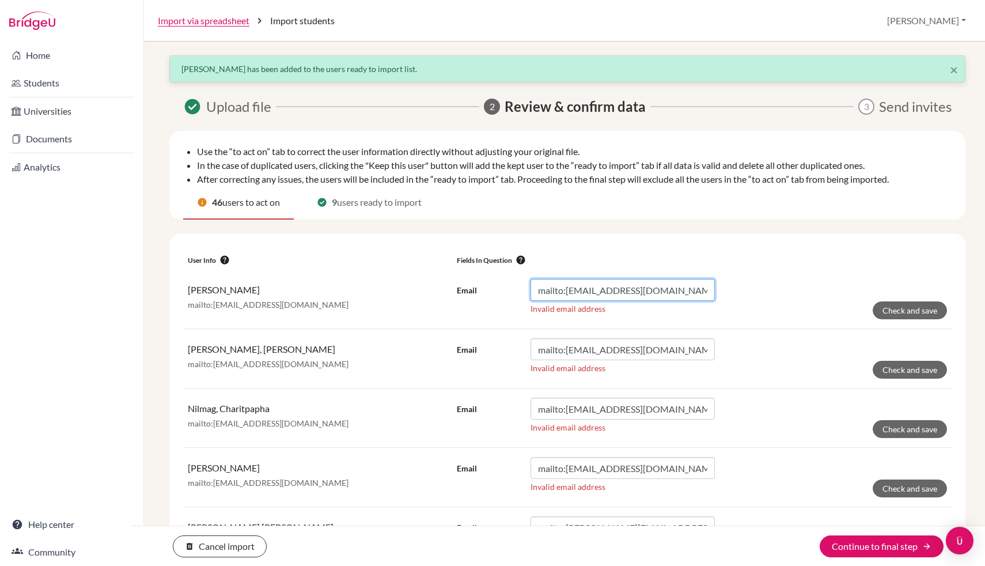
drag, startPoint x: 566, startPoint y: 292, endPoint x: 566, endPoint y: 558, distance: 266.8
click at [566, 292] on input "mailto:[EMAIL_ADDRESS][DOMAIN_NAME]" at bounding box center [623, 290] width 184 height 22
type input "[EMAIL_ADDRESS][DOMAIN_NAME]"
click button "Check and save" at bounding box center [910, 310] width 74 height 18
drag, startPoint x: 566, startPoint y: 292, endPoint x: 573, endPoint y: 494, distance: 202.9
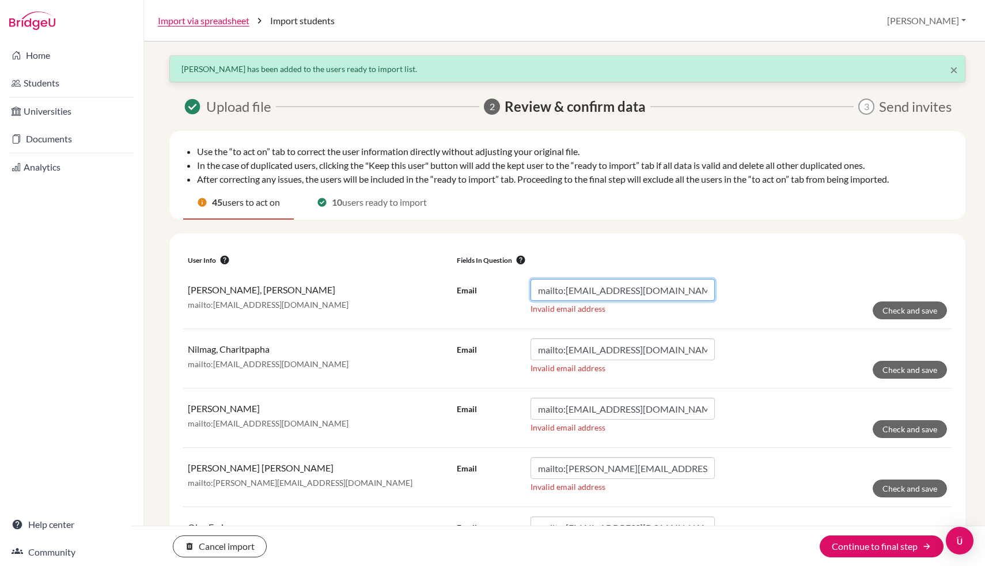
click at [566, 292] on input "mailto:[EMAIL_ADDRESS][DOMAIN_NAME]" at bounding box center [623, 290] width 184 height 22
type input "[EMAIL_ADDRESS][DOMAIN_NAME]"
click button "Check and save" at bounding box center [910, 310] width 74 height 18
click at [567, 290] on input "mailto:[EMAIL_ADDRESS][DOMAIN_NAME]" at bounding box center [623, 290] width 184 height 22
type input "[EMAIL_ADDRESS][DOMAIN_NAME]"
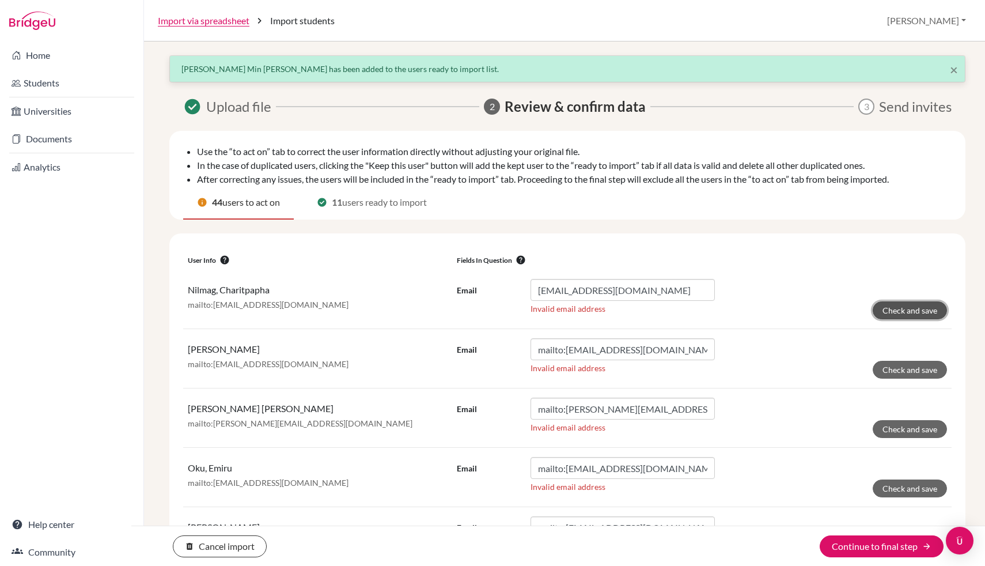
click button "Check and save" at bounding box center [910, 310] width 74 height 18
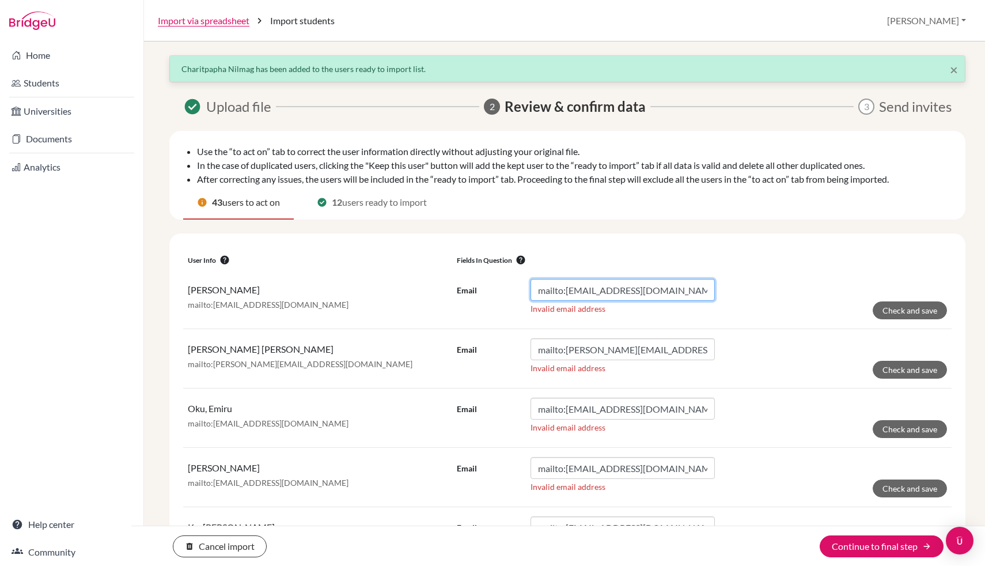
click at [566, 290] on input "mailto:[EMAIL_ADDRESS][DOMAIN_NAME]" at bounding box center [623, 290] width 184 height 22
type input "[EMAIL_ADDRESS][DOMAIN_NAME]"
click button "Check and save" at bounding box center [910, 310] width 74 height 18
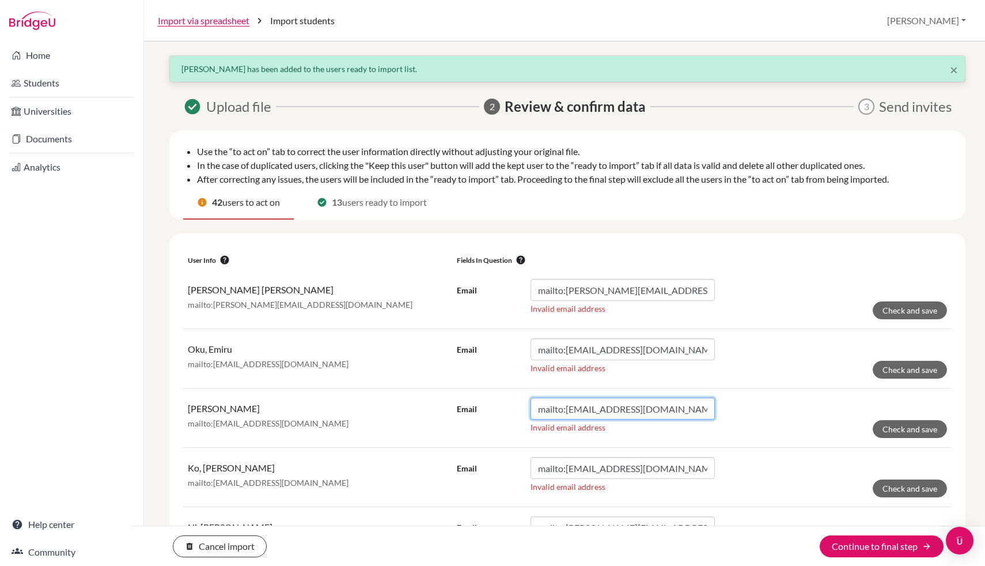
click at [569, 398] on input "mailto:[EMAIL_ADDRESS][DOMAIN_NAME]" at bounding box center [623, 409] width 184 height 22
click at [566, 293] on input "mailto:[PERSON_NAME][EMAIL_ADDRESS][DOMAIN_NAME]" at bounding box center [623, 290] width 184 height 22
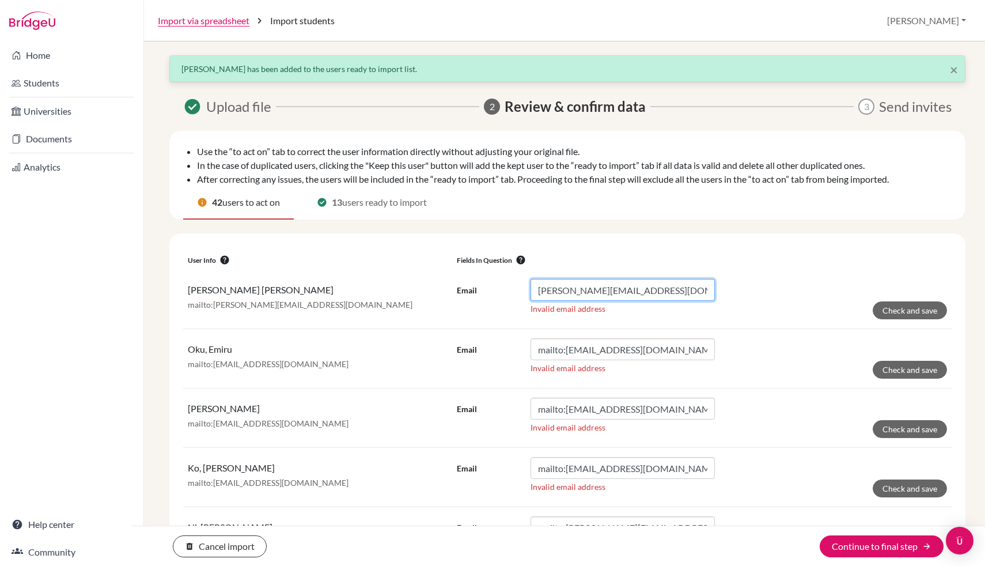
type input "[PERSON_NAME][EMAIL_ADDRESS][DOMAIN_NAME]"
click button "Check and save" at bounding box center [910, 310] width 74 height 18
click at [566, 291] on input "mailto:[EMAIL_ADDRESS][DOMAIN_NAME]" at bounding box center [623, 290] width 184 height 22
type input "[EMAIL_ADDRESS][DOMAIN_NAME]"
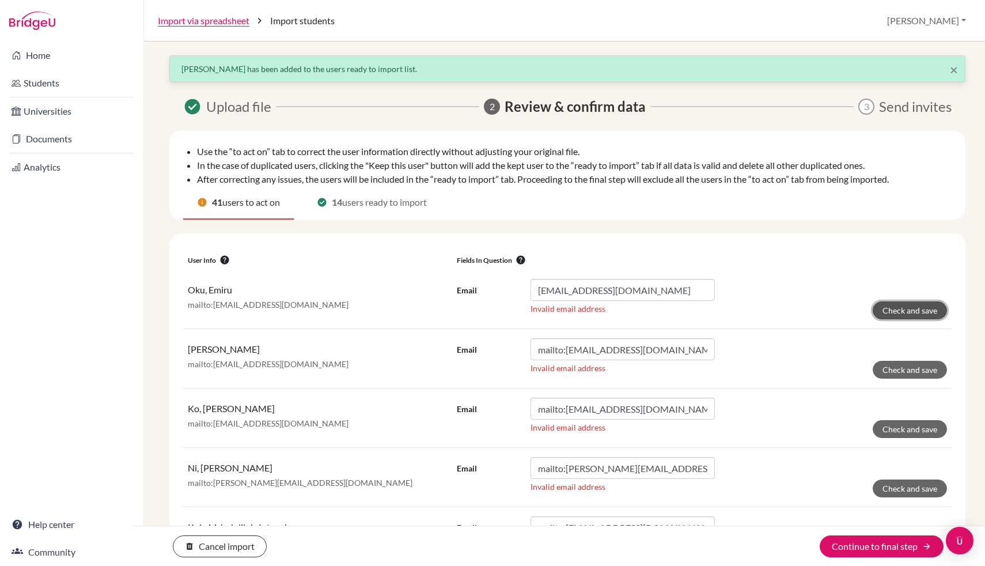
click button "Check and save" at bounding box center [910, 310] width 74 height 18
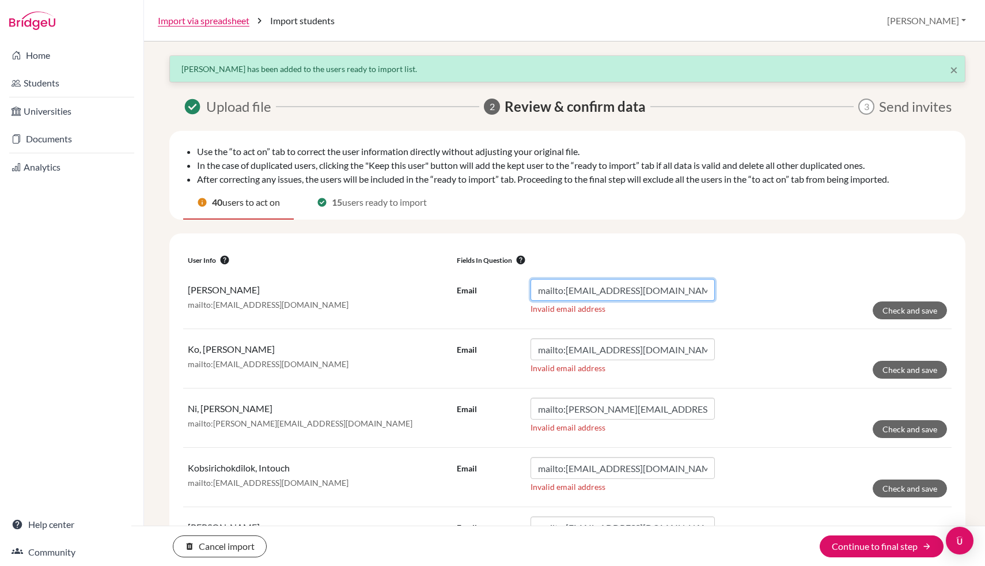
click at [569, 295] on input "mailto:[EMAIL_ADDRESS][DOMAIN_NAME]" at bounding box center [623, 290] width 184 height 22
type input "[EMAIL_ADDRESS][DOMAIN_NAME]"
click button "Check and save" at bounding box center [910, 310] width 74 height 18
click at [567, 292] on input "mailto:[EMAIL_ADDRESS][DOMAIN_NAME]" at bounding box center [623, 290] width 184 height 22
type input "[EMAIL_ADDRESS][DOMAIN_NAME]"
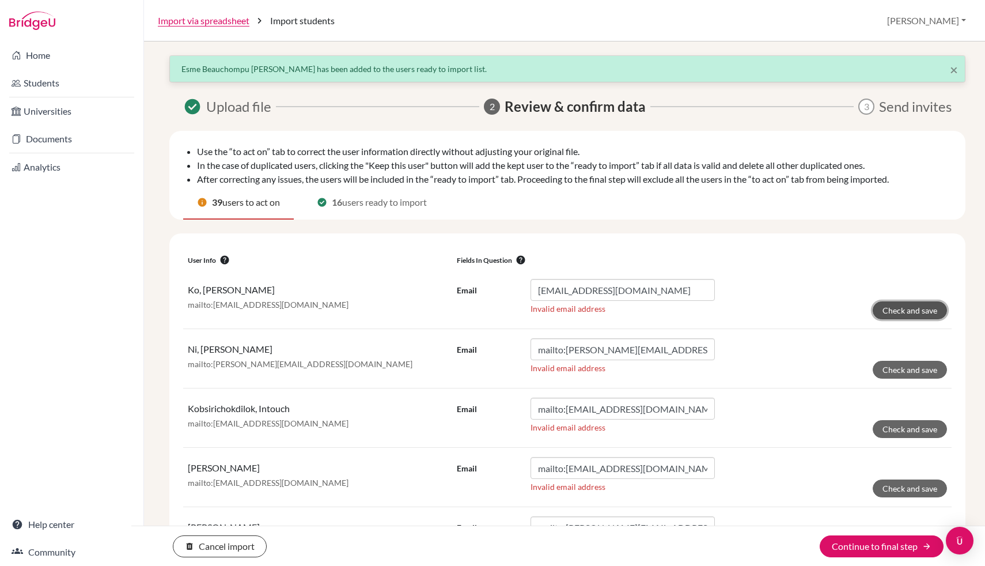
click button "Check and save" at bounding box center [910, 310] width 74 height 18
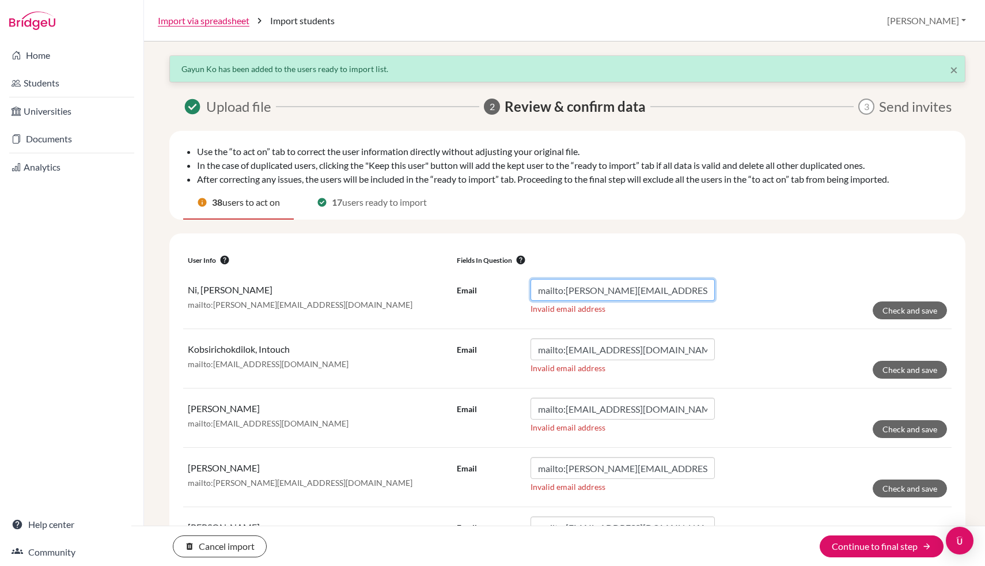
click at [569, 292] on input "mailto:[PERSON_NAME][EMAIL_ADDRESS][DOMAIN_NAME]" at bounding box center [623, 290] width 184 height 22
type input "[PERSON_NAME][EMAIL_ADDRESS][DOMAIN_NAME]"
click button "Check and save" at bounding box center [910, 310] width 74 height 18
click at [567, 293] on input "mailto:[EMAIL_ADDRESS][DOMAIN_NAME]" at bounding box center [623, 290] width 184 height 22
type input "[EMAIL_ADDRESS][DOMAIN_NAME]"
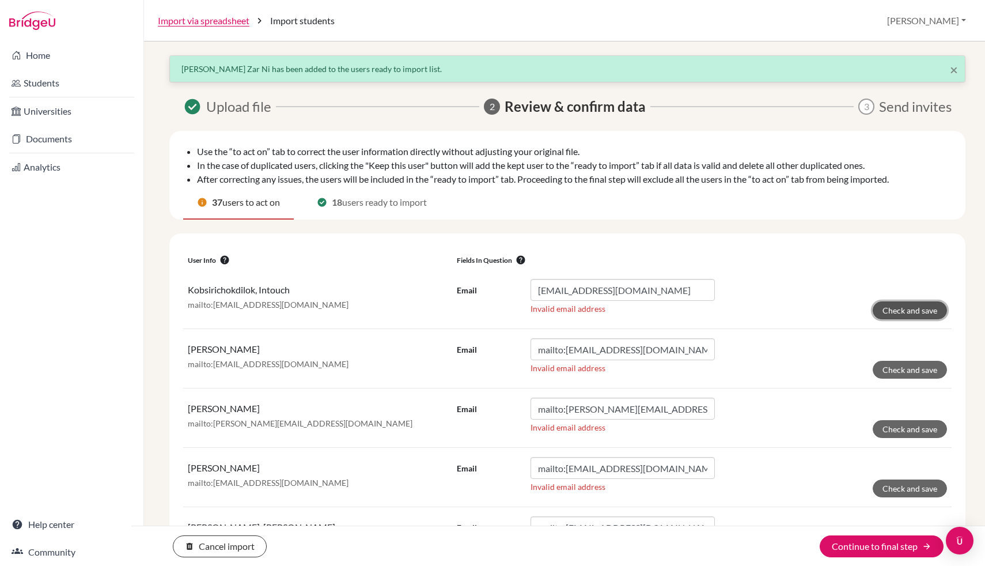
click button "Check and save" at bounding box center [910, 310] width 74 height 18
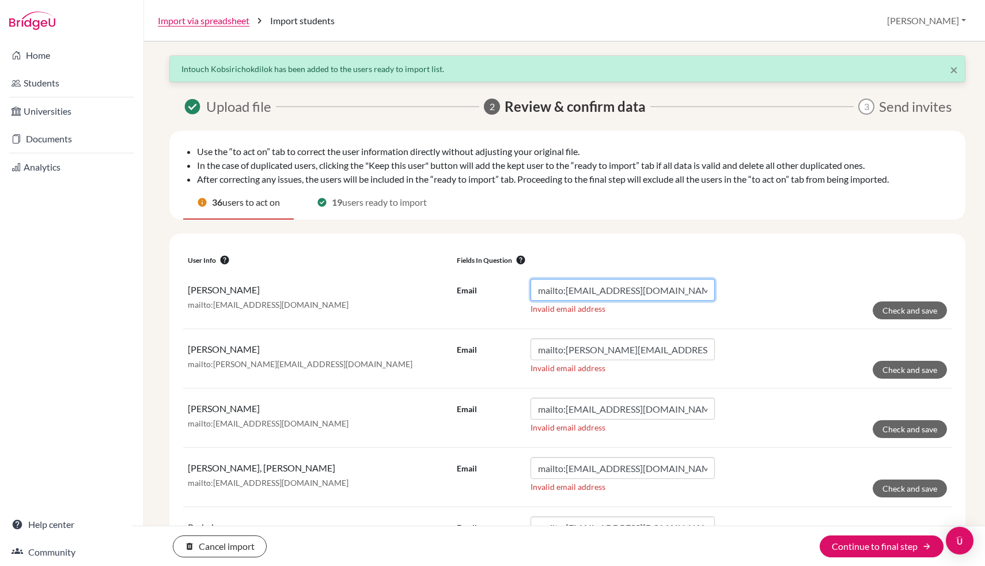
click at [566, 289] on input "mailto:[EMAIL_ADDRESS][DOMAIN_NAME]" at bounding box center [623, 290] width 184 height 22
type input "[EMAIL_ADDRESS][DOMAIN_NAME]"
click button "Check and save" at bounding box center [910, 310] width 74 height 18
click at [568, 291] on input "mailto:[PERSON_NAME][EMAIL_ADDRESS][DOMAIN_NAME]" at bounding box center [623, 290] width 184 height 22
type input "[PERSON_NAME][EMAIL_ADDRESS][DOMAIN_NAME]"
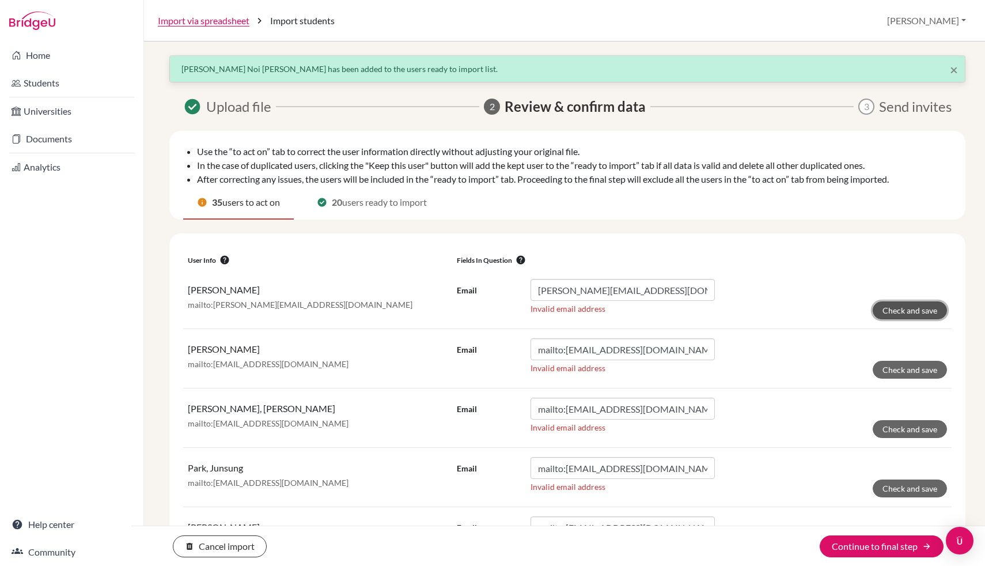
click button "Check and save" at bounding box center [910, 310] width 74 height 18
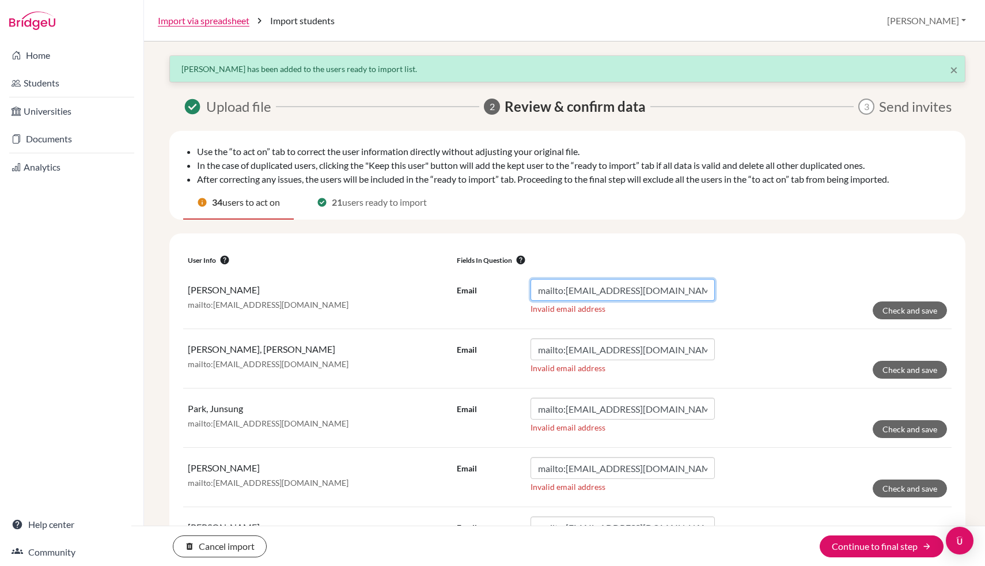
click at [566, 291] on input "mailto:[EMAIL_ADDRESS][DOMAIN_NAME]" at bounding box center [623, 290] width 184 height 22
type input "[EMAIL_ADDRESS][DOMAIN_NAME]"
click button "Check and save" at bounding box center [910, 310] width 74 height 18
drag, startPoint x: 568, startPoint y: 290, endPoint x: 568, endPoint y: 438, distance: 148.1
click at [568, 290] on input "mailto:[EMAIL_ADDRESS][DOMAIN_NAME]" at bounding box center [623, 290] width 184 height 22
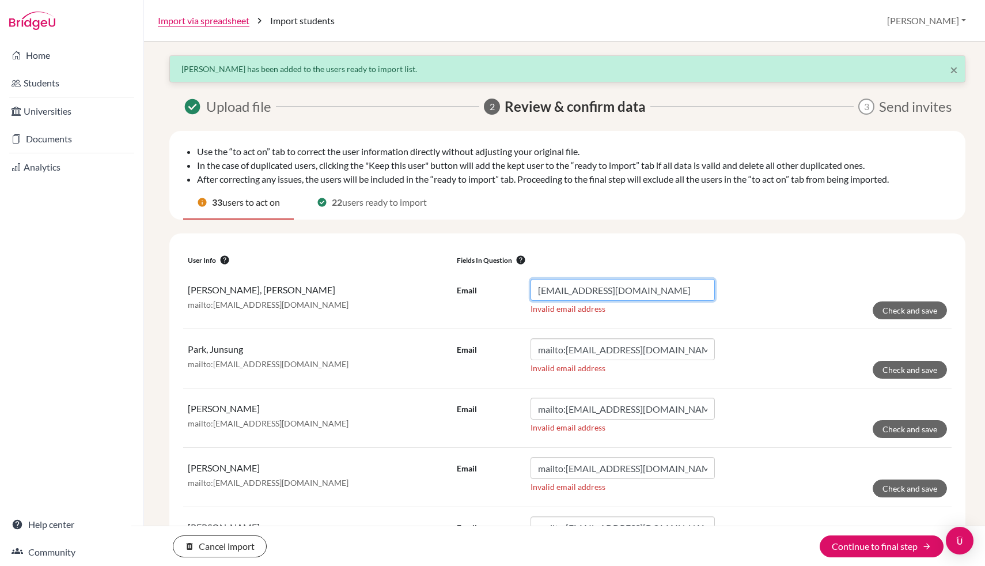
type input "[EMAIL_ADDRESS][DOMAIN_NAME]"
click button "Check and save" at bounding box center [910, 310] width 74 height 18
click at [568, 292] on input "mailto:[EMAIL_ADDRESS][DOMAIN_NAME]" at bounding box center [623, 290] width 184 height 22
type input "[EMAIL_ADDRESS][DOMAIN_NAME]"
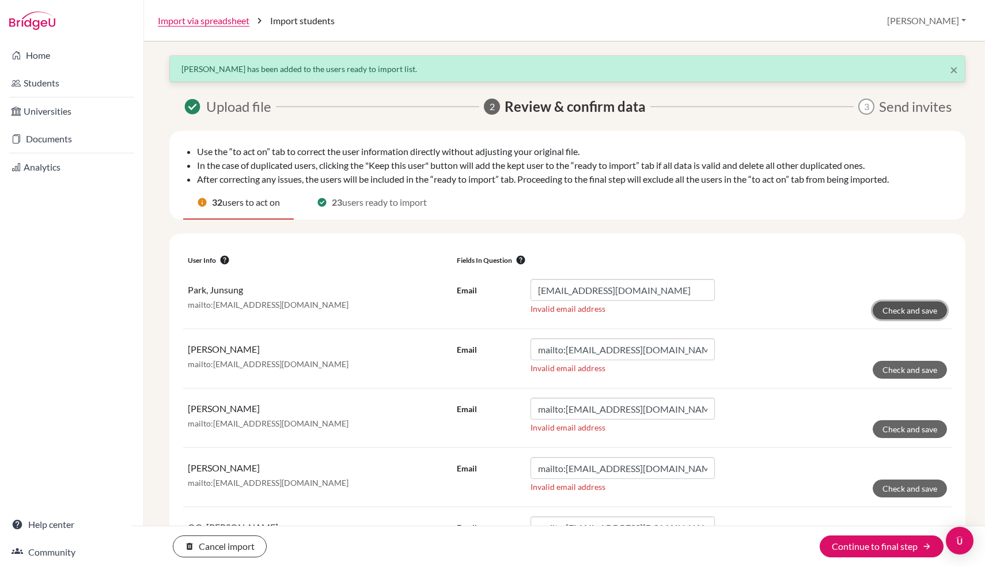
click button "Check and save" at bounding box center [910, 310] width 74 height 18
click at [566, 292] on input "mailto:[EMAIL_ADDRESS][DOMAIN_NAME]" at bounding box center [623, 290] width 184 height 22
type input "[EMAIL_ADDRESS][DOMAIN_NAME]"
click button "Check and save" at bounding box center [910, 310] width 74 height 18
click at [566, 292] on input "mailto:[EMAIL_ADDRESS][DOMAIN_NAME]" at bounding box center [623, 290] width 184 height 22
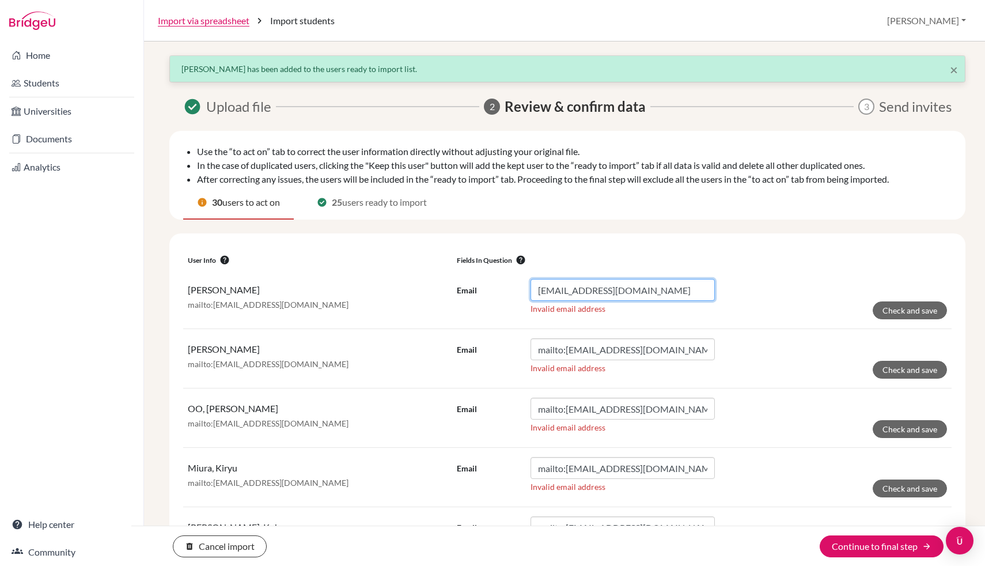
type input "[EMAIL_ADDRESS][DOMAIN_NAME]"
click button "Check and save" at bounding box center [910, 310] width 74 height 18
click at [567, 290] on input "mailto:[EMAIL_ADDRESS][DOMAIN_NAME]" at bounding box center [623, 290] width 184 height 22
type input "[EMAIL_ADDRESS][DOMAIN_NAME]"
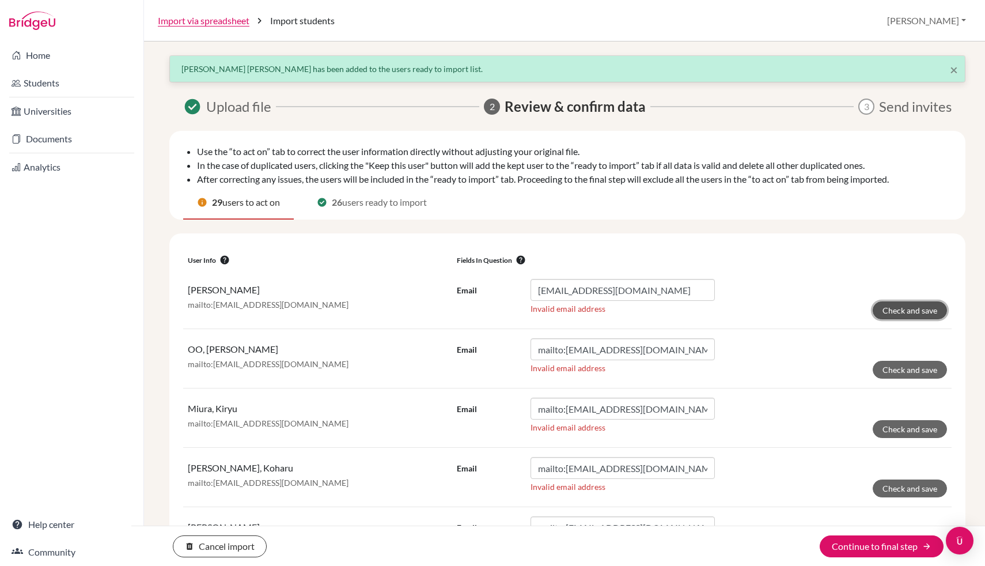
click button "Check and save" at bounding box center [910, 310] width 74 height 18
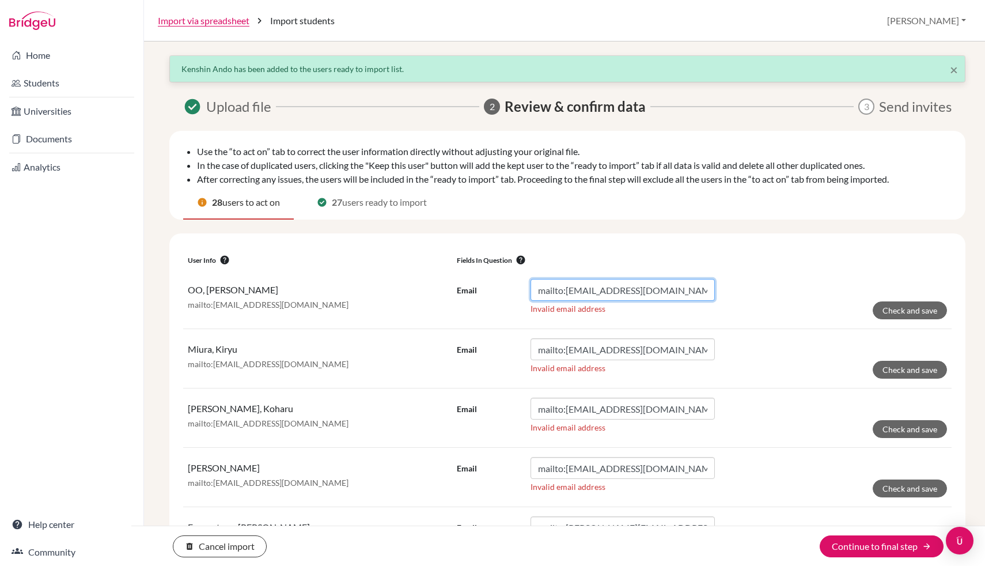
click at [566, 292] on input "mailto:[EMAIL_ADDRESS][DOMAIN_NAME]" at bounding box center [623, 290] width 184 height 22
type input "[EMAIL_ADDRESS][DOMAIN_NAME]"
click button "Check and save" at bounding box center [910, 310] width 74 height 18
click at [568, 293] on input "mailto:[EMAIL_ADDRESS][DOMAIN_NAME]" at bounding box center [623, 290] width 184 height 22
type input "[EMAIL_ADDRESS][DOMAIN_NAME]"
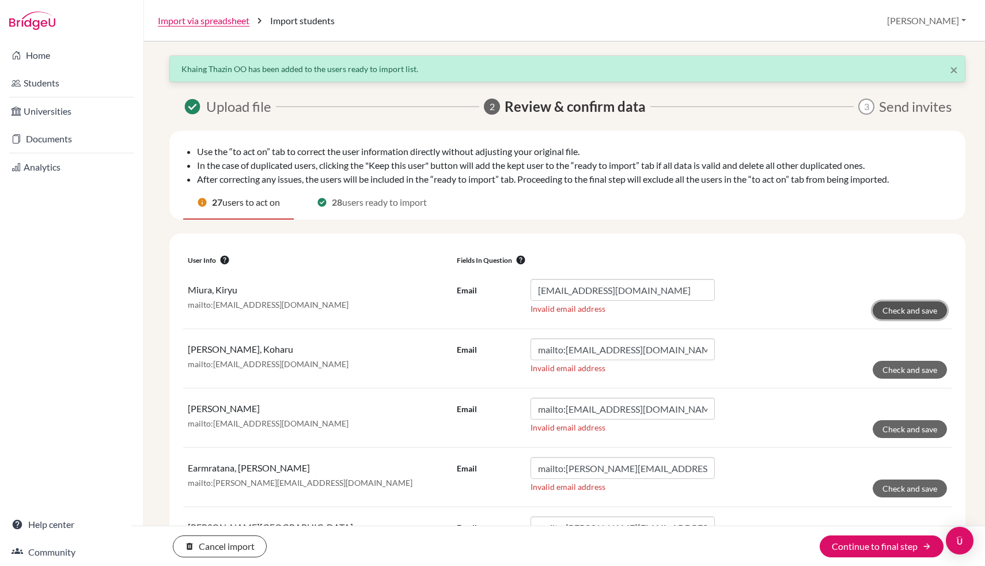
click button "Check and save" at bounding box center [910, 310] width 74 height 18
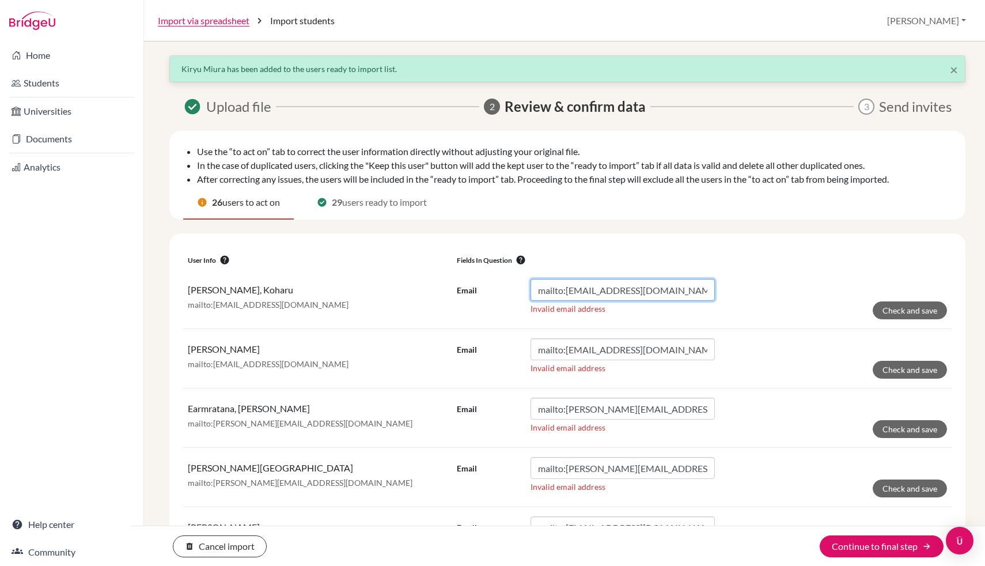
click at [567, 290] on input "mailto:[EMAIL_ADDRESS][DOMAIN_NAME]" at bounding box center [623, 290] width 184 height 22
type input "[EMAIL_ADDRESS][DOMAIN_NAME]"
click button "Check and save" at bounding box center [910, 310] width 74 height 18
click at [566, 290] on input "mailto:[EMAIL_ADDRESS][DOMAIN_NAME]" at bounding box center [623, 290] width 184 height 22
type input "[EMAIL_ADDRESS][DOMAIN_NAME]"
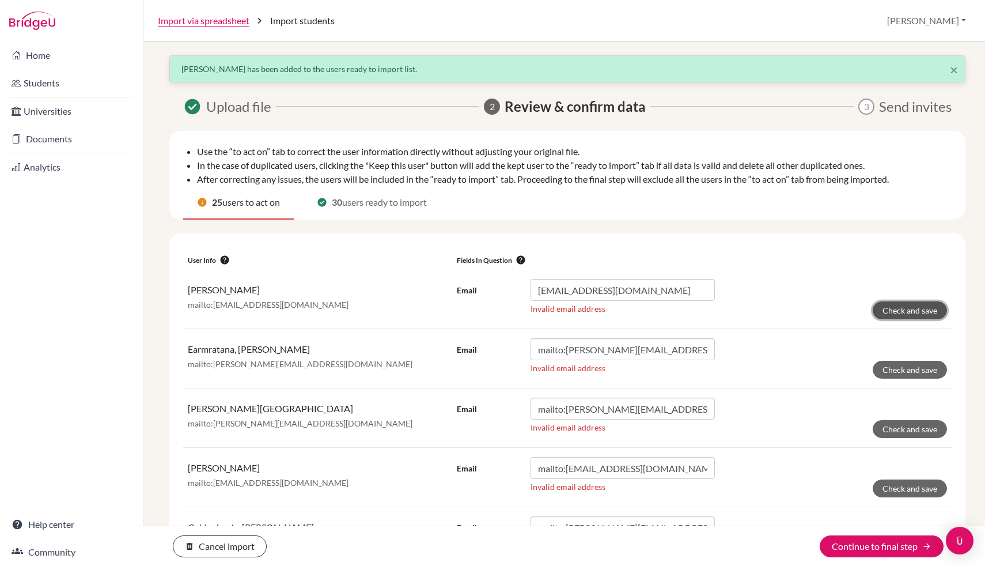
click button "Check and save" at bounding box center [910, 310] width 74 height 18
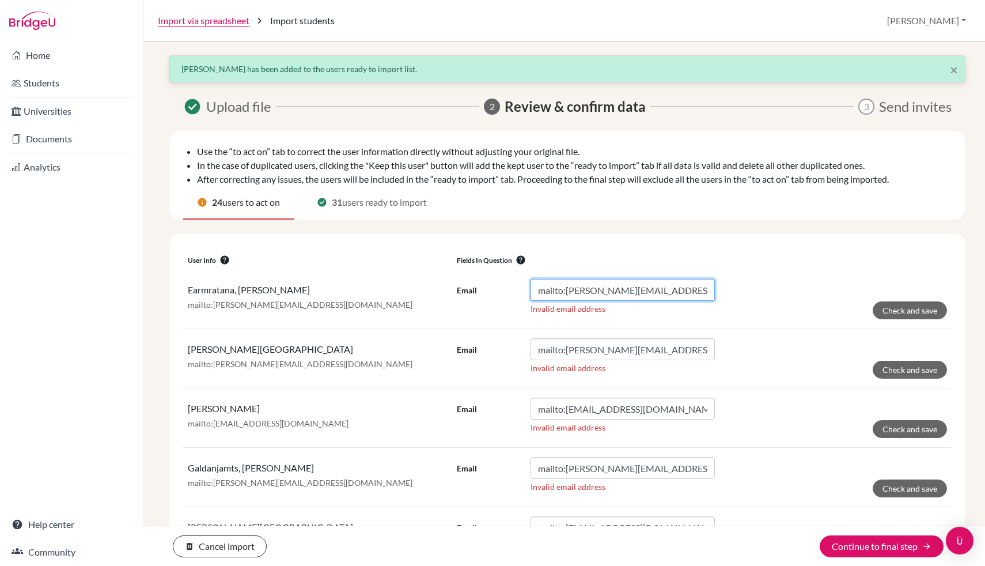
click at [565, 290] on input "mailto:[PERSON_NAME][EMAIL_ADDRESS][DOMAIN_NAME]" at bounding box center [623, 290] width 184 height 22
type input "[PERSON_NAME][EMAIL_ADDRESS][DOMAIN_NAME]"
click button "Check and save" at bounding box center [910, 310] width 74 height 18
click at [567, 295] on input "mailto:[PERSON_NAME][EMAIL_ADDRESS][DOMAIN_NAME]" at bounding box center [623, 290] width 184 height 22
type input "[PERSON_NAME][EMAIL_ADDRESS][DOMAIN_NAME]"
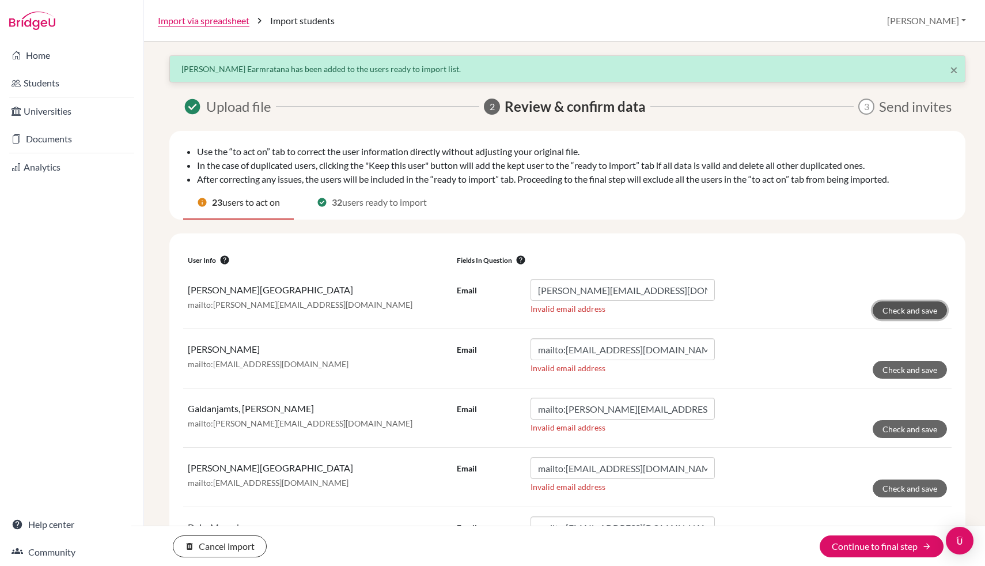
click button "Check and save" at bounding box center [910, 310] width 74 height 18
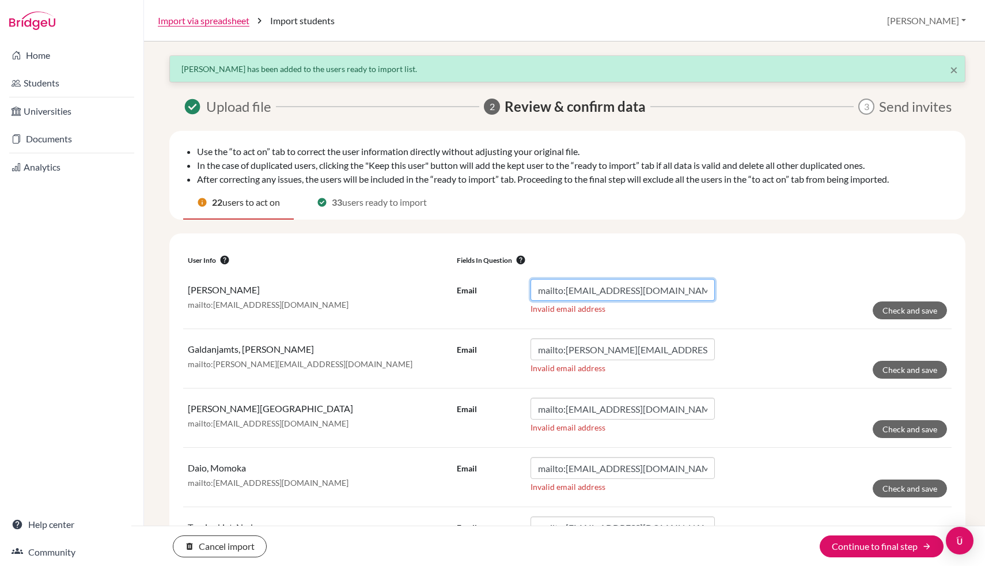
click at [569, 290] on input "mailto:[EMAIL_ADDRESS][DOMAIN_NAME]" at bounding box center [623, 290] width 184 height 22
type input "[EMAIL_ADDRESS][DOMAIN_NAME]"
click button "Check and save" at bounding box center [910, 310] width 74 height 18
click at [568, 289] on input "mailto:[PERSON_NAME][EMAIL_ADDRESS][DOMAIN_NAME]" at bounding box center [623, 290] width 184 height 22
type input "[PERSON_NAME][EMAIL_ADDRESS][DOMAIN_NAME]"
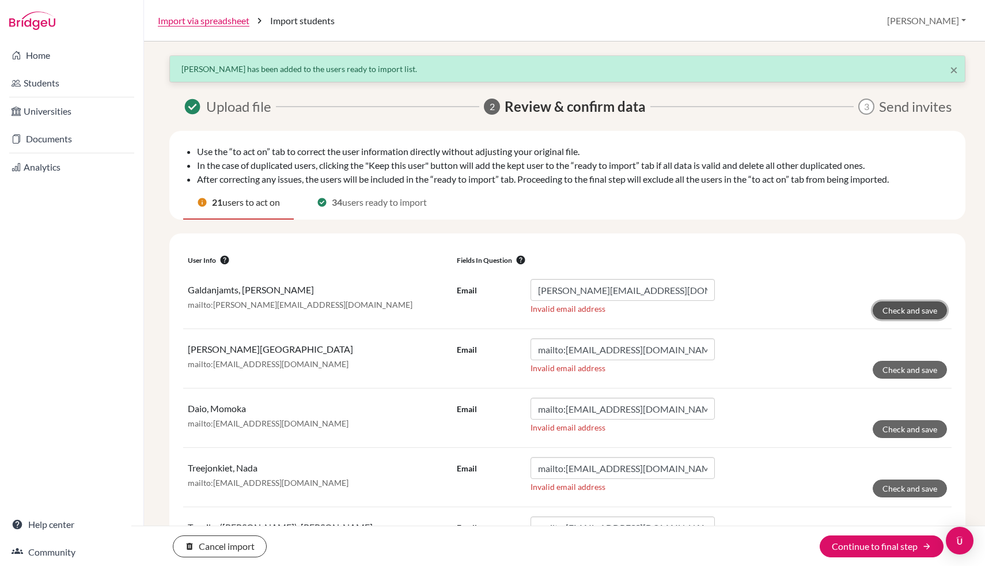
click button "Check and save" at bounding box center [910, 310] width 74 height 18
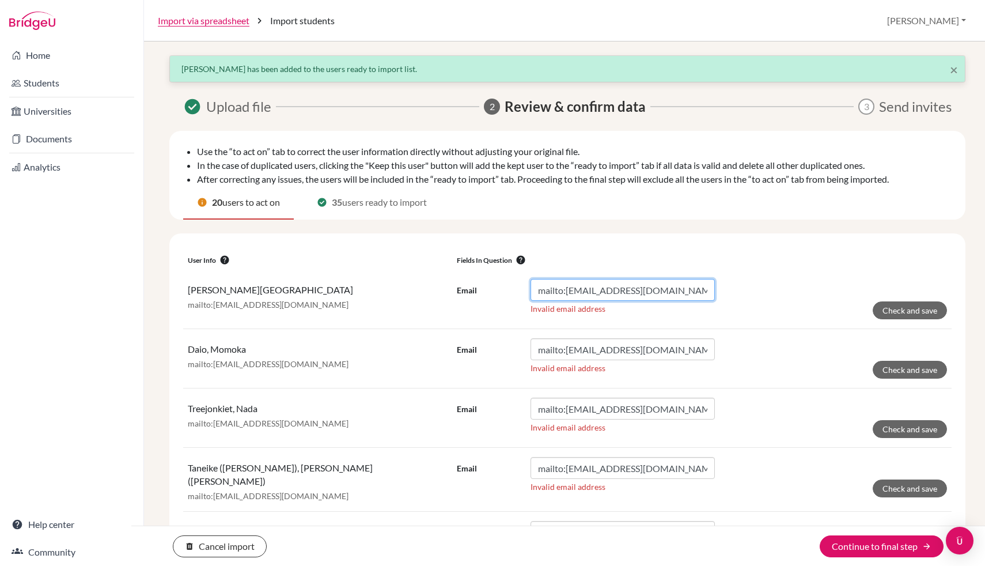
click at [566, 293] on input "mailto:[EMAIL_ADDRESS][DOMAIN_NAME]" at bounding box center [623, 290] width 184 height 22
type input "[EMAIL_ADDRESS][DOMAIN_NAME]"
click button "Check and save" at bounding box center [910, 310] width 74 height 18
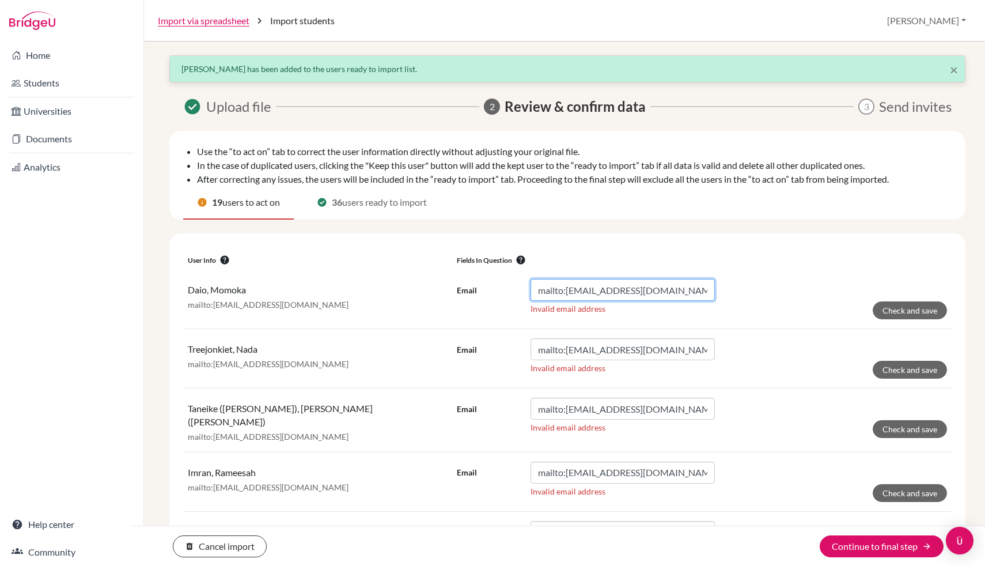
click at [569, 289] on input "mailto:[EMAIL_ADDRESS][DOMAIN_NAME]" at bounding box center [623, 290] width 184 height 22
type input "[EMAIL_ADDRESS][DOMAIN_NAME]"
click button "Check and save" at bounding box center [910, 310] width 74 height 18
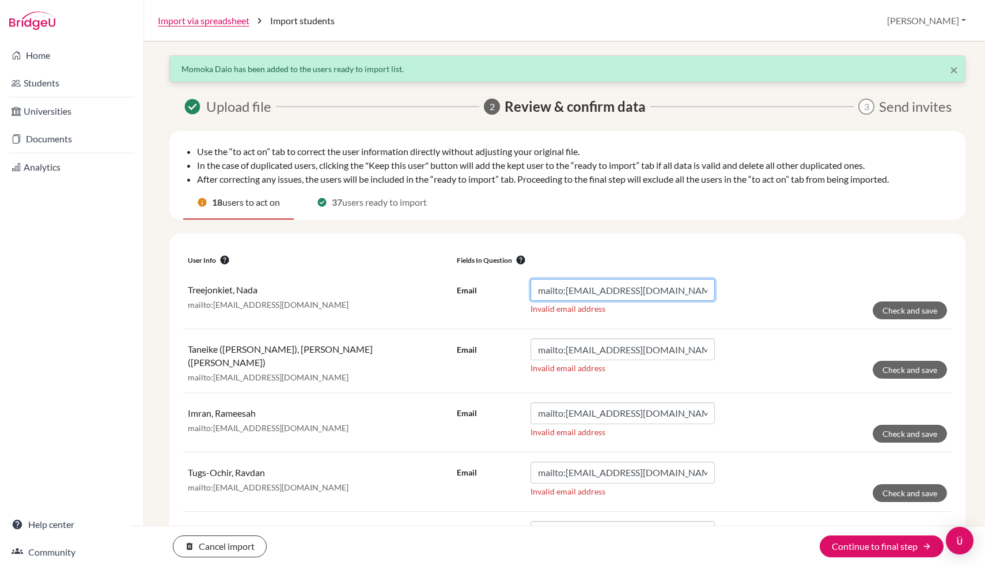
click at [569, 291] on input "mailto:[EMAIL_ADDRESS][DOMAIN_NAME]" at bounding box center [623, 290] width 184 height 22
type input "[EMAIL_ADDRESS][DOMAIN_NAME]"
click button "Check and save" at bounding box center [910, 310] width 74 height 18
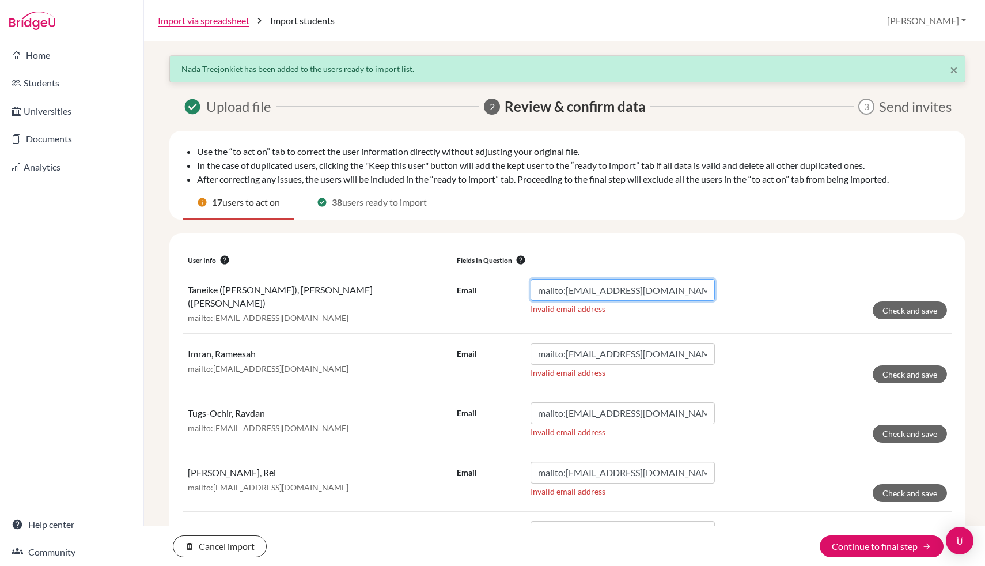
click at [569, 291] on input "mailto:[EMAIL_ADDRESS][DOMAIN_NAME]" at bounding box center [623, 290] width 184 height 22
type input "[EMAIL_ADDRESS][DOMAIN_NAME]"
click button "Check and save" at bounding box center [910, 310] width 74 height 18
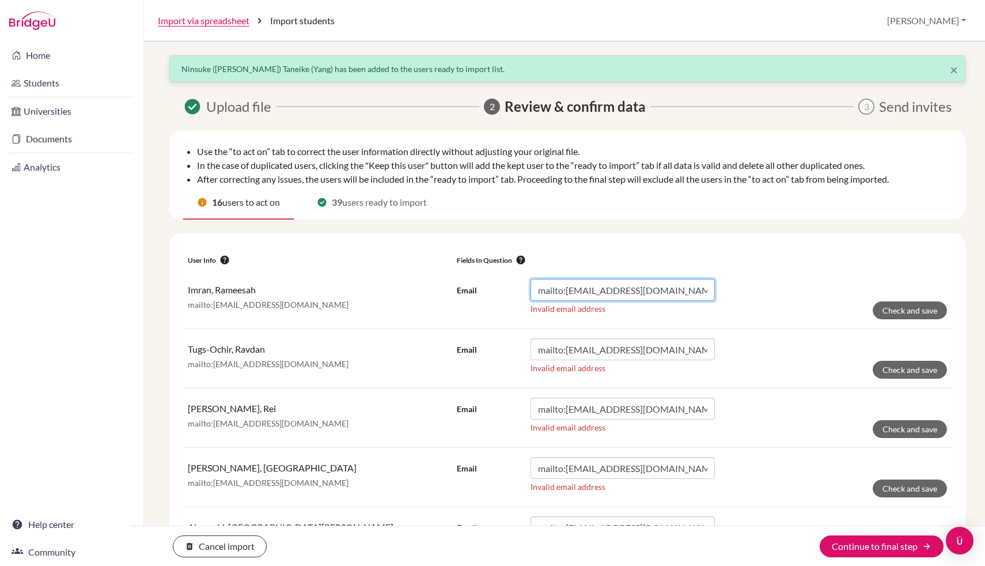
click at [568, 290] on input "mailto:[EMAIL_ADDRESS][DOMAIN_NAME]" at bounding box center [623, 290] width 184 height 22
type input "[EMAIL_ADDRESS][DOMAIN_NAME]"
click button "Check and save" at bounding box center [910, 310] width 74 height 18
click at [566, 288] on input "mailto:[EMAIL_ADDRESS][DOMAIN_NAME]" at bounding box center [623, 290] width 184 height 22
type input "[EMAIL_ADDRESS][DOMAIN_NAME]"
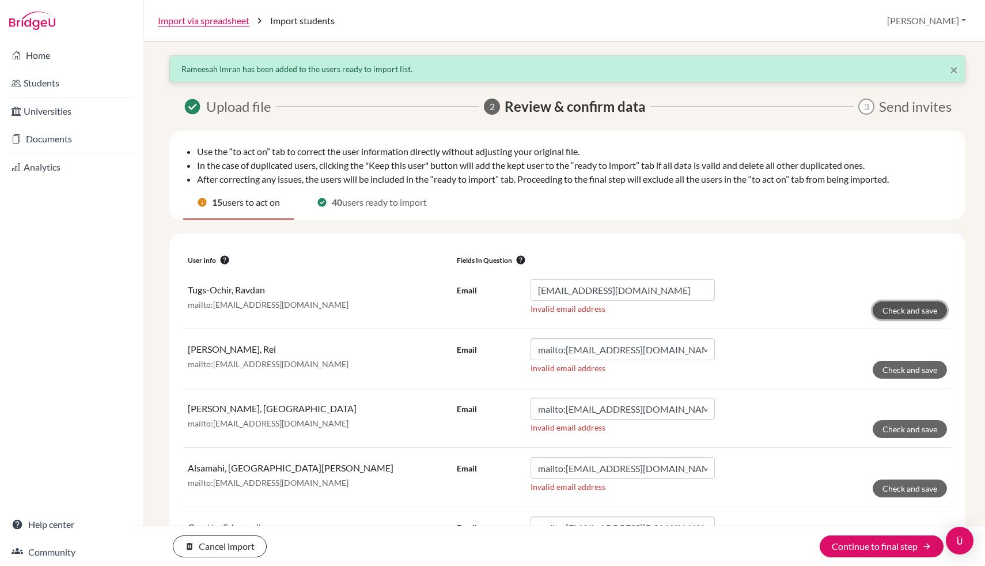
click button "Check and save" at bounding box center [910, 310] width 74 height 18
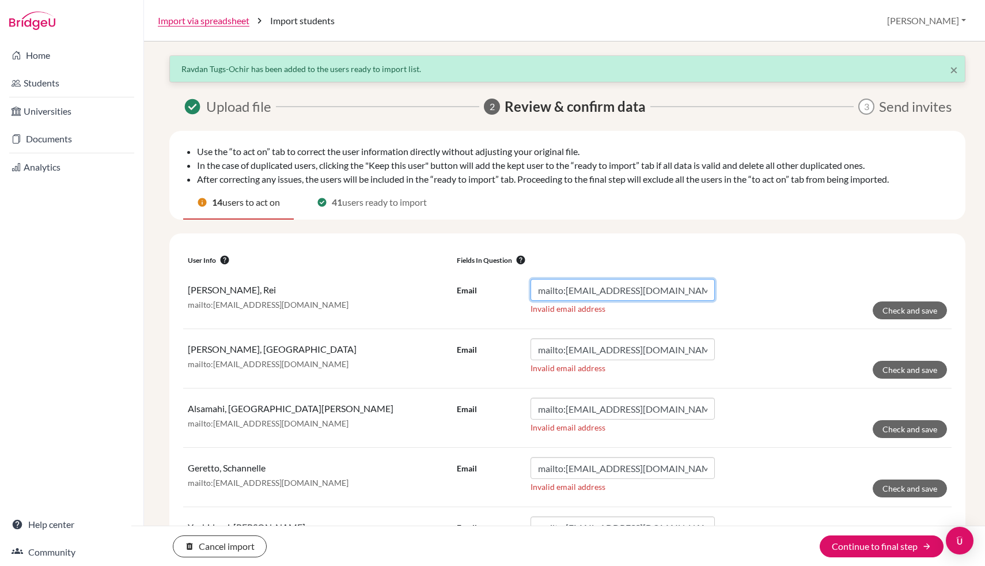
drag, startPoint x: 566, startPoint y: 290, endPoint x: 585, endPoint y: 508, distance: 218.0
click at [566, 290] on input "mailto:[EMAIL_ADDRESS][DOMAIN_NAME]" at bounding box center [623, 290] width 184 height 22
type input "[EMAIL_ADDRESS][DOMAIN_NAME]"
click button "Check and save" at bounding box center [910, 310] width 74 height 18
click at [566, 290] on input "mailto:[EMAIL_ADDRESS][DOMAIN_NAME]" at bounding box center [623, 290] width 184 height 22
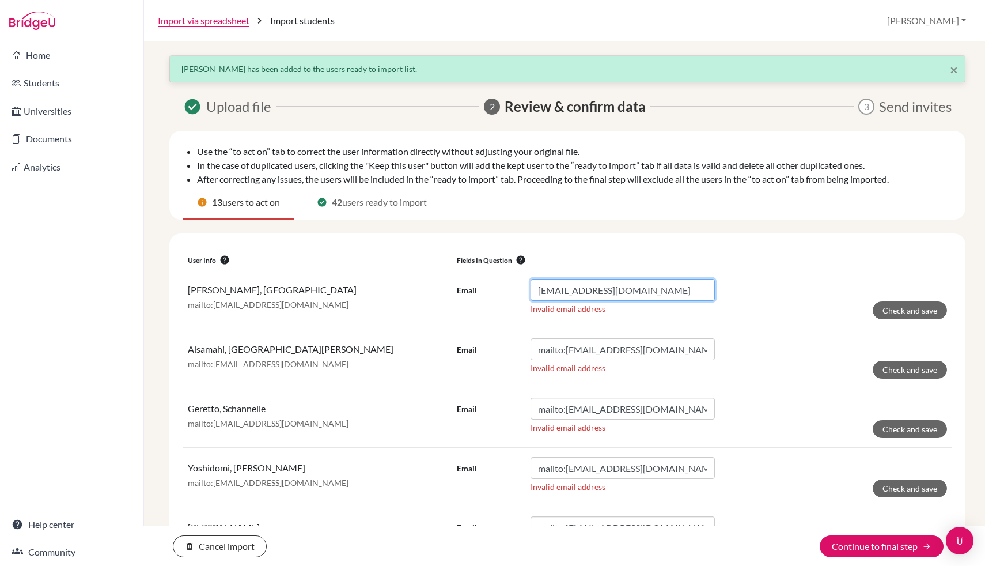
type input "[EMAIL_ADDRESS][DOMAIN_NAME]"
click button "Check and save" at bounding box center [910, 310] width 74 height 18
click at [567, 289] on input "mailto:[EMAIL_ADDRESS][DOMAIN_NAME]" at bounding box center [623, 290] width 184 height 22
type input "[EMAIL_ADDRESS][DOMAIN_NAME]"
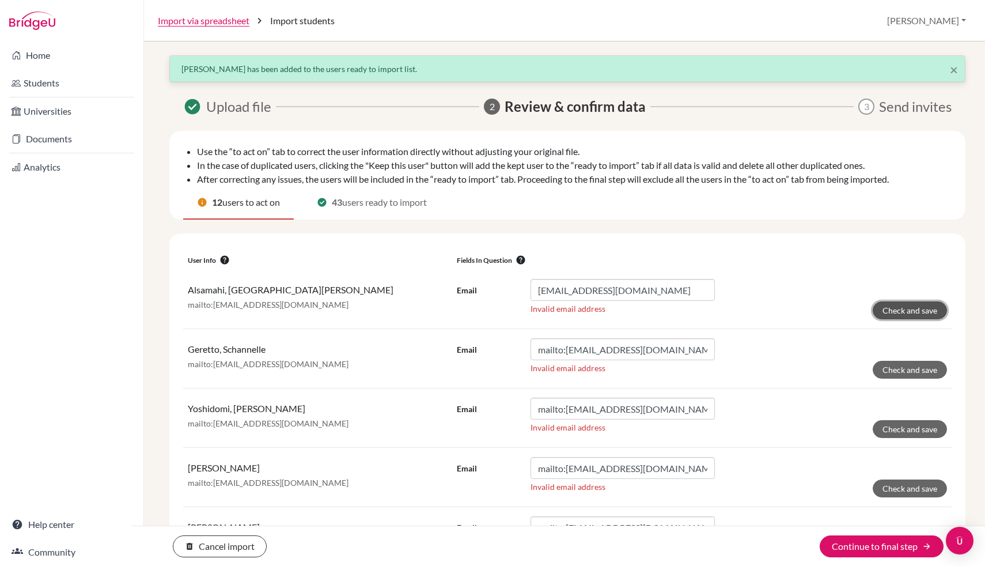
click button "Check and save" at bounding box center [910, 310] width 74 height 18
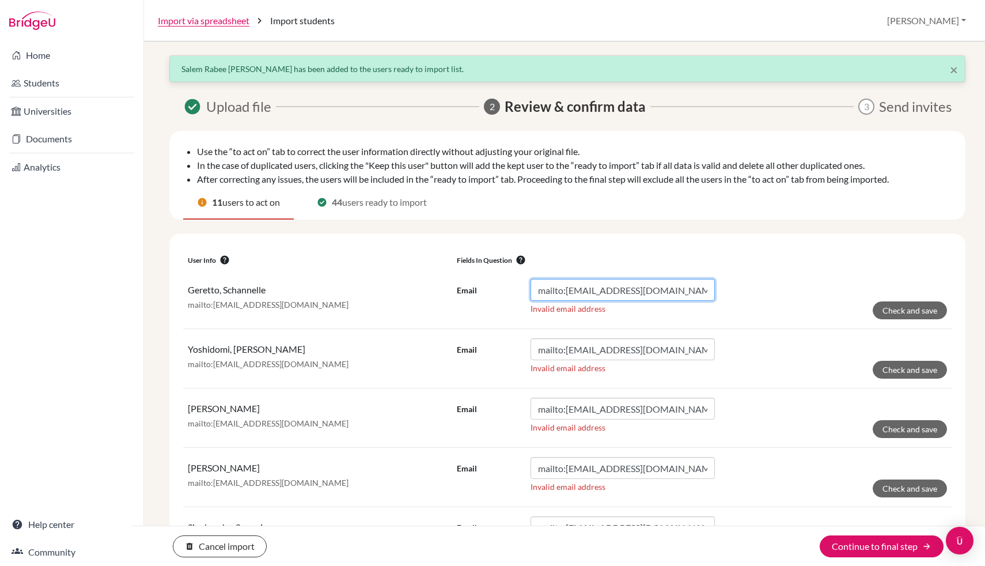
click at [566, 294] on input "mailto:[EMAIL_ADDRESS][DOMAIN_NAME]" at bounding box center [623, 290] width 184 height 22
type input "[EMAIL_ADDRESS][DOMAIN_NAME]"
click button "Check and save" at bounding box center [910, 310] width 74 height 18
click at [565, 290] on input "mailto:[EMAIL_ADDRESS][DOMAIN_NAME]" at bounding box center [623, 290] width 184 height 22
type input "[EMAIL_ADDRESS][DOMAIN_NAME]"
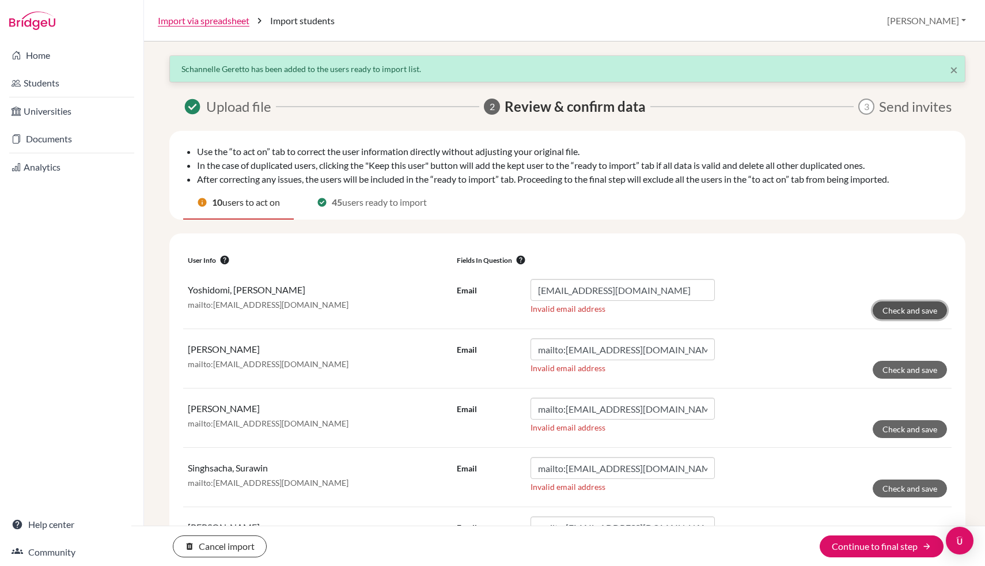
click button "Check and save" at bounding box center [910, 310] width 74 height 18
drag, startPoint x: 565, startPoint y: 288, endPoint x: 565, endPoint y: 565, distance: 277.7
click at [565, 288] on input "mailto:[EMAIL_ADDRESS][DOMAIN_NAME]" at bounding box center [623, 290] width 184 height 22
type input "[EMAIL_ADDRESS][DOMAIN_NAME]"
click button "Check and save" at bounding box center [910, 310] width 74 height 18
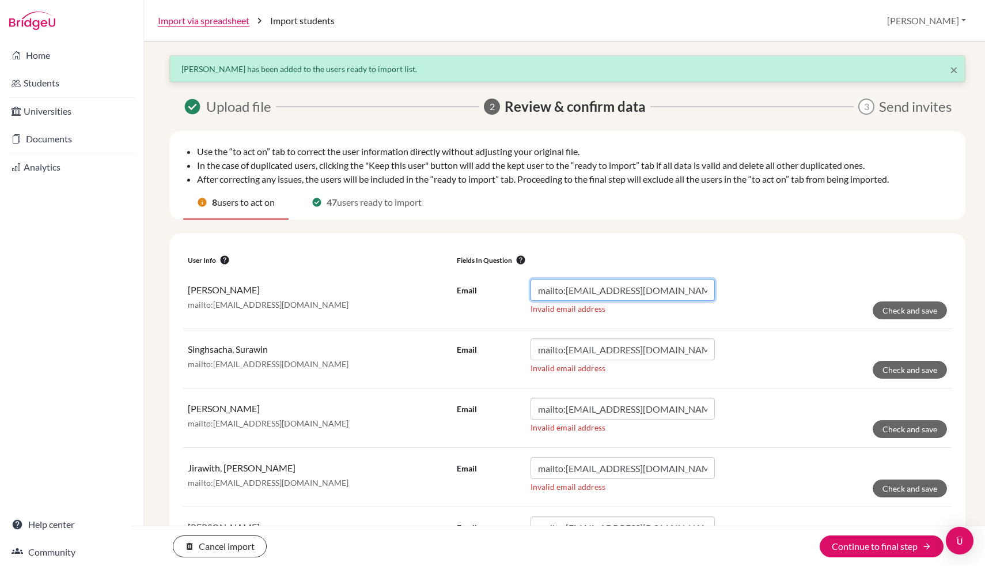
drag, startPoint x: 565, startPoint y: 292, endPoint x: 565, endPoint y: 305, distance: 13.3
click at [565, 292] on input "mailto:[EMAIL_ADDRESS][DOMAIN_NAME]" at bounding box center [623, 290] width 184 height 22
type input "[EMAIL_ADDRESS][DOMAIN_NAME]"
click button "Check and save" at bounding box center [910, 310] width 74 height 18
click at [568, 289] on input "mailto:[EMAIL_ADDRESS][DOMAIN_NAME]" at bounding box center [623, 290] width 184 height 22
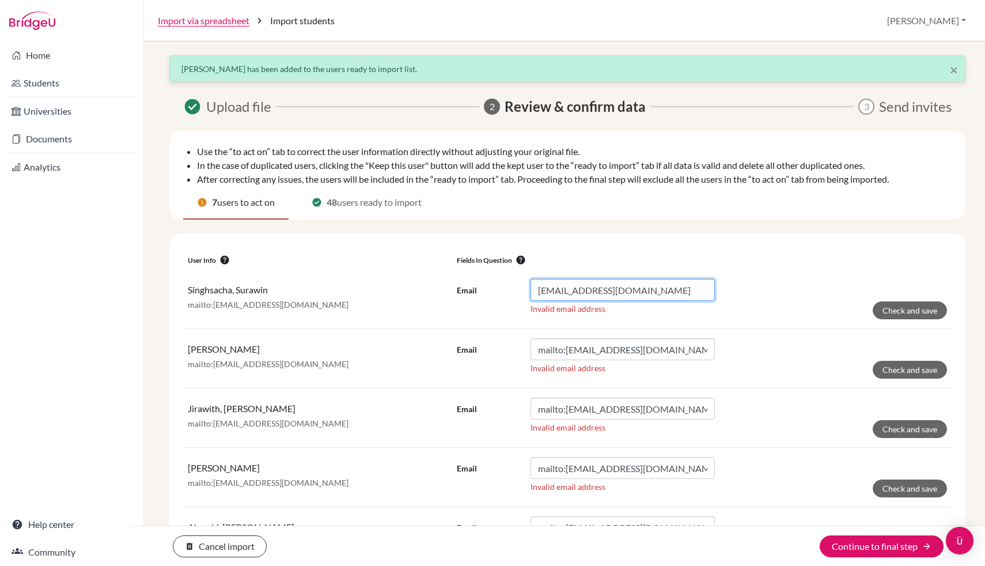
type input "[EMAIL_ADDRESS][DOMAIN_NAME]"
click button "Check and save" at bounding box center [910, 310] width 74 height 18
click at [566, 292] on input "mailto:[EMAIL_ADDRESS][DOMAIN_NAME]" at bounding box center [623, 290] width 184 height 22
type input "[EMAIL_ADDRESS][DOMAIN_NAME]"
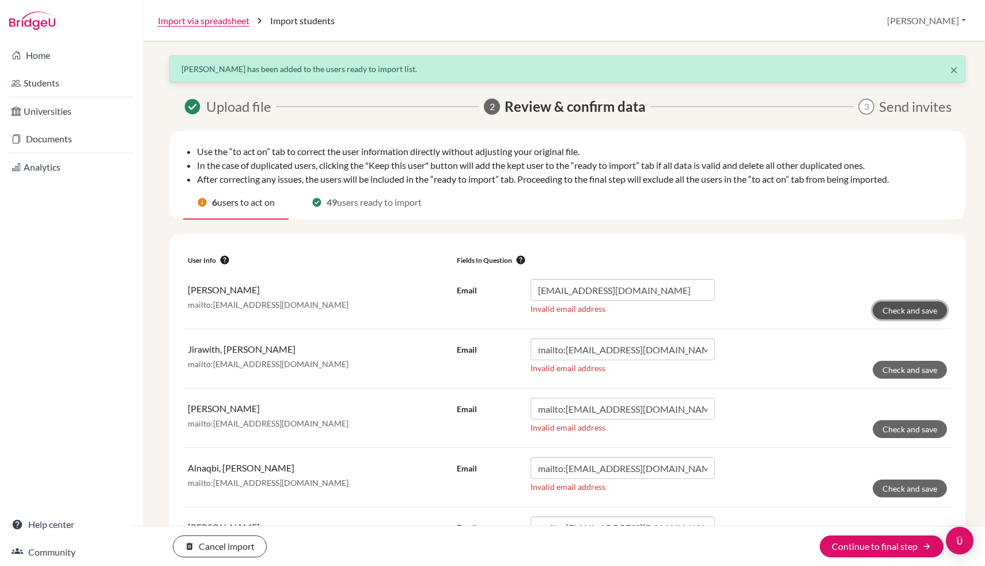
click button "Check and save" at bounding box center [910, 310] width 74 height 18
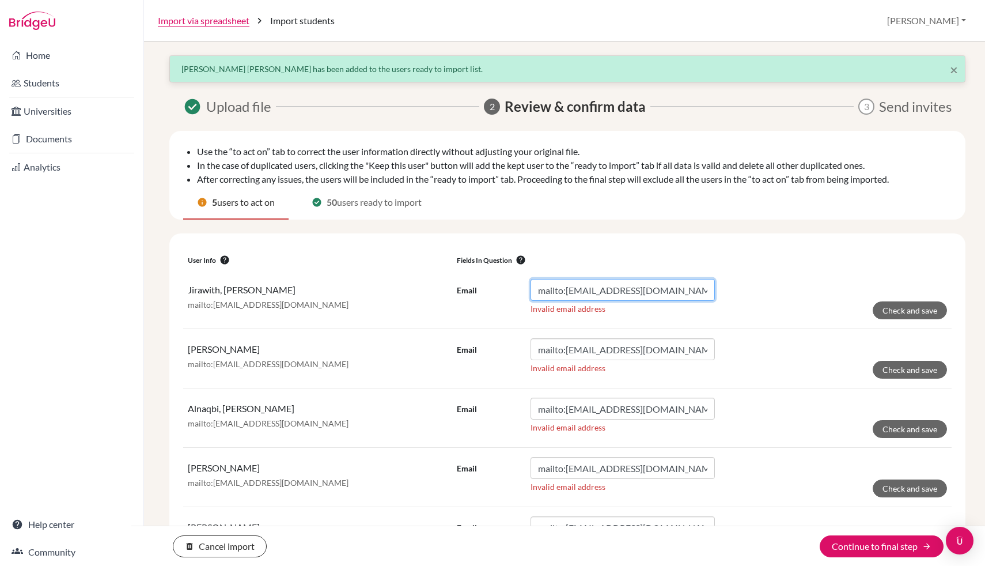
click at [567, 291] on input "mailto:[EMAIL_ADDRESS][DOMAIN_NAME]" at bounding box center [623, 290] width 184 height 22
type input "[EMAIL_ADDRESS][DOMAIN_NAME]"
click button "Check and save" at bounding box center [910, 310] width 74 height 18
click at [567, 290] on input "mailto:[EMAIL_ADDRESS][DOMAIN_NAME]" at bounding box center [623, 290] width 184 height 22
type input "[EMAIL_ADDRESS][DOMAIN_NAME]"
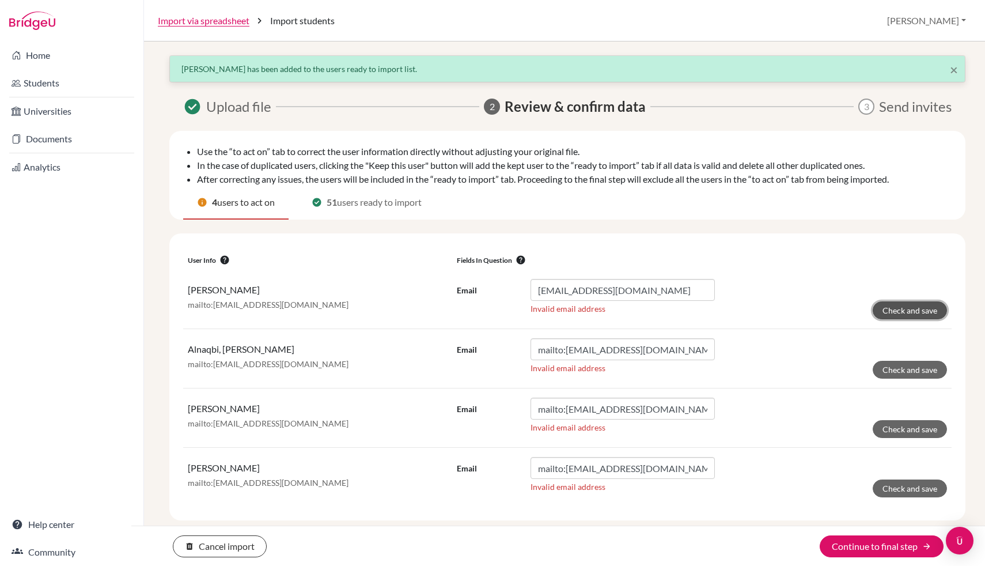
click button "Check and save" at bounding box center [910, 310] width 74 height 18
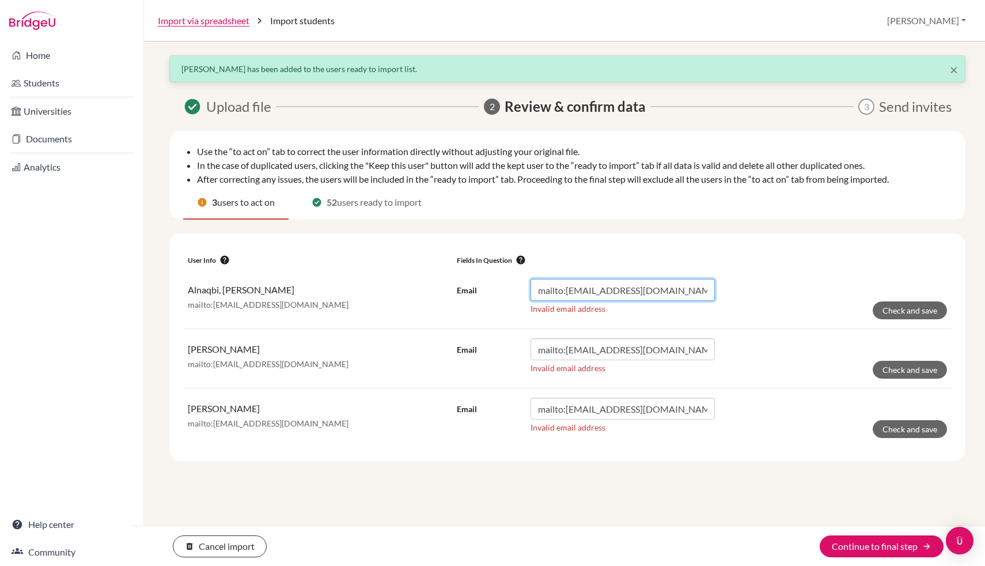
click at [565, 288] on input "mailto:[EMAIL_ADDRESS][DOMAIN_NAME]" at bounding box center [623, 290] width 184 height 22
type input "[EMAIL_ADDRESS][DOMAIN_NAME]"
click button "Check and save" at bounding box center [910, 310] width 74 height 18
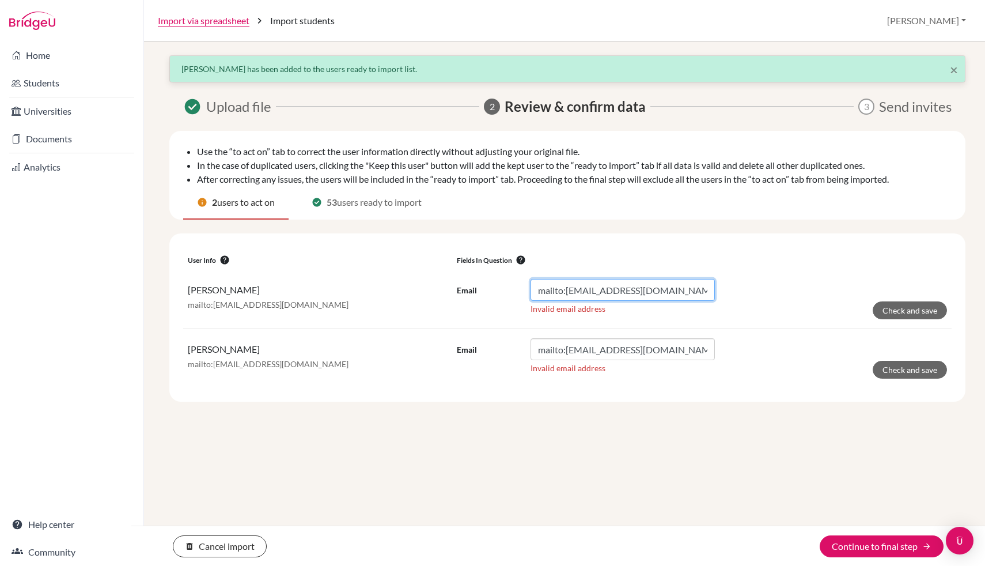
click at [565, 290] on input "mailto:[EMAIL_ADDRESS][DOMAIN_NAME]" at bounding box center [623, 290] width 184 height 22
type input "[EMAIL_ADDRESS][DOMAIN_NAME]"
click button "Check and save" at bounding box center [910, 310] width 74 height 18
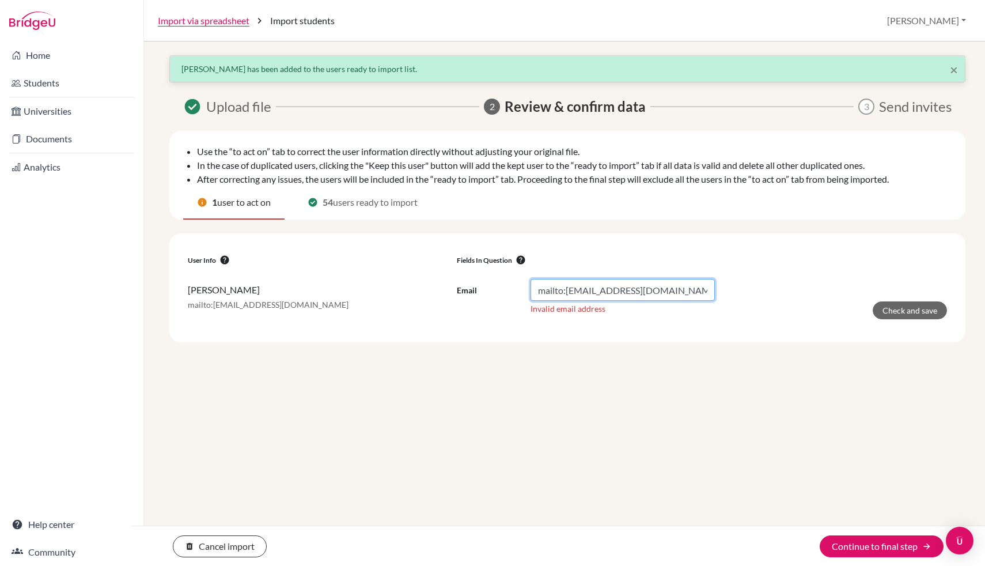
click at [565, 289] on input "mailto:[EMAIL_ADDRESS][DOMAIN_NAME]" at bounding box center [623, 290] width 184 height 22
type input "[EMAIL_ADDRESS][DOMAIN_NAME]"
click button "Check and save" at bounding box center [910, 310] width 74 height 18
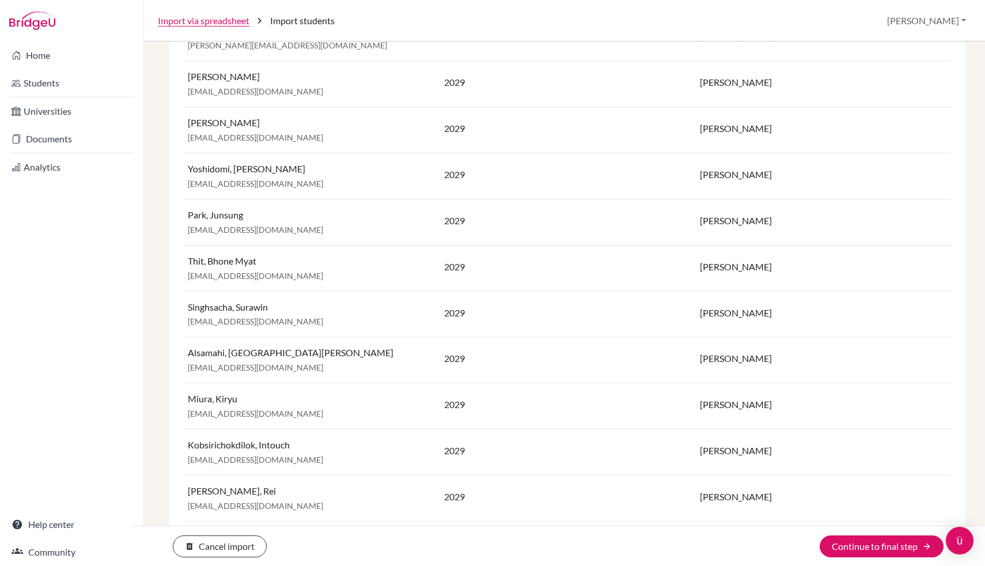
scroll to position [2264, 0]
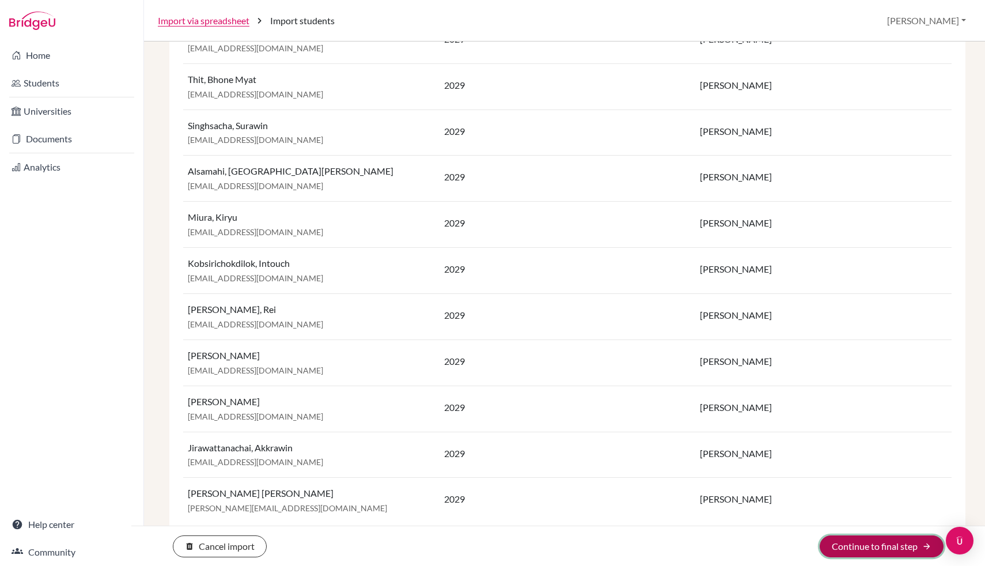
click at [849, 545] on button "Continue to final step arrow_forward" at bounding box center [882, 546] width 124 height 22
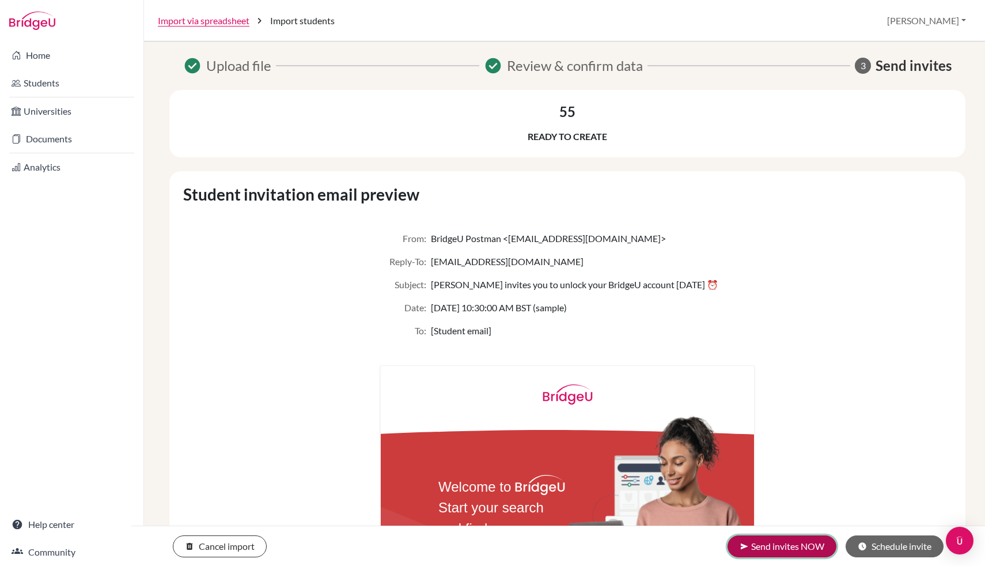
click at [799, 543] on button "send Send invites NOW" at bounding box center [782, 546] width 109 height 22
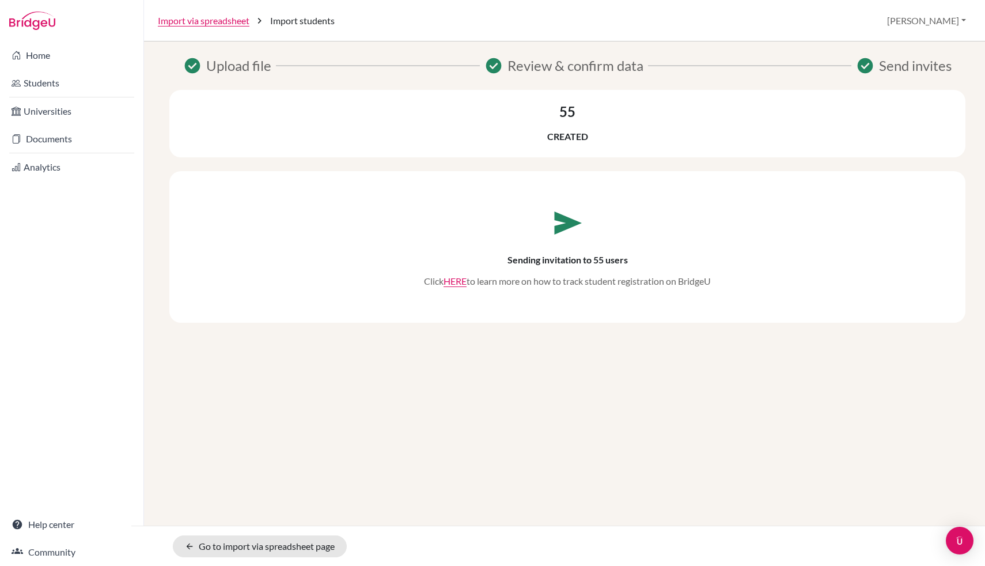
click at [648, 394] on div "check_circle Upload file check_circle Review & confirm data check_circle Send i…" at bounding box center [565, 244] width 814 height 378
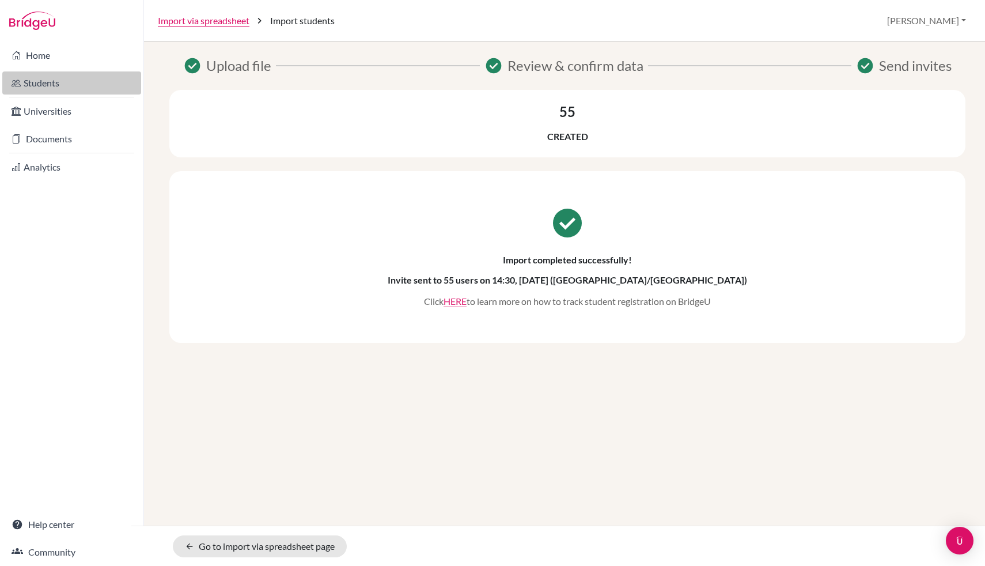
click at [81, 92] on link "Students" at bounding box center [71, 82] width 139 height 23
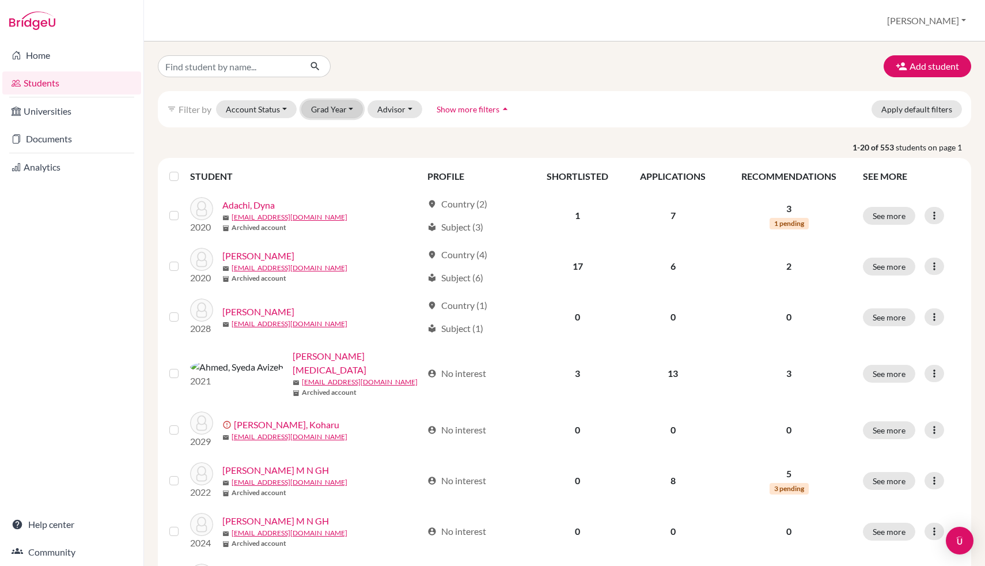
click at [332, 107] on button "Grad Year" at bounding box center [332, 109] width 62 height 18
click at [329, 138] on span "2029" at bounding box center [326, 134] width 21 height 14
